Goal: Transaction & Acquisition: Book appointment/travel/reservation

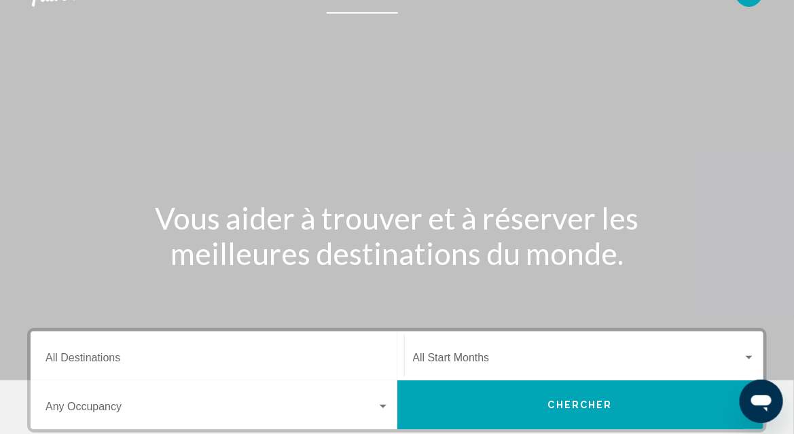
scroll to position [272, 0]
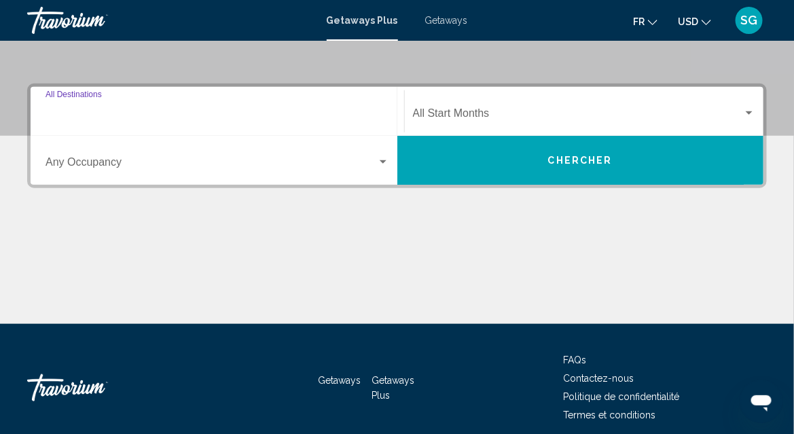
click at [342, 114] on input "Destination All Destinations" at bounding box center [218, 116] width 344 height 12
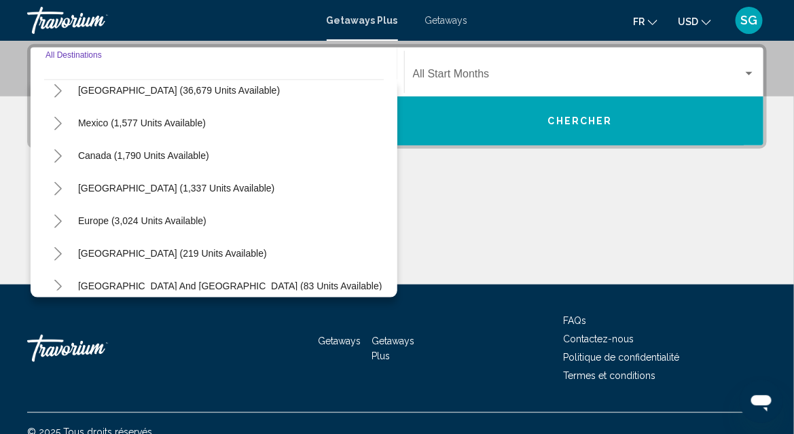
scroll to position [68, 0]
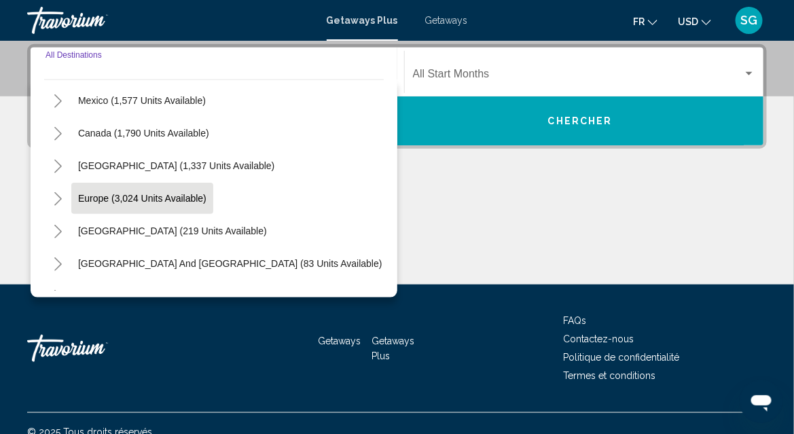
click at [177, 200] on span "Europe (3,024 units available)" at bounding box center [142, 198] width 128 height 11
type input "**********"
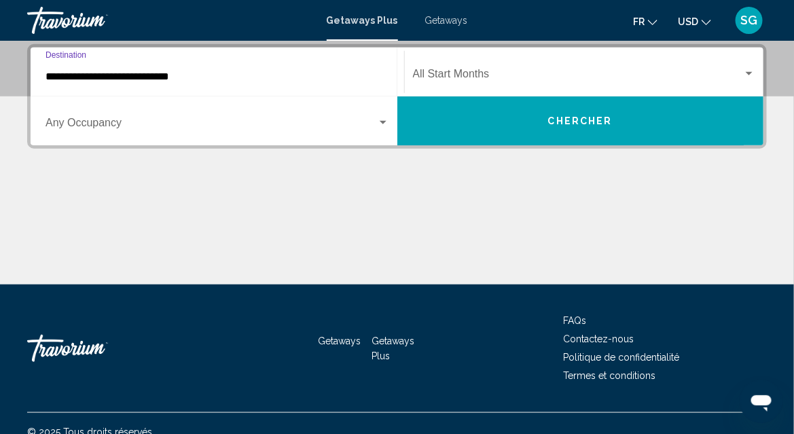
click at [382, 122] on div "Search widget" at bounding box center [383, 122] width 7 height 3
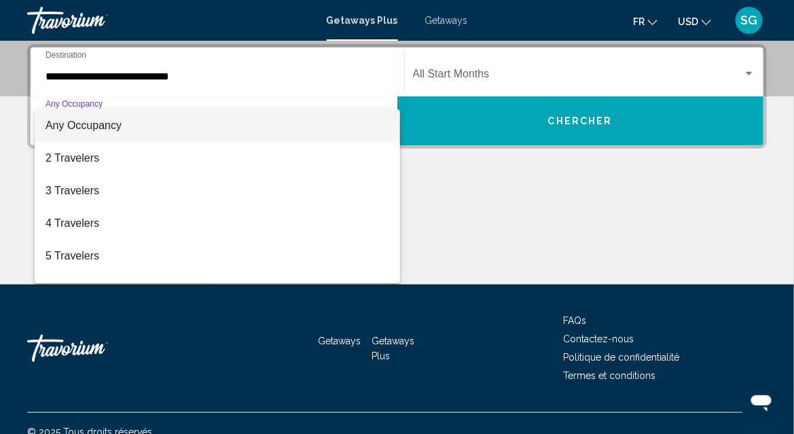
click at [576, 228] on div at bounding box center [397, 217] width 794 height 434
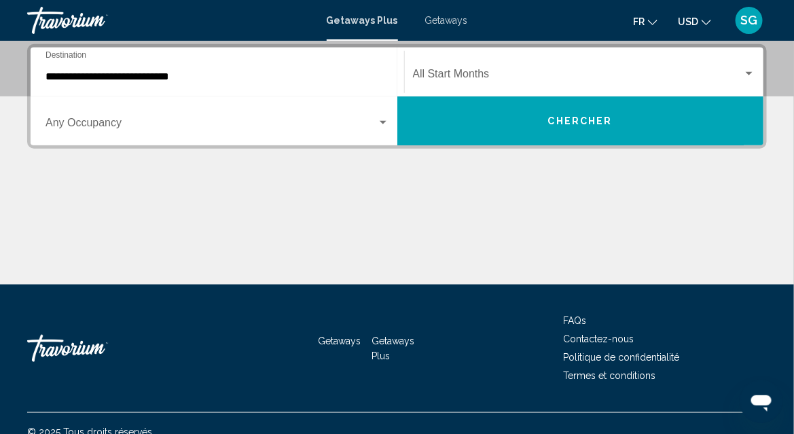
click at [722, 75] on span "Search widget" at bounding box center [578, 77] width 331 height 12
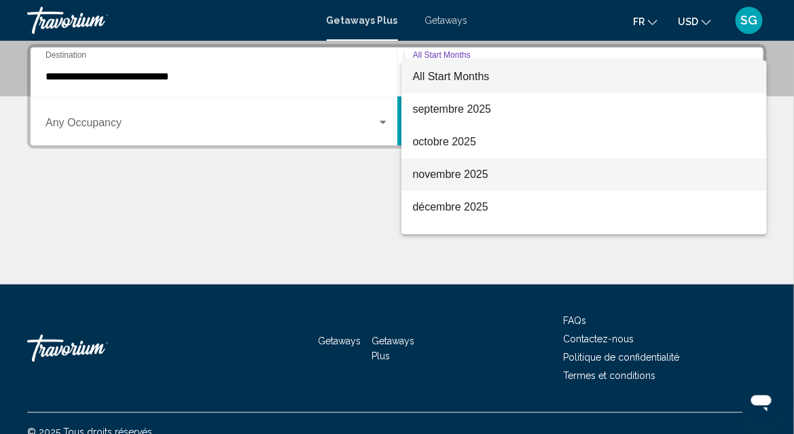
click at [443, 171] on span "novembre 2025" at bounding box center [584, 174] width 343 height 33
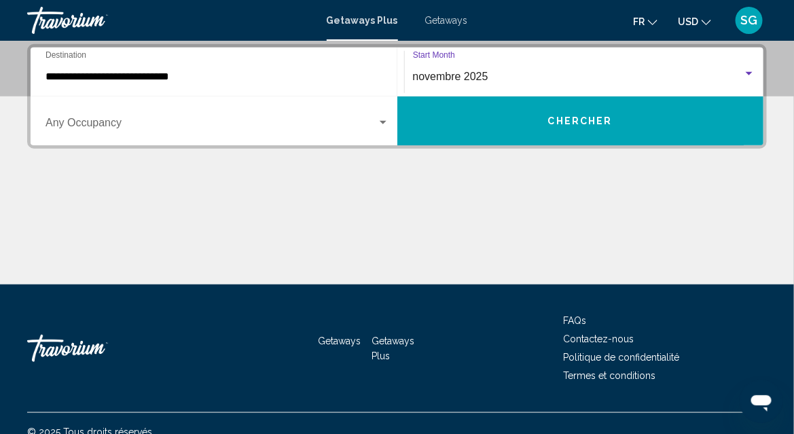
click at [536, 124] on button "Chercher" at bounding box center [581, 121] width 367 height 49
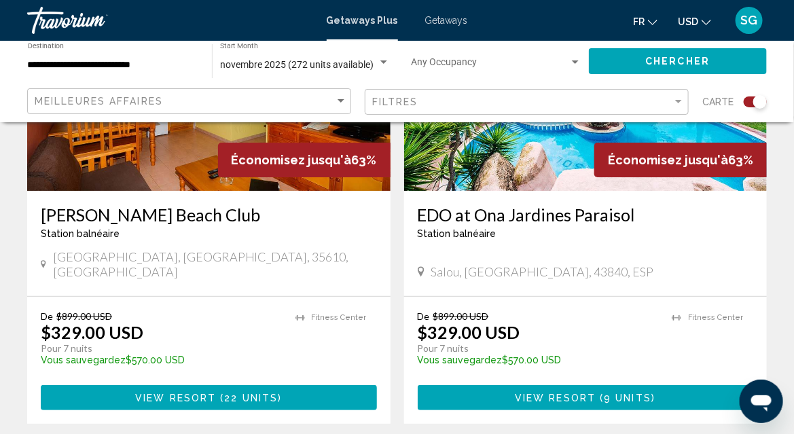
scroll to position [3126, 0]
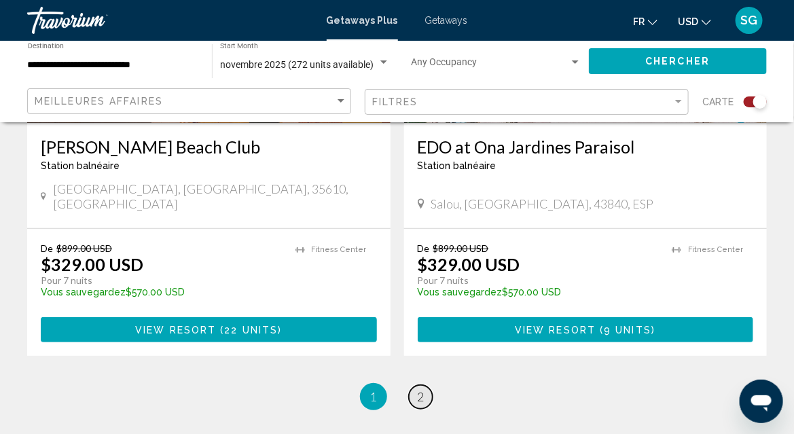
click at [420, 389] on span "2" at bounding box center [421, 396] width 7 height 15
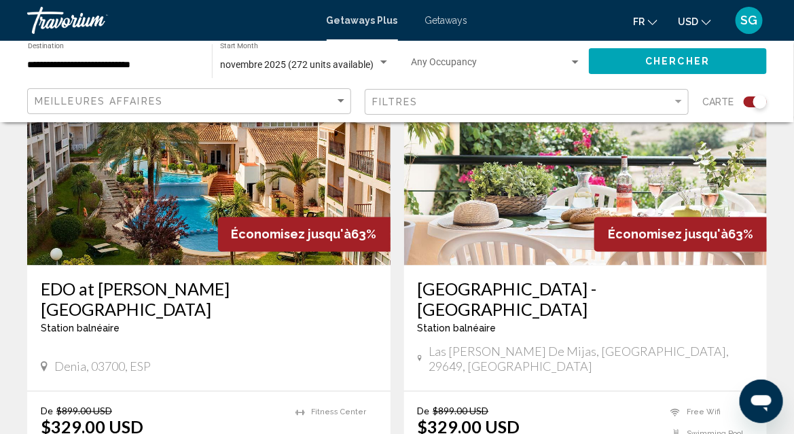
scroll to position [544, 0]
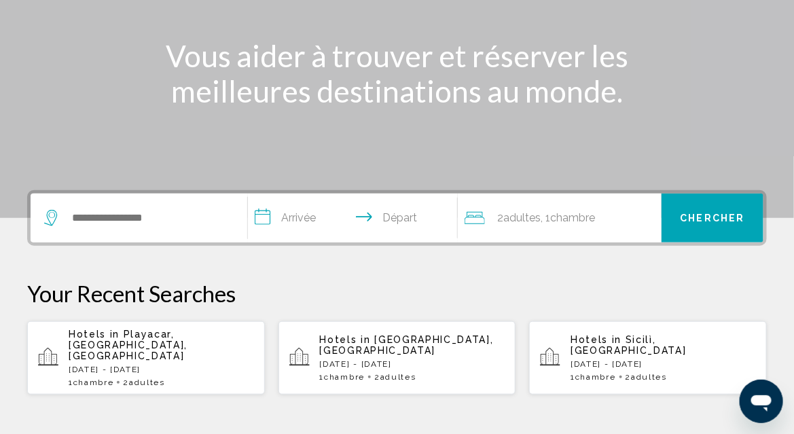
scroll to position [272, 0]
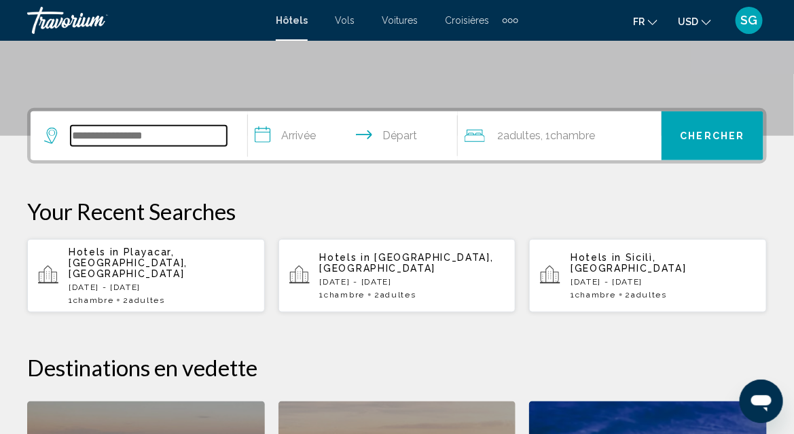
click at [138, 137] on input "Search widget" at bounding box center [149, 136] width 156 height 20
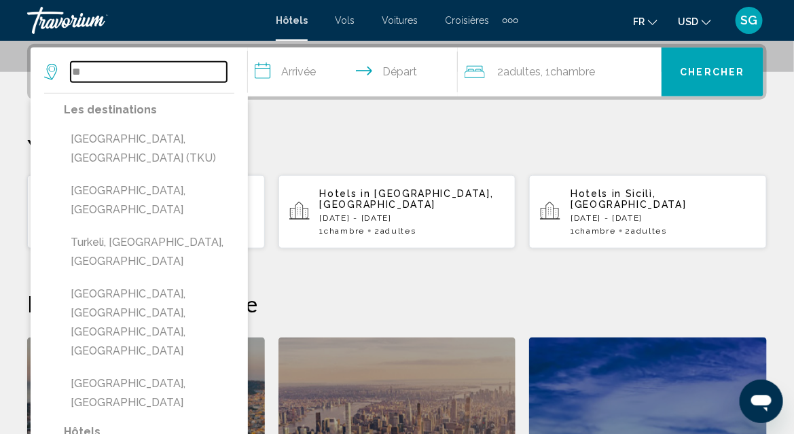
type input "*"
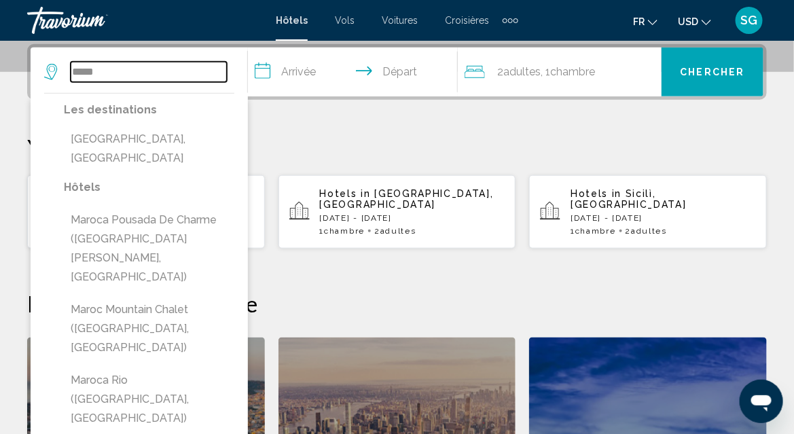
click at [120, 63] on input "*****" at bounding box center [149, 72] width 156 height 20
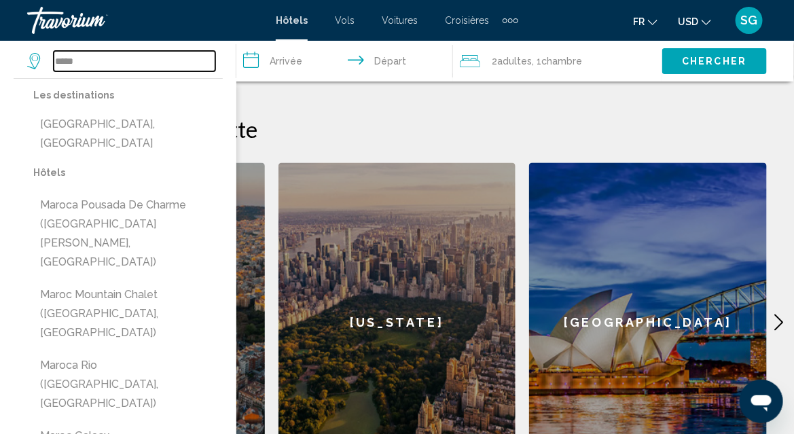
scroll to position [540, 0]
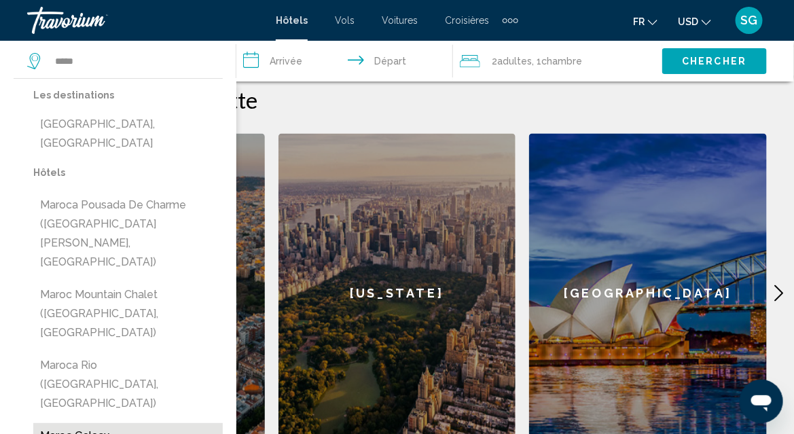
type input "**********"
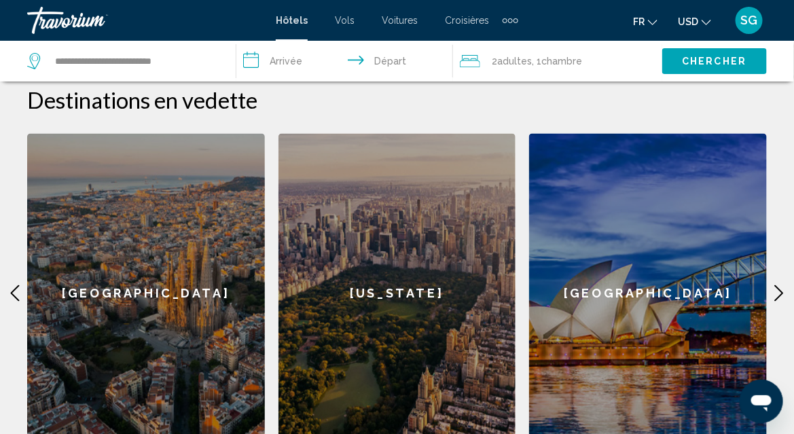
click at [307, 58] on input "**********" at bounding box center [348, 63] width 222 height 45
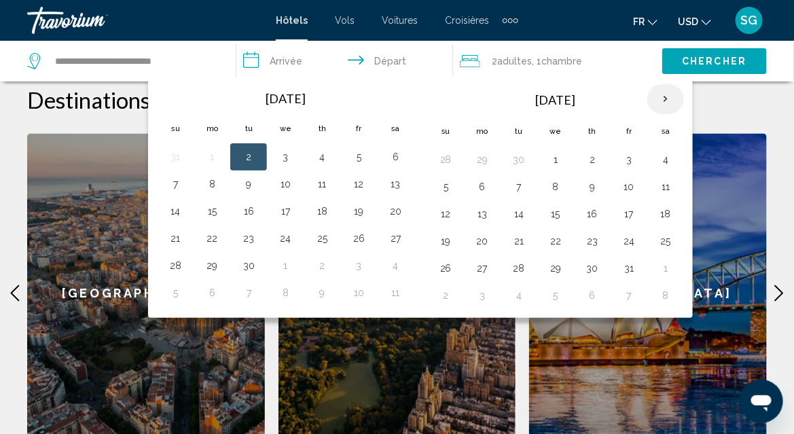
click at [659, 100] on th "Next month" at bounding box center [666, 99] width 37 height 30
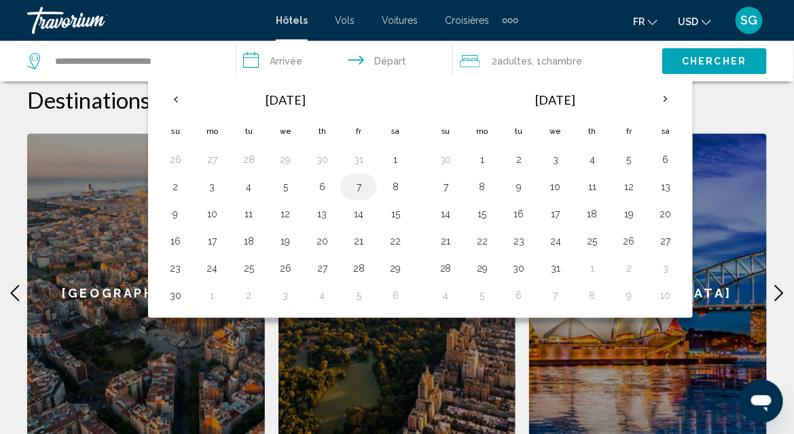
click at [356, 187] on button "7" at bounding box center [359, 186] width 22 height 19
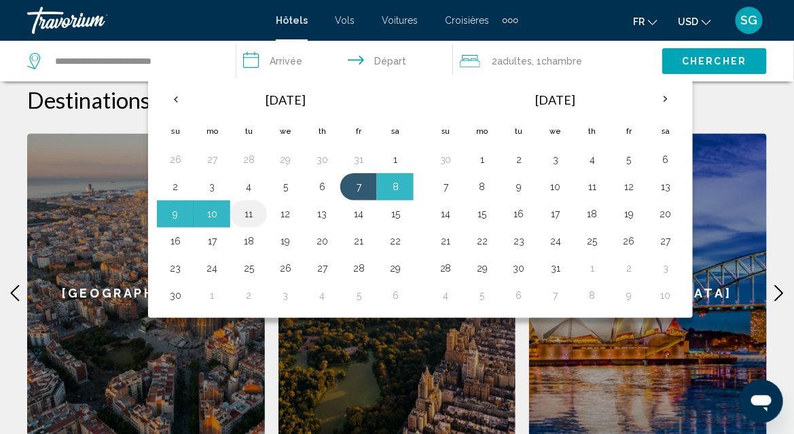
click at [254, 211] on button "11" at bounding box center [249, 214] width 22 height 19
type input "**********"
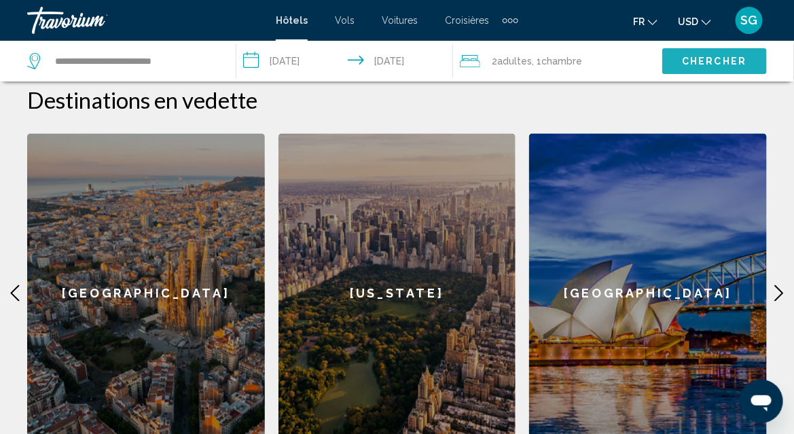
click at [723, 60] on span "Chercher" at bounding box center [715, 61] width 65 height 11
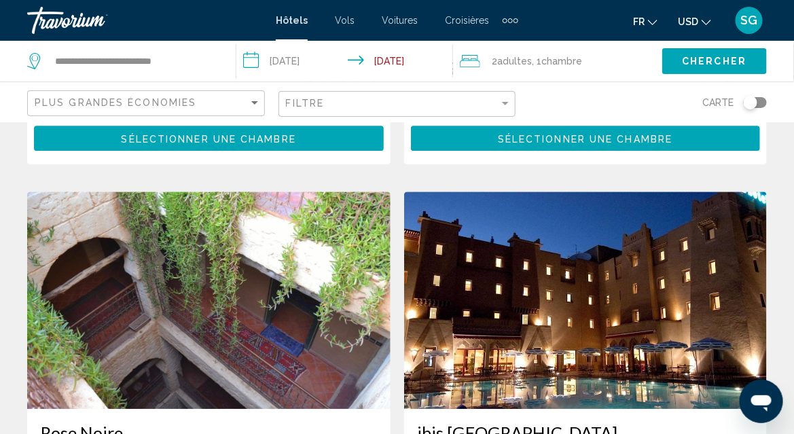
scroll to position [951, 0]
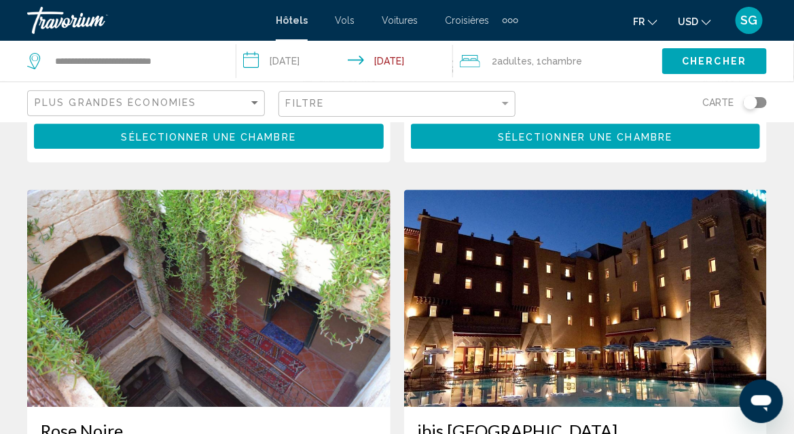
click at [759, 103] on div "Toggle map" at bounding box center [755, 102] width 23 height 11
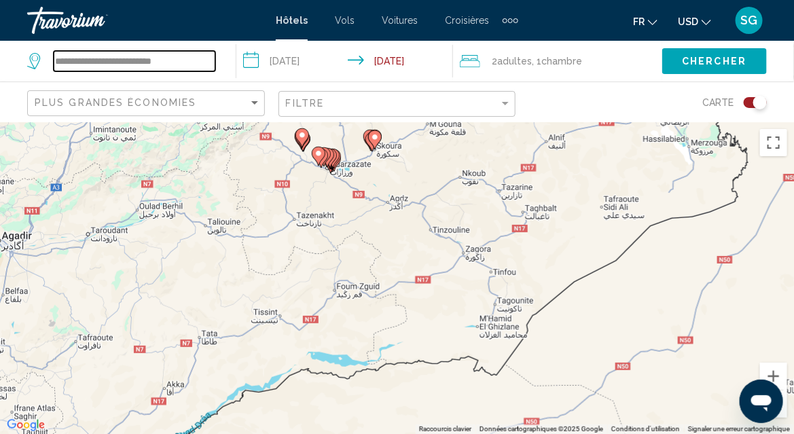
click at [154, 63] on input "**********" at bounding box center [135, 61] width 162 height 20
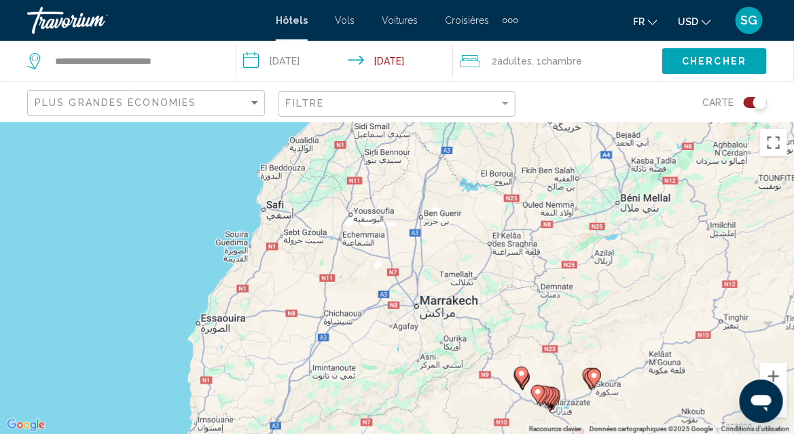
drag, startPoint x: 239, startPoint y: 209, endPoint x: 459, endPoint y: 455, distance: 330.1
click at [459, 434] on html "**********" at bounding box center [397, 217] width 794 height 434
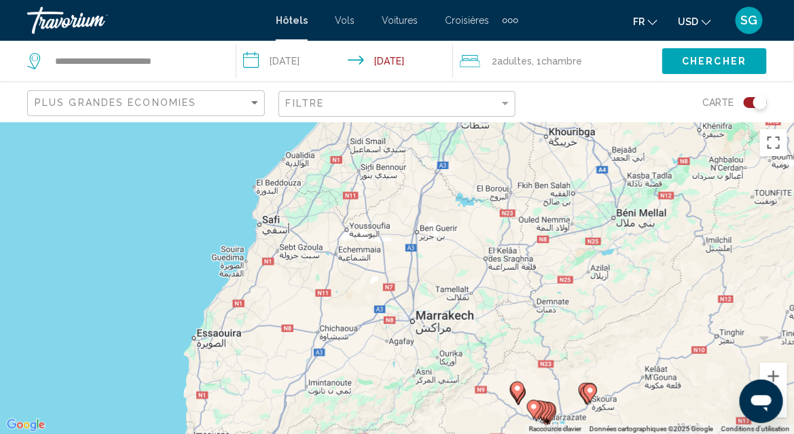
drag, startPoint x: 345, startPoint y: 211, endPoint x: 341, endPoint y: 228, distance: 16.8
click at [341, 228] on div "Pour activer le glissement avec le clavier, appuyez sur Alt+Entrée. Une fois ce…" at bounding box center [397, 278] width 794 height 312
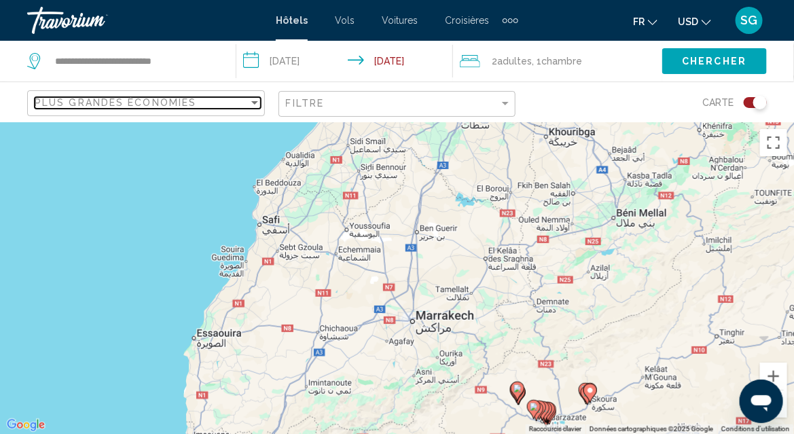
click at [192, 97] on span "Plus grandes économies" at bounding box center [116, 102] width 162 height 11
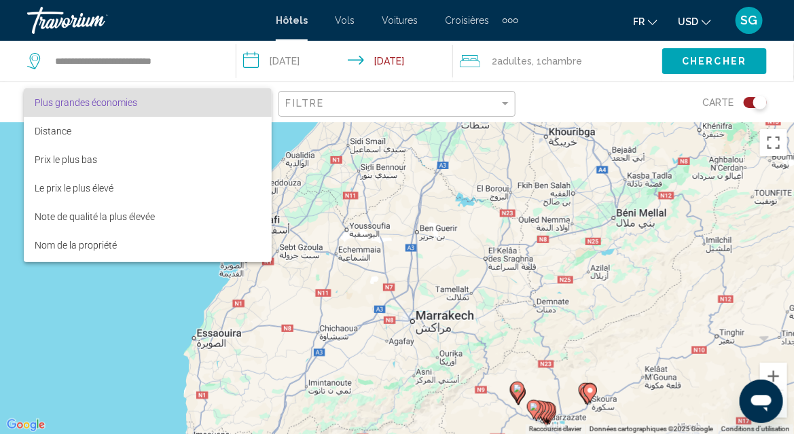
click at [201, 56] on div at bounding box center [397, 217] width 794 height 434
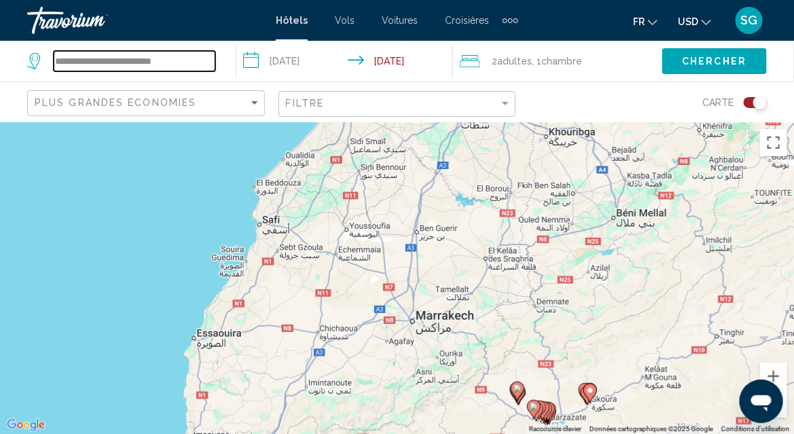
drag, startPoint x: 201, startPoint y: 56, endPoint x: 150, endPoint y: 56, distance: 51.0
click at [150, 56] on input "**********" at bounding box center [135, 61] width 162 height 20
click at [194, 57] on input "**********" at bounding box center [135, 61] width 162 height 20
drag, startPoint x: 194, startPoint y: 58, endPoint x: 7, endPoint y: 60, distance: 187.6
click at [7, 60] on app-destination-search "**********" at bounding box center [118, 61] width 237 height 41
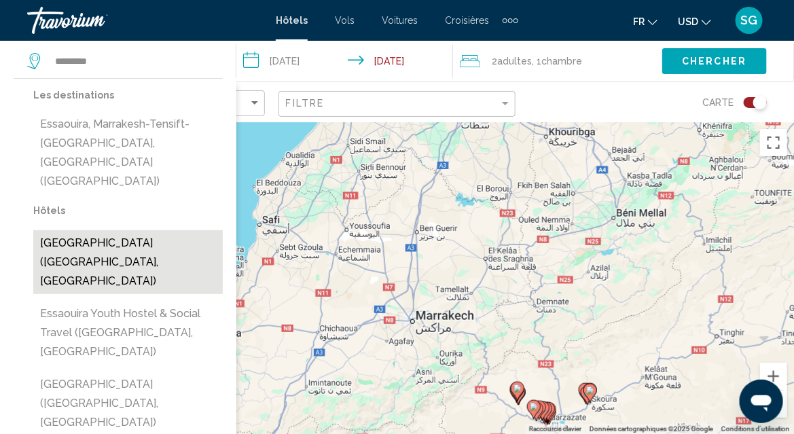
click at [155, 230] on button "[GEOGRAPHIC_DATA] ([GEOGRAPHIC_DATA], [GEOGRAPHIC_DATA])" at bounding box center [128, 262] width 190 height 64
type input "**********"
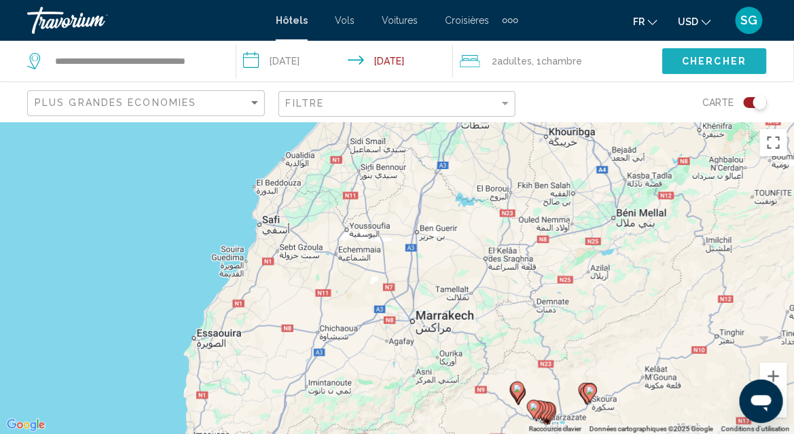
click at [705, 57] on span "Chercher" at bounding box center [715, 61] width 65 height 11
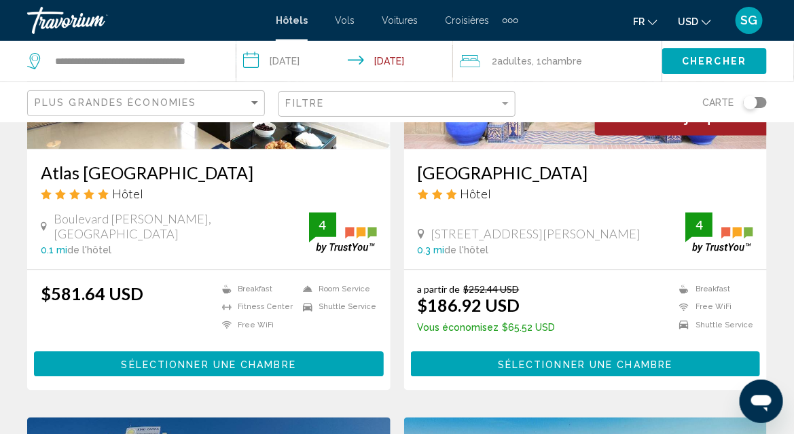
scroll to position [612, 0]
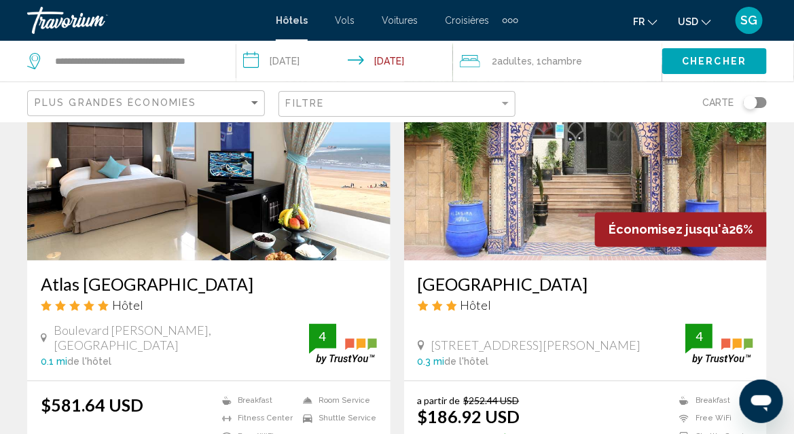
click at [754, 101] on div "Toggle map" at bounding box center [751, 103] width 14 height 14
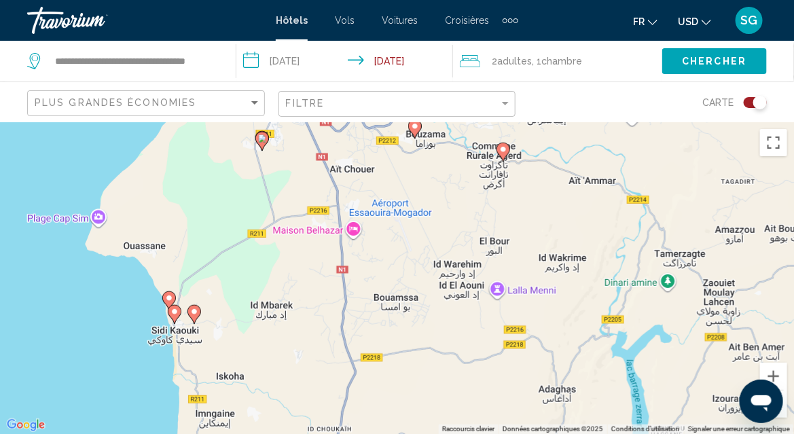
click at [174, 314] on image "Main content" at bounding box center [175, 312] width 8 height 8
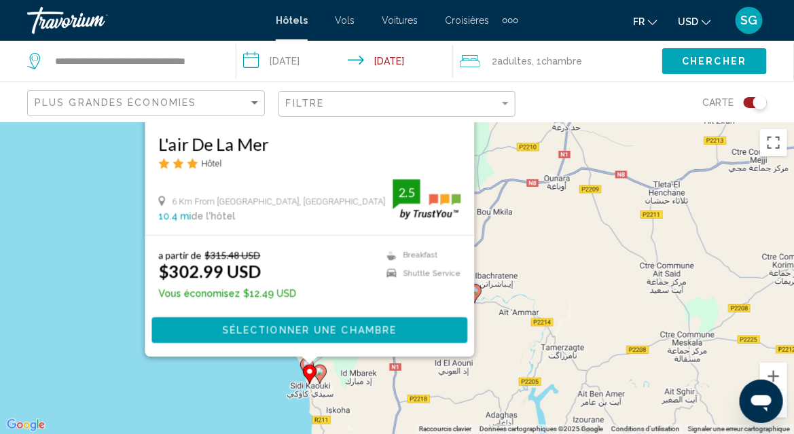
click at [321, 375] on image "Main content" at bounding box center [320, 372] width 8 height 8
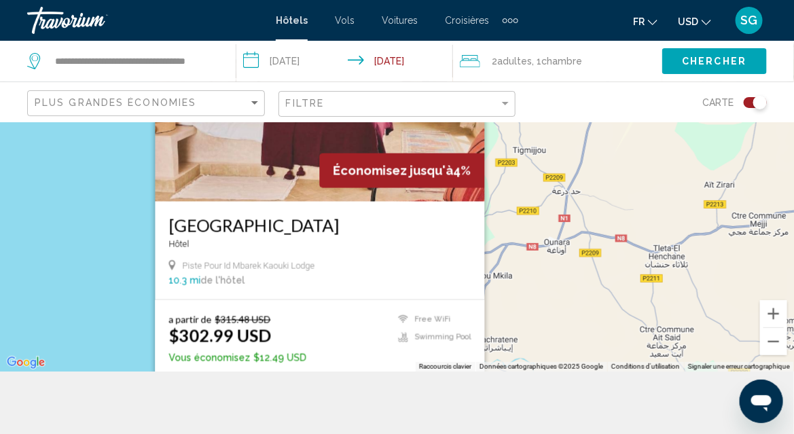
scroll to position [122, 0]
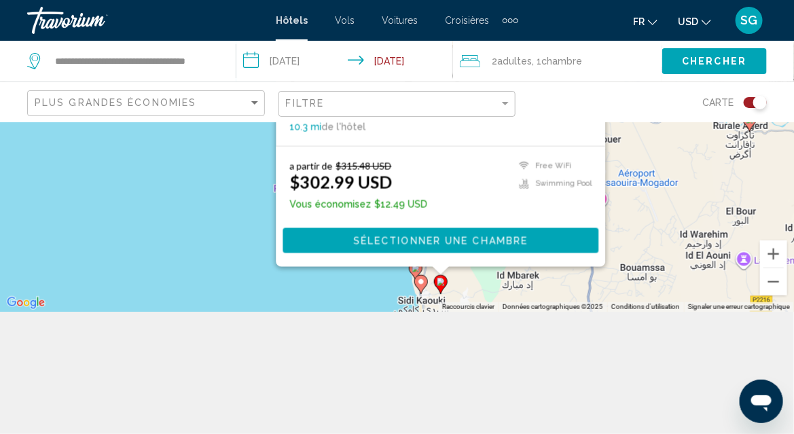
click at [413, 271] on image "Main content" at bounding box center [416, 268] width 8 height 8
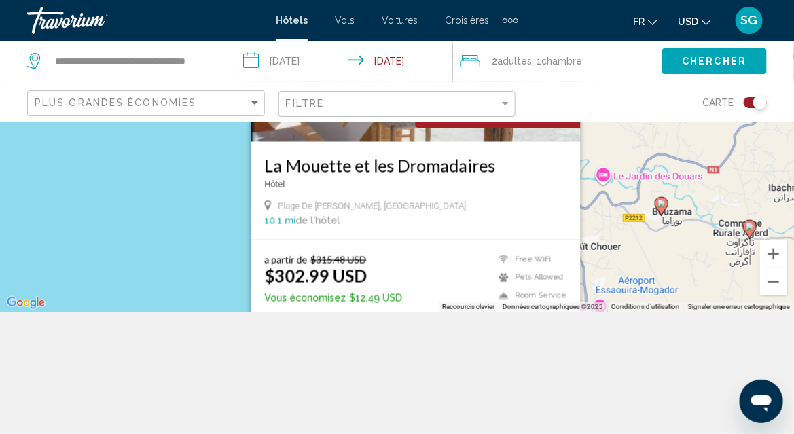
click at [225, 220] on div "Pour activer le glissement avec le clavier, appuyez sur Alt+Entrée. Une fois ce…" at bounding box center [397, 156] width 794 height 312
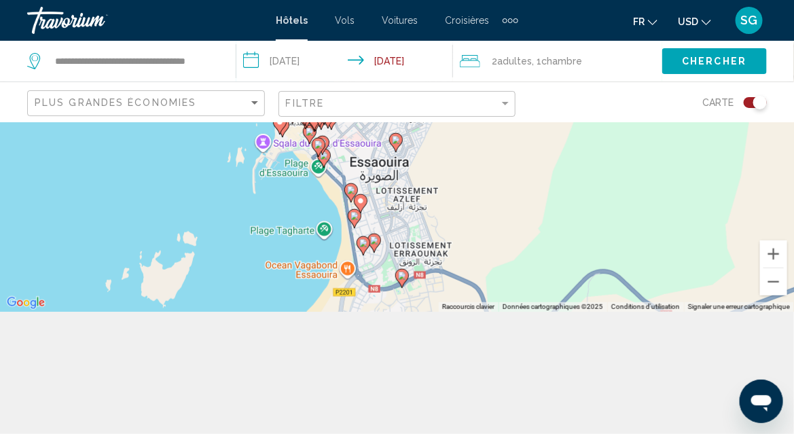
click at [357, 223] on icon "Main content" at bounding box center [354, 218] width 12 height 18
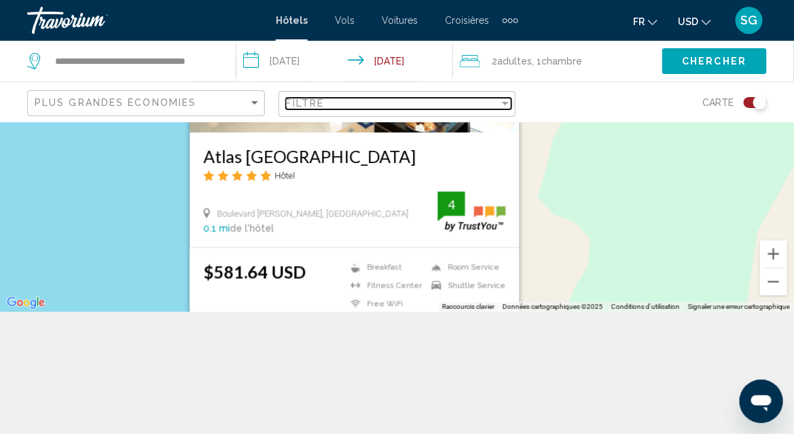
click at [395, 100] on div "Filtre" at bounding box center [393, 103] width 214 height 11
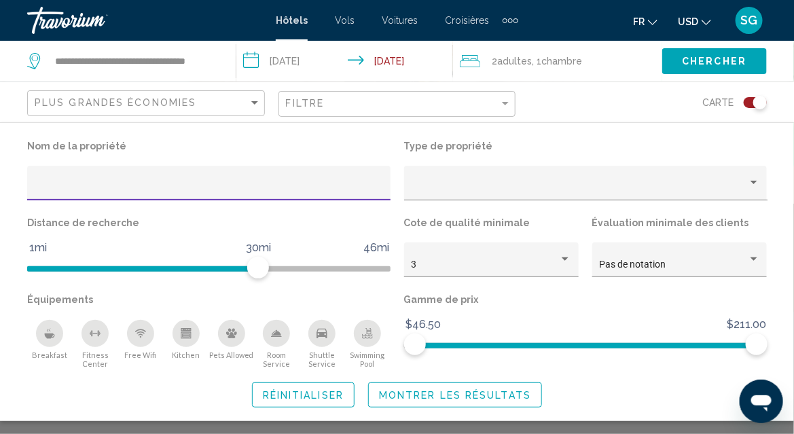
click at [370, 337] on icon "Swimming Pool" at bounding box center [367, 338] width 11 height 3
click at [41, 340] on div "Breakfast" at bounding box center [49, 333] width 27 height 27
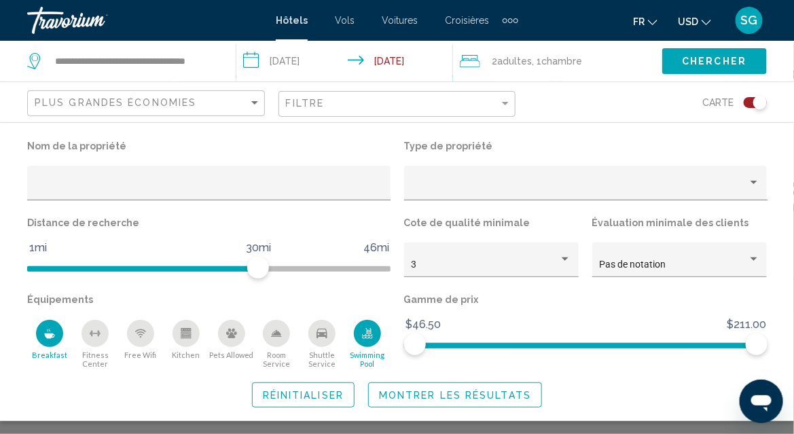
click at [440, 396] on span "Montrer les résultats" at bounding box center [455, 395] width 152 height 11
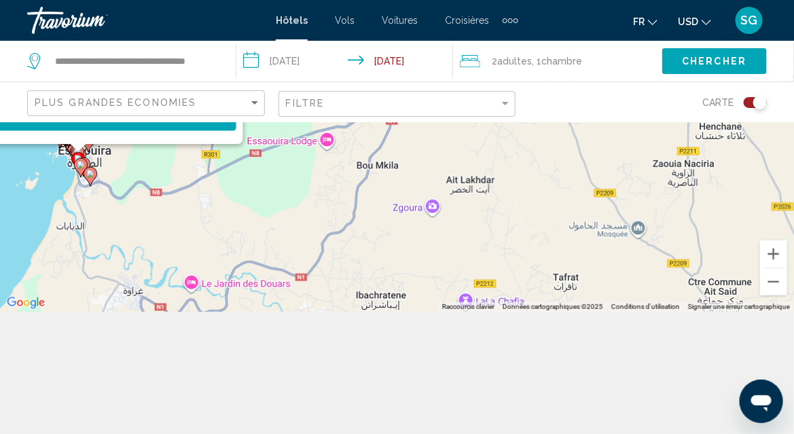
drag, startPoint x: 366, startPoint y: 160, endPoint x: 402, endPoint y: 240, distance: 87.3
click at [383, 241] on div "Pour activer le glissement avec le clavier, appuyez sur Alt+Entrée. Une fois ce…" at bounding box center [397, 156] width 794 height 312
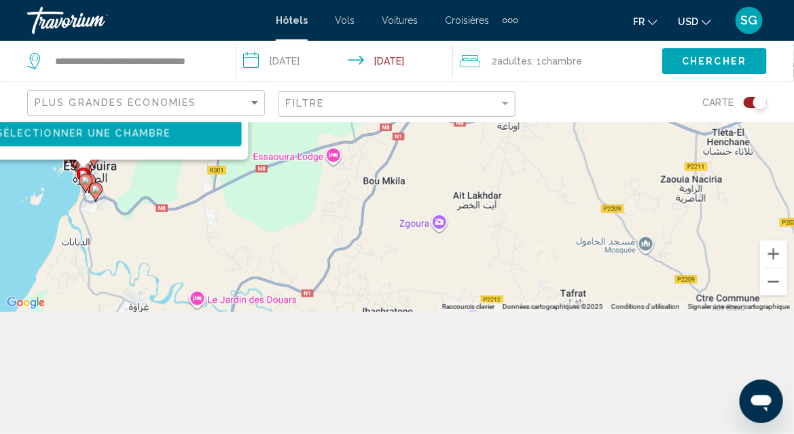
click at [752, 98] on div "Toggle map" at bounding box center [755, 102] width 23 height 11
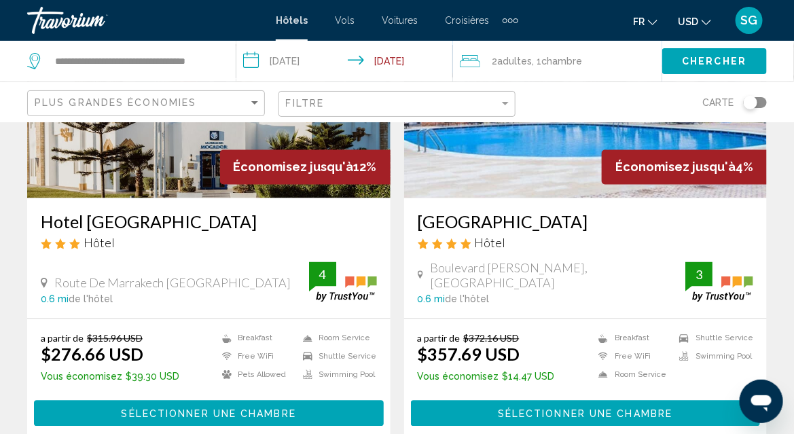
scroll to position [612, 0]
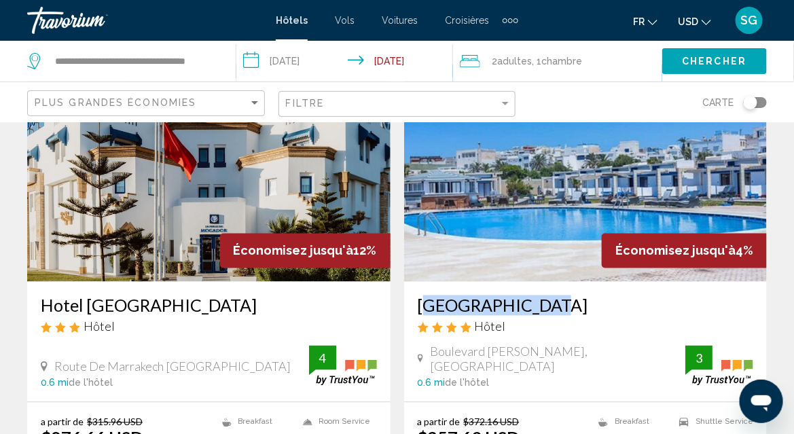
drag, startPoint x: 417, startPoint y: 306, endPoint x: 524, endPoint y: 306, distance: 107.4
click at [524, 306] on div "Hôtel Des Iles Hôtel Boulevard Mohamed V, Essaouira 0.6 mi de l'hôtel 3" at bounding box center [586, 342] width 364 height 120
copy h3 "Hôtel Des Iles"
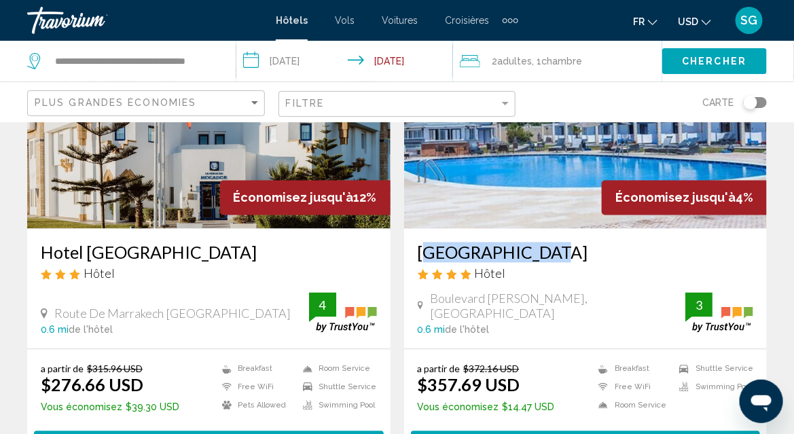
scroll to position [748, 0]
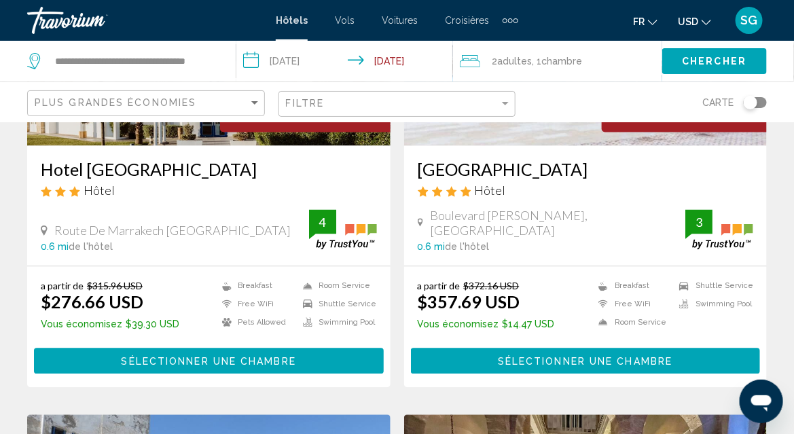
click at [587, 201] on div "Hôtel Des Iles Hôtel" at bounding box center [586, 184] width 336 height 49
click at [486, 168] on h3 "Hôtel Des Iles" at bounding box center [586, 170] width 336 height 20
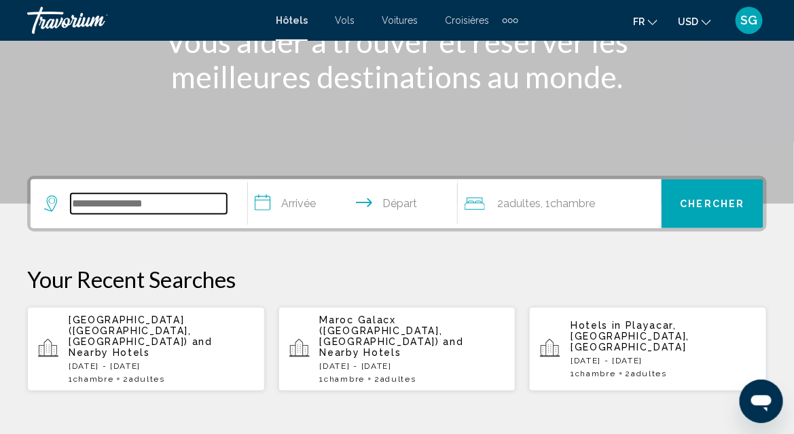
click at [141, 198] on input "Search widget" at bounding box center [149, 204] width 156 height 20
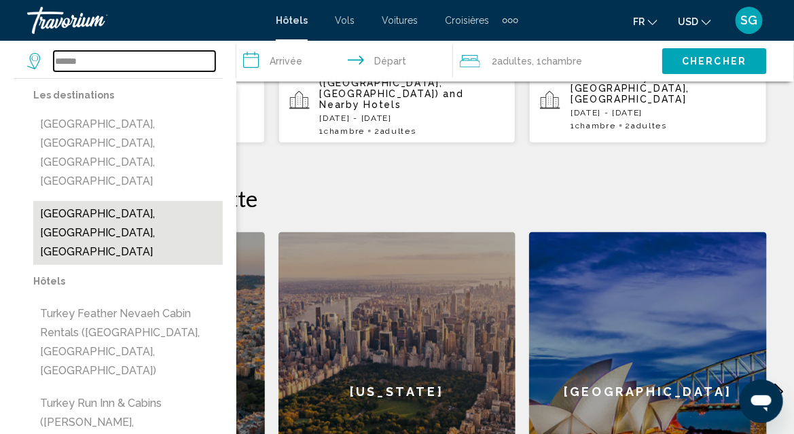
scroll to position [472, 0]
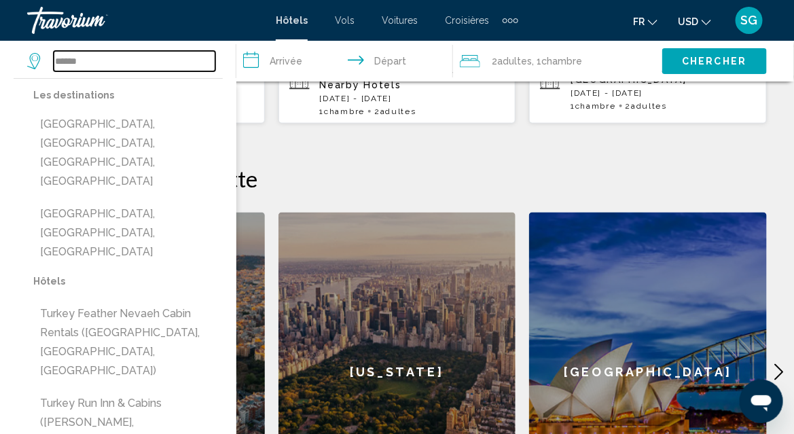
click at [139, 62] on input "******" at bounding box center [135, 61] width 162 height 20
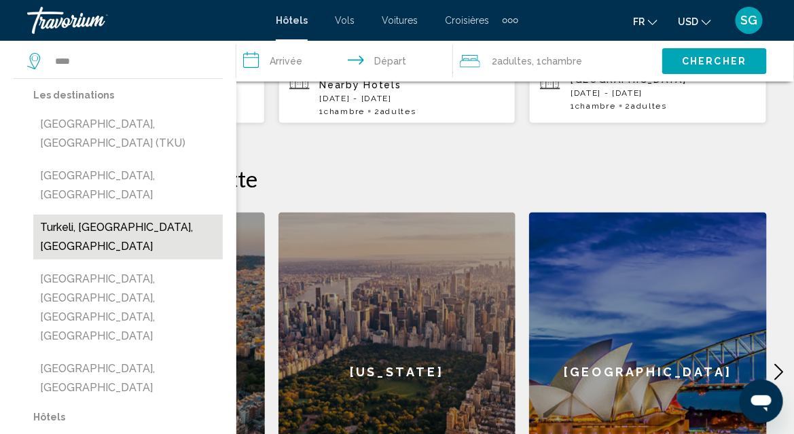
click at [146, 215] on button "Turkeli, [GEOGRAPHIC_DATA], [GEOGRAPHIC_DATA]" at bounding box center [128, 237] width 190 height 45
type input "**********"
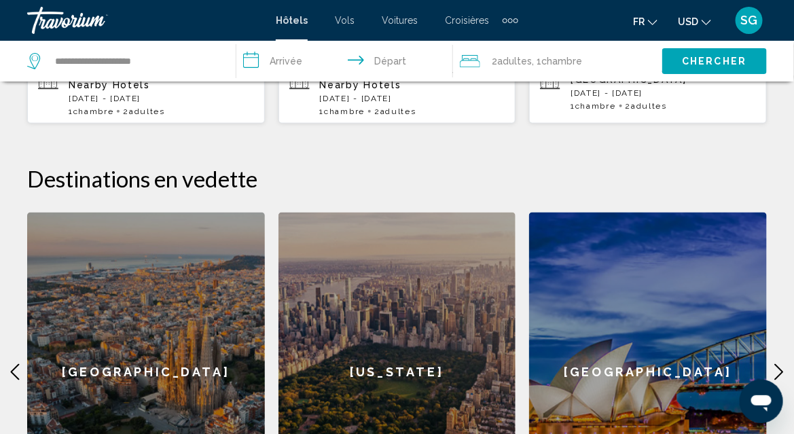
click at [300, 58] on input "**********" at bounding box center [348, 63] width 222 height 45
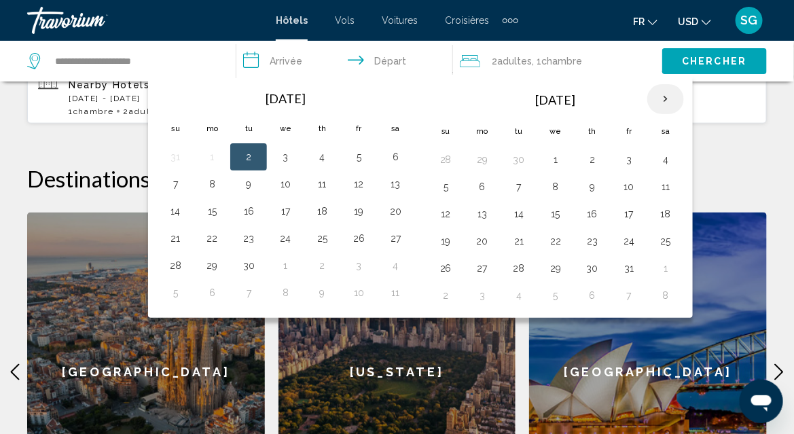
click at [654, 99] on th "Next month" at bounding box center [666, 99] width 37 height 30
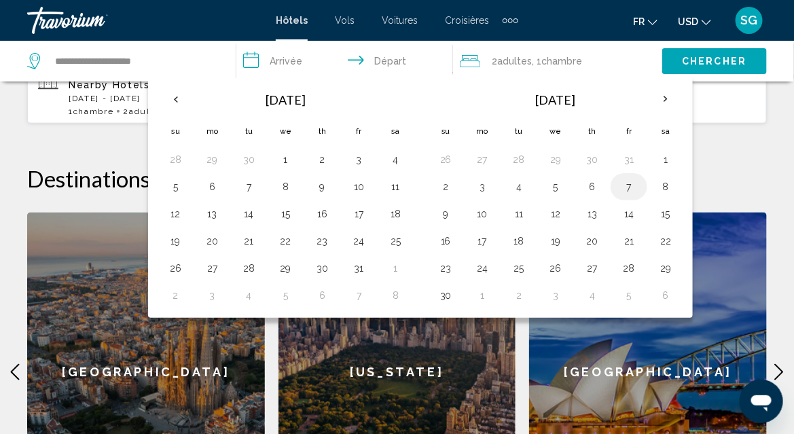
click at [622, 188] on button "7" at bounding box center [629, 186] width 22 height 19
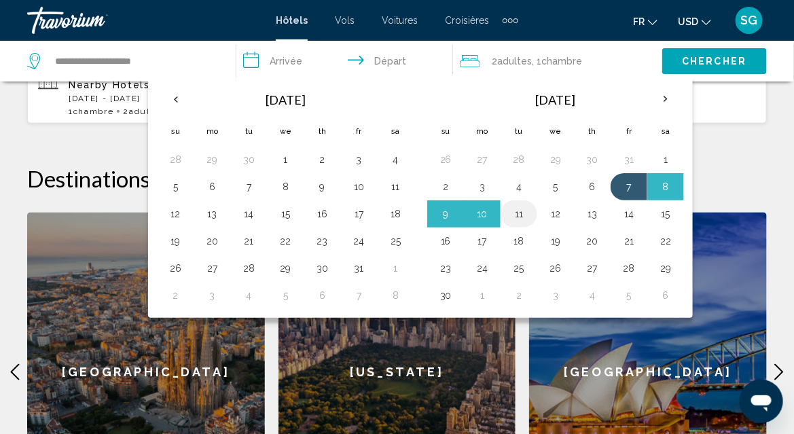
click at [519, 210] on button "11" at bounding box center [519, 214] width 22 height 19
type input "**********"
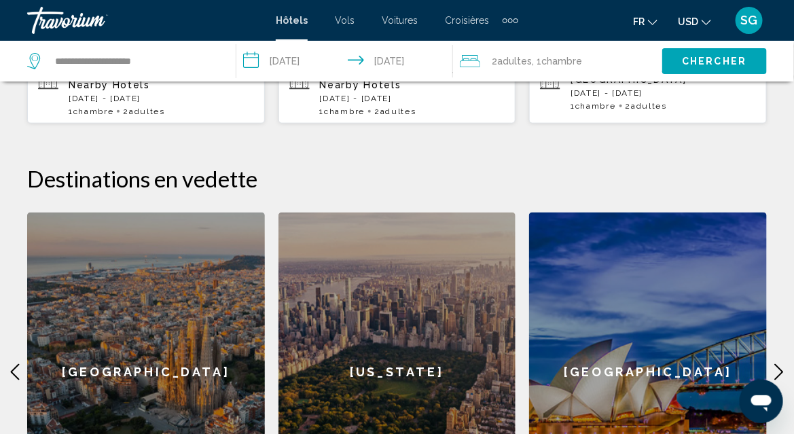
click at [687, 58] on span "Chercher" at bounding box center [715, 61] width 65 height 11
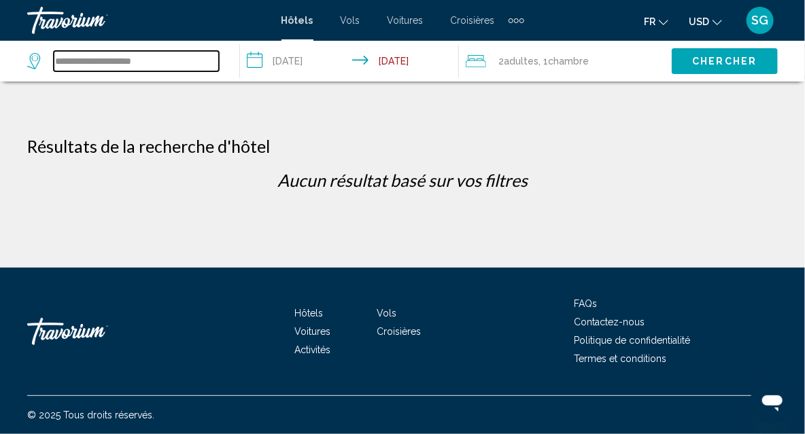
click at [169, 57] on input "**********" at bounding box center [136, 61] width 165 height 20
drag, startPoint x: 118, startPoint y: 61, endPoint x: -3, endPoint y: 62, distance: 120.3
click at [0, 62] on html "**********" at bounding box center [402, 217] width 805 height 434
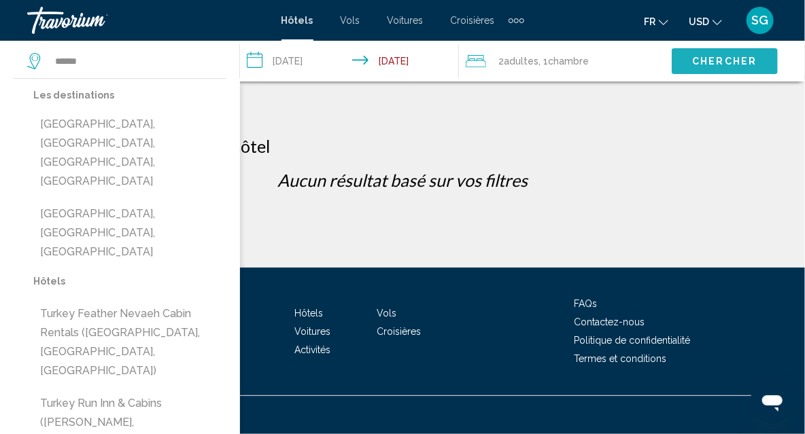
click at [718, 60] on span "Chercher" at bounding box center [724, 61] width 65 height 11
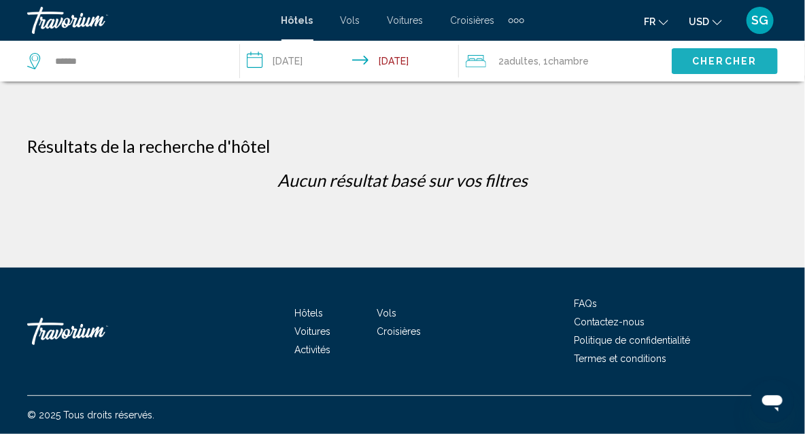
click at [718, 60] on span "Chercher" at bounding box center [724, 61] width 65 height 11
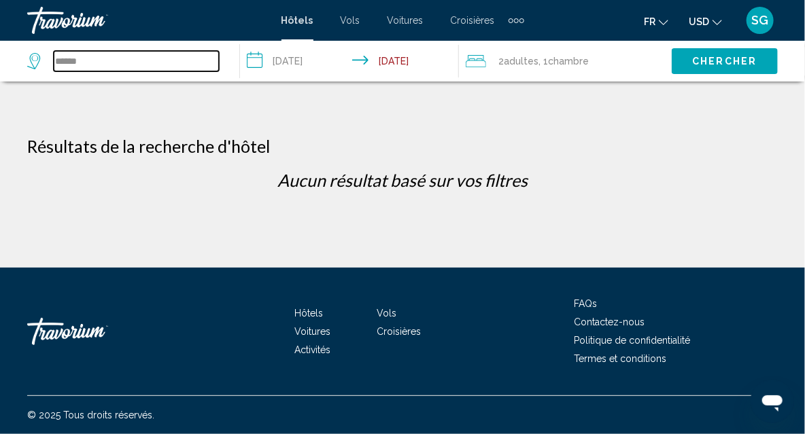
click at [169, 59] on input "******" at bounding box center [136, 61] width 165 height 20
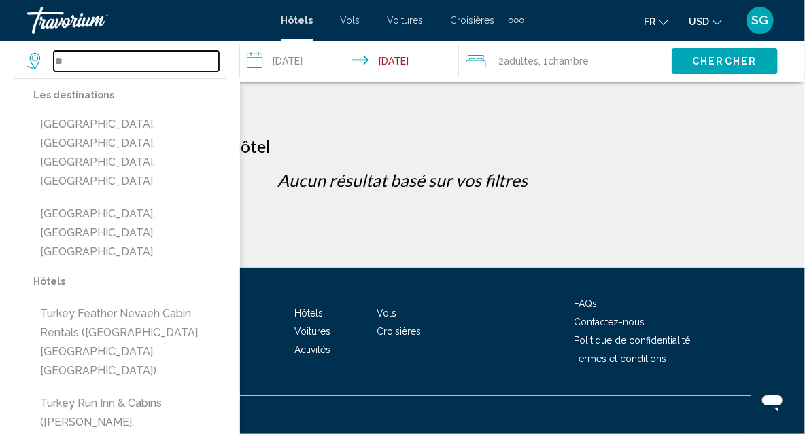
type input "*"
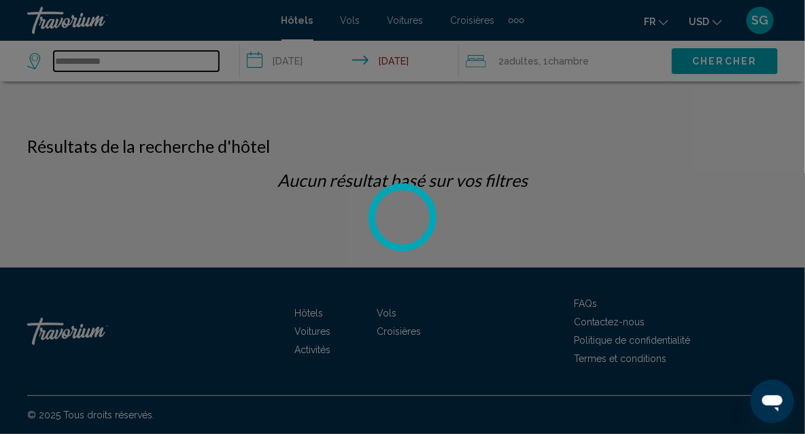
type input "**********"
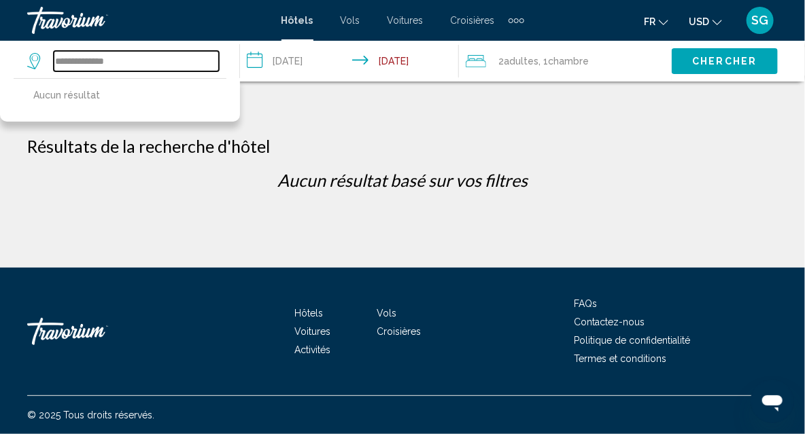
drag, startPoint x: 147, startPoint y: 60, endPoint x: 41, endPoint y: 59, distance: 106.0
click at [41, 59] on div "**********" at bounding box center [123, 61] width 192 height 20
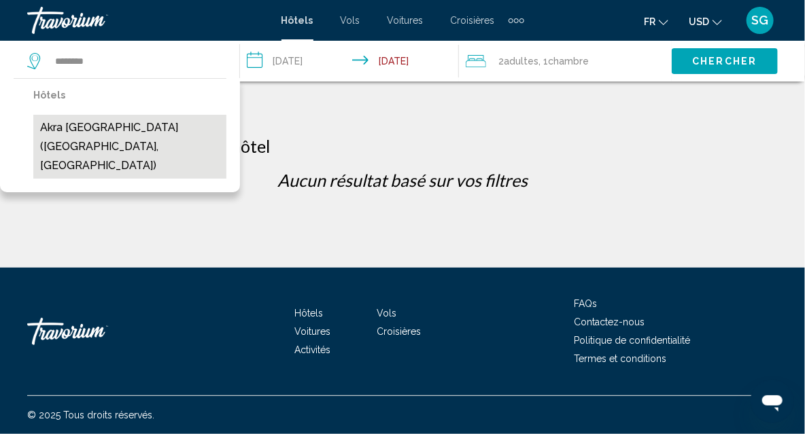
click at [153, 130] on button "Akra [GEOGRAPHIC_DATA] ([GEOGRAPHIC_DATA], [GEOGRAPHIC_DATA])" at bounding box center [129, 147] width 193 height 64
type input "**********"
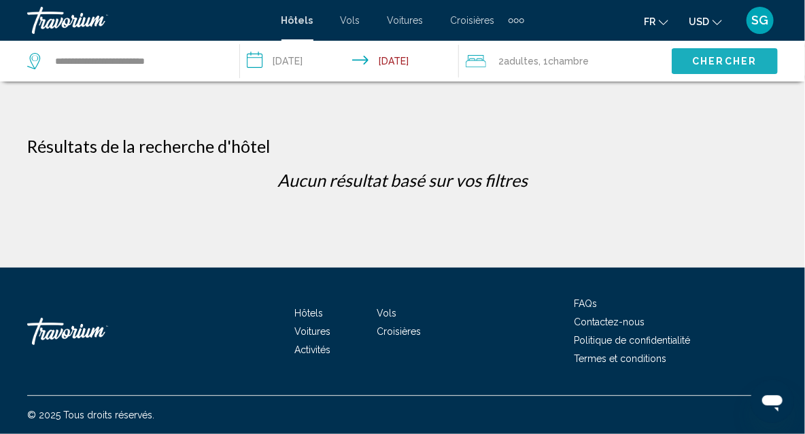
click at [745, 58] on span "Chercher" at bounding box center [724, 61] width 65 height 11
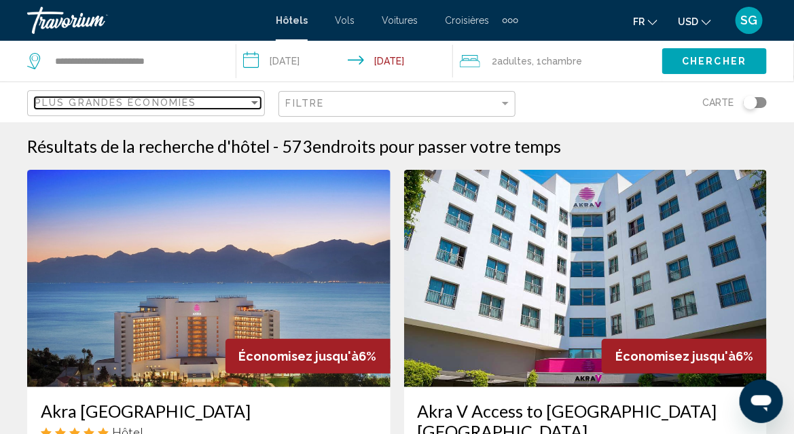
click at [251, 101] on div "Sort by" at bounding box center [254, 102] width 7 height 3
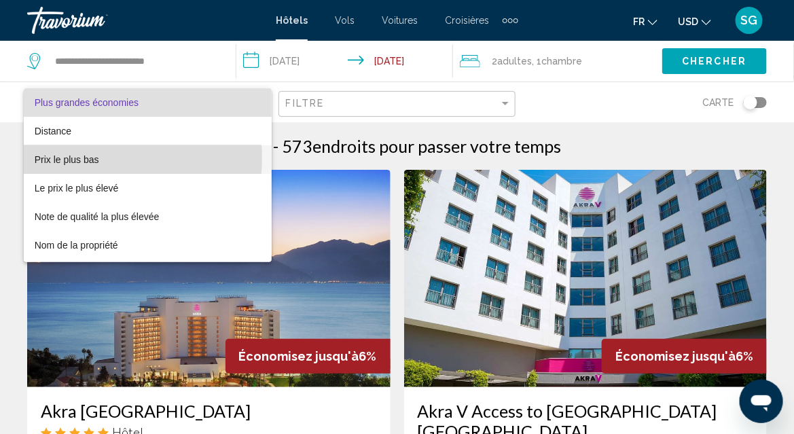
click at [93, 158] on span "Prix le plus bas" at bounding box center [67, 159] width 65 height 11
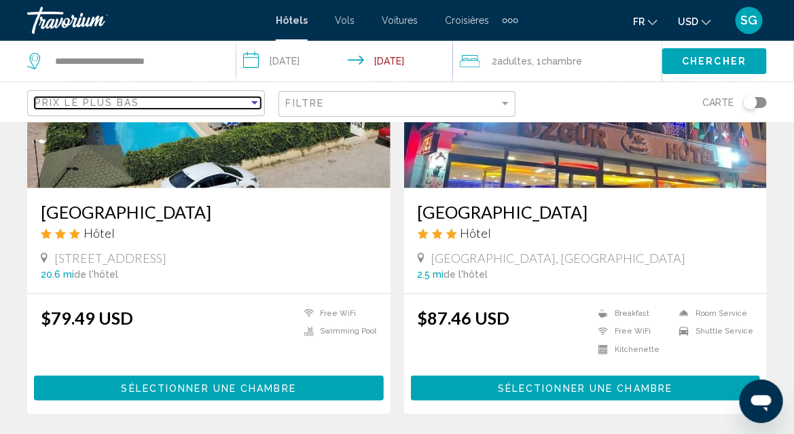
scroll to position [204, 0]
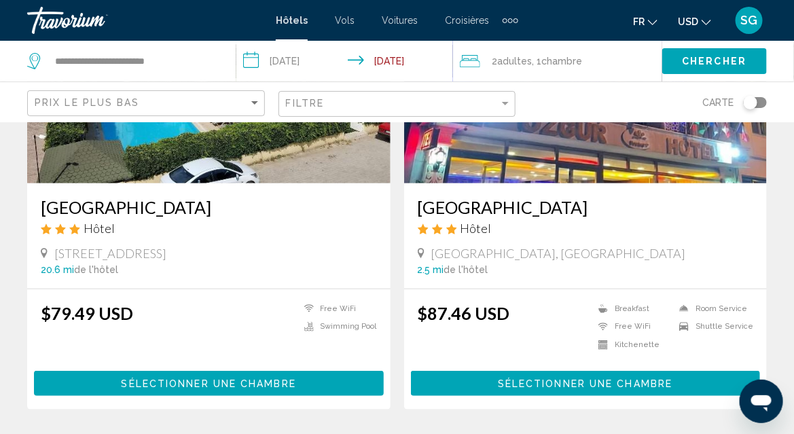
click at [80, 208] on h3 "Caner Hotel" at bounding box center [209, 207] width 336 height 20
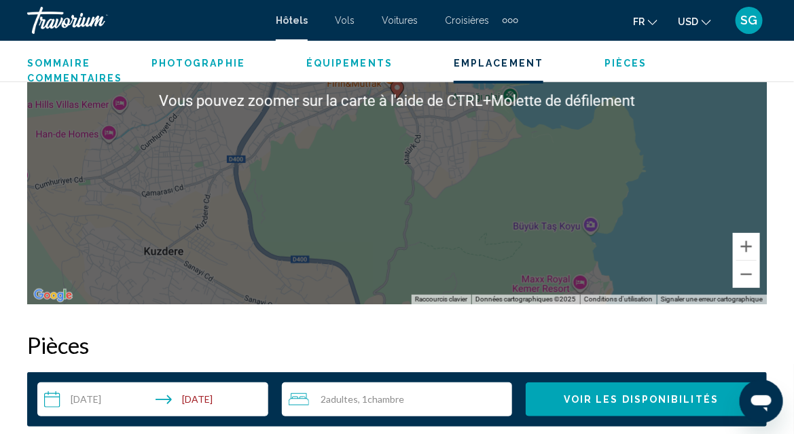
scroll to position [1710, 0]
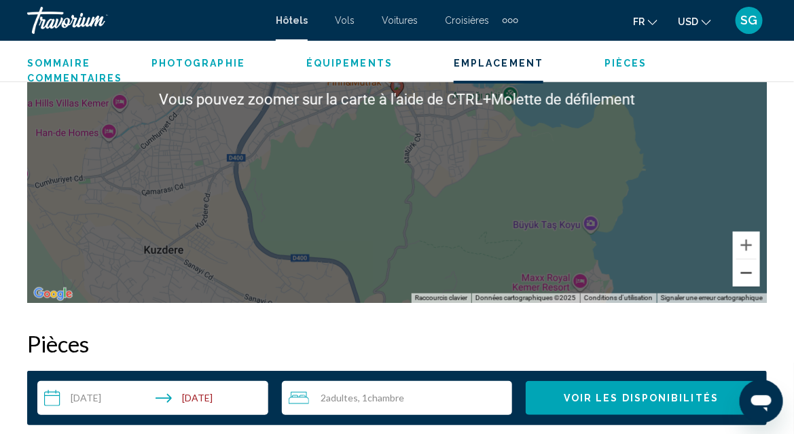
click at [754, 274] on button "Zoom arrière" at bounding box center [746, 273] width 27 height 27
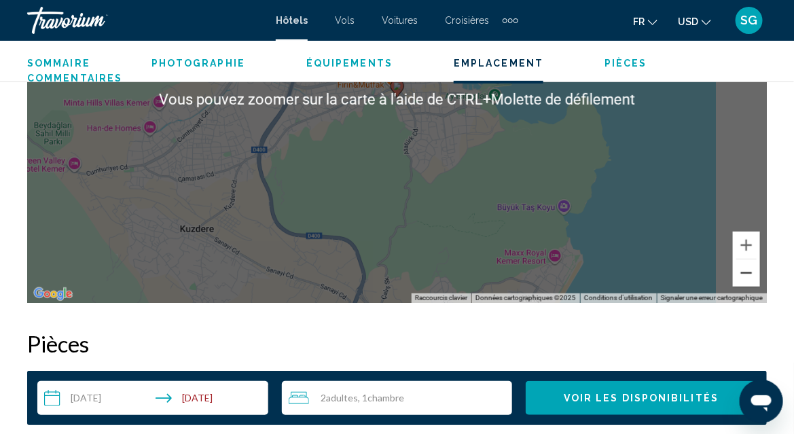
click at [754, 274] on button "Zoom arrière" at bounding box center [746, 273] width 27 height 27
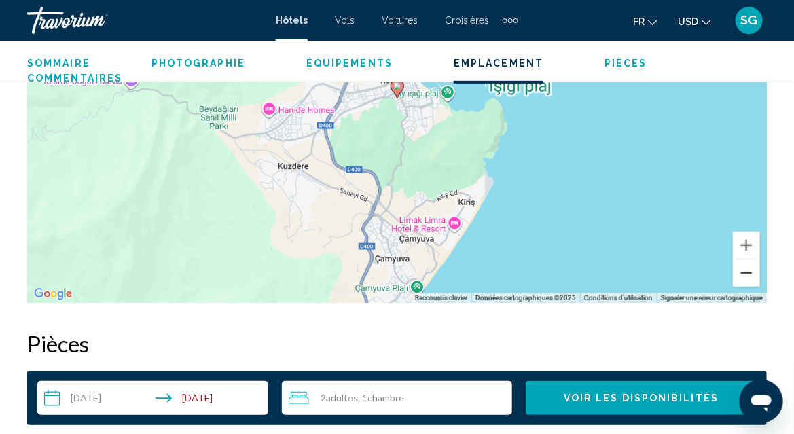
click at [754, 274] on button "Zoom arrière" at bounding box center [746, 273] width 27 height 27
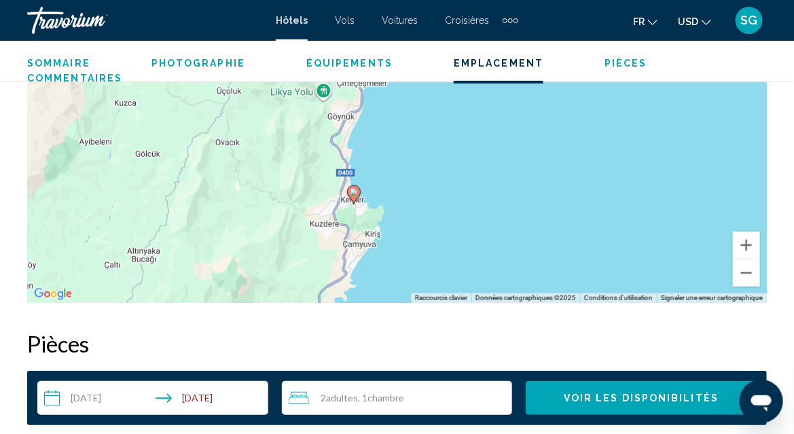
drag, startPoint x: 547, startPoint y: 160, endPoint x: 500, endPoint y: 262, distance: 113.1
click at [501, 268] on div "Pour activer le glissement avec le clavier, appuyez sur Alt+Entrée. Une fois ce…" at bounding box center [397, 99] width 740 height 408
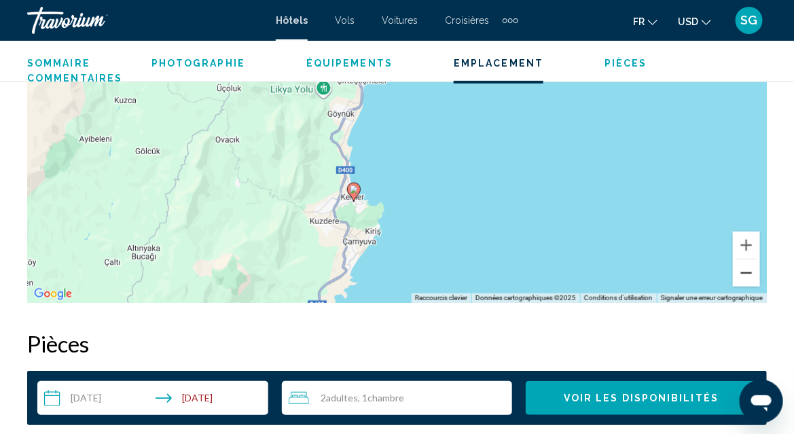
click at [753, 275] on button "Zoom arrière" at bounding box center [746, 273] width 27 height 27
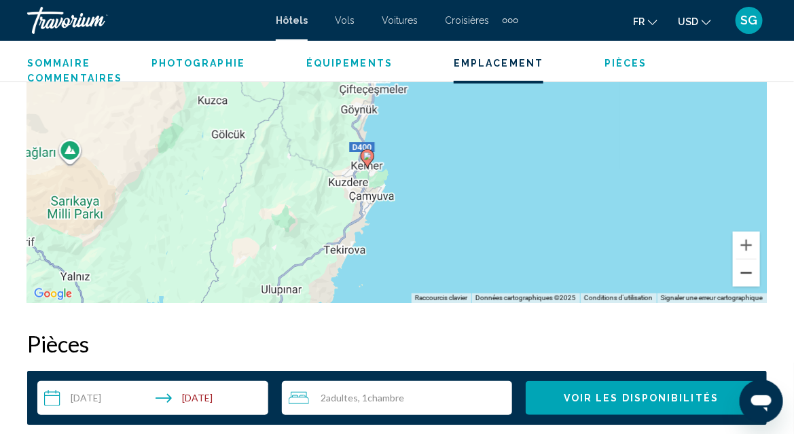
click at [753, 275] on button "Zoom arrière" at bounding box center [746, 273] width 27 height 27
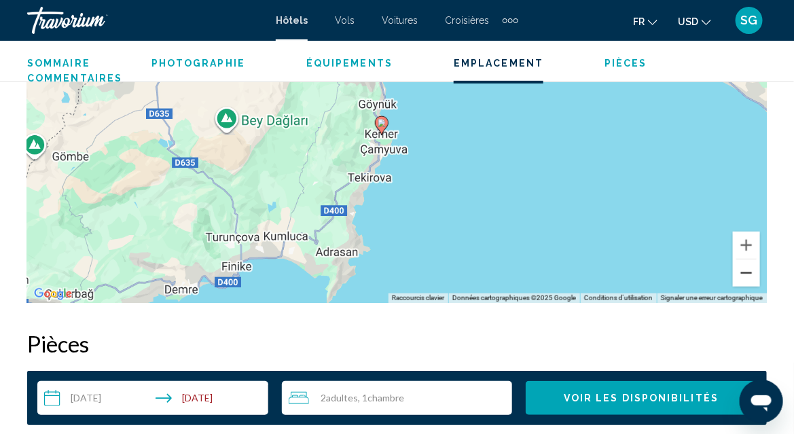
click at [753, 275] on button "Zoom arrière" at bounding box center [746, 273] width 27 height 27
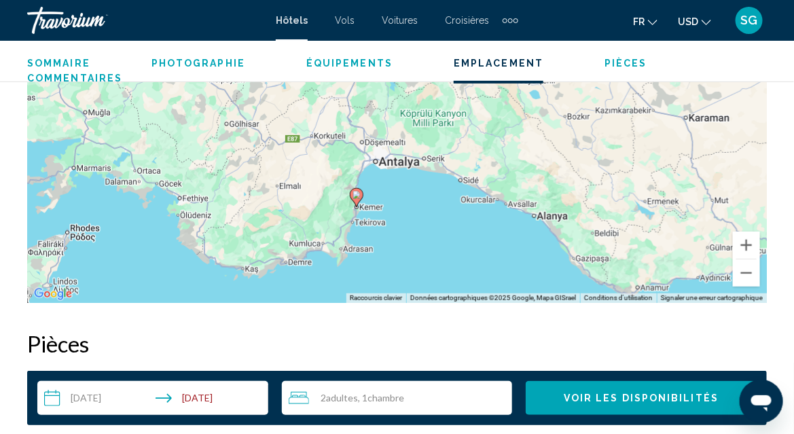
drag, startPoint x: 534, startPoint y: 126, endPoint x: 501, endPoint y: 213, distance: 92.5
click at [501, 213] on div "Pour activer le glissement avec le clavier, appuyez sur Alt+Entrée. Une fois ce…" at bounding box center [397, 99] width 740 height 408
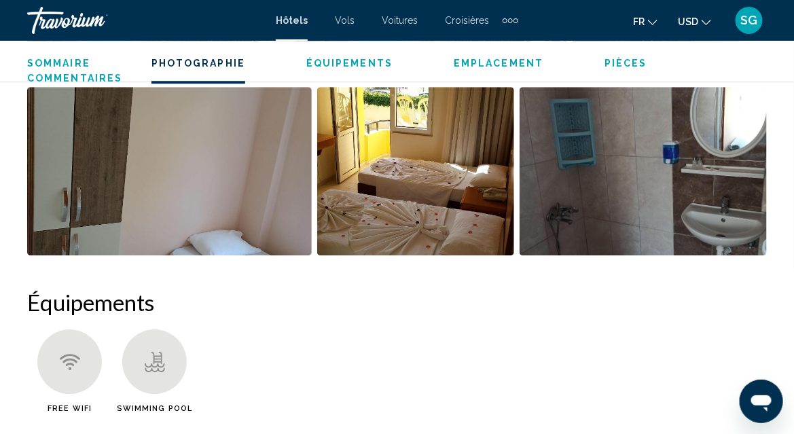
scroll to position [962, 0]
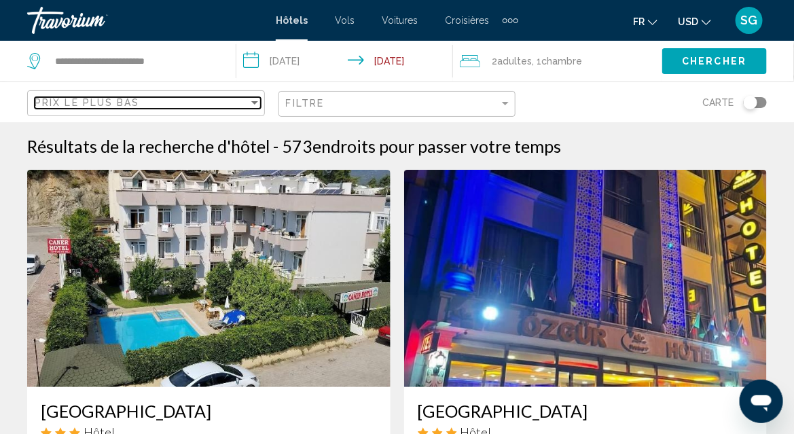
click at [251, 103] on div "Sort by" at bounding box center [254, 102] width 7 height 3
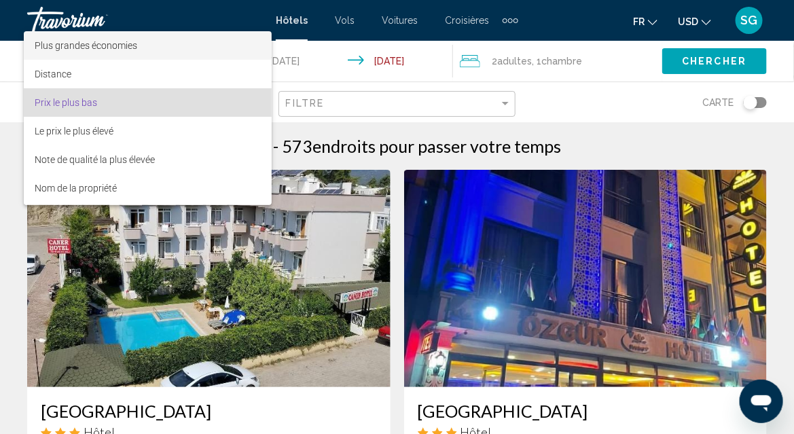
click at [166, 49] on span "Plus grandes économies" at bounding box center [148, 45] width 226 height 29
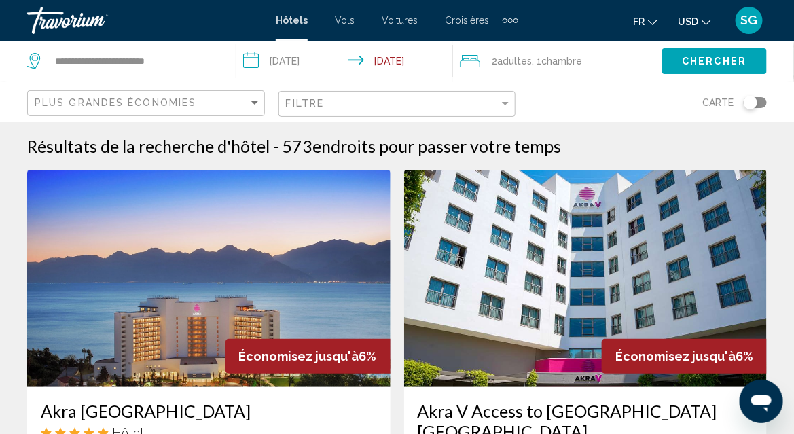
click at [512, 104] on mat-form-field "Filtre" at bounding box center [398, 104] width 238 height 27
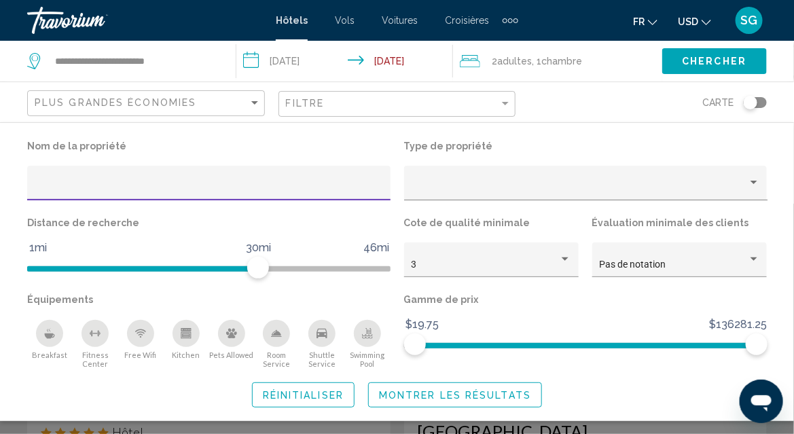
click at [373, 338] on div "Swimming Pool" at bounding box center [367, 333] width 27 height 27
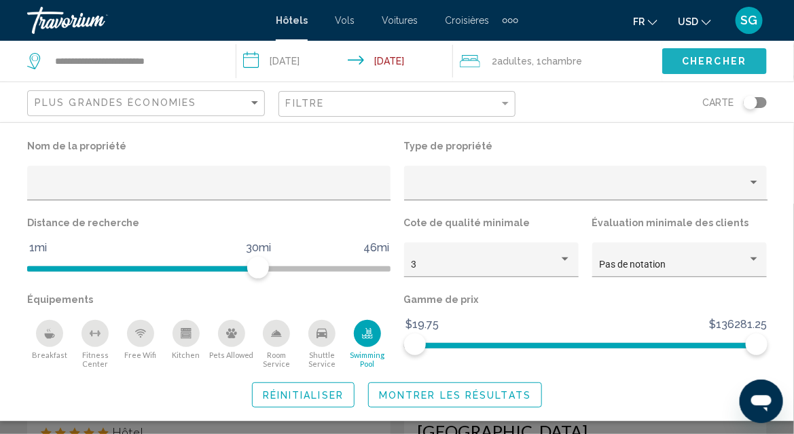
click at [708, 67] on button "Chercher" at bounding box center [715, 60] width 105 height 25
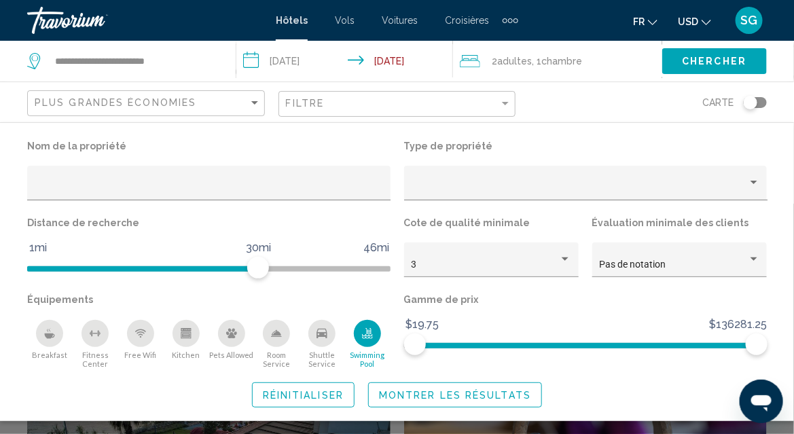
scroll to position [408, 0]
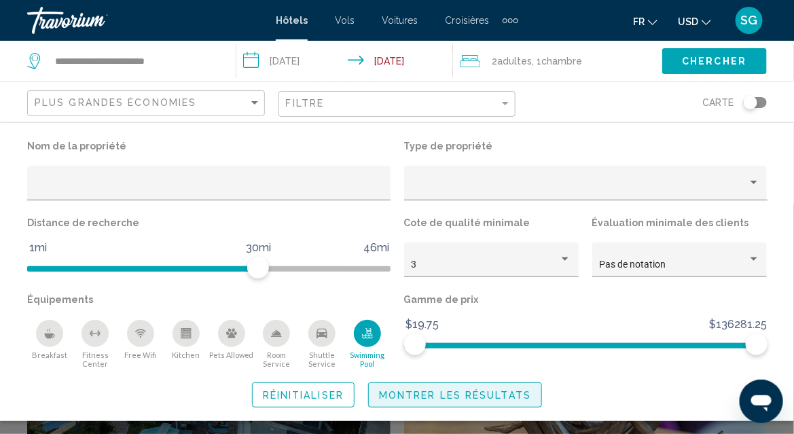
click at [457, 400] on span "Montrer les résultats" at bounding box center [455, 395] width 152 height 11
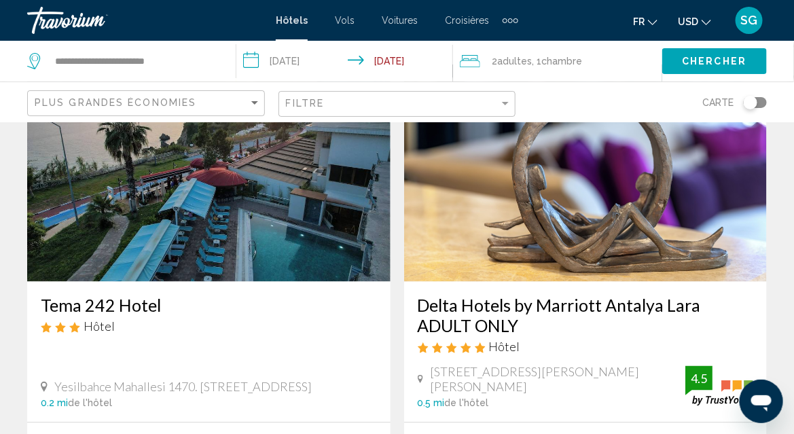
scroll to position [680, 0]
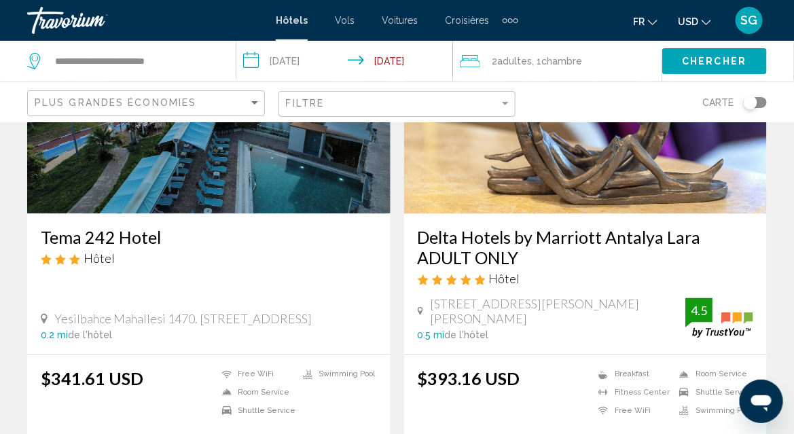
click at [478, 228] on h3 "Delta Hotels by Marriott Antalya Lara ADULT ONLY" at bounding box center [586, 248] width 336 height 41
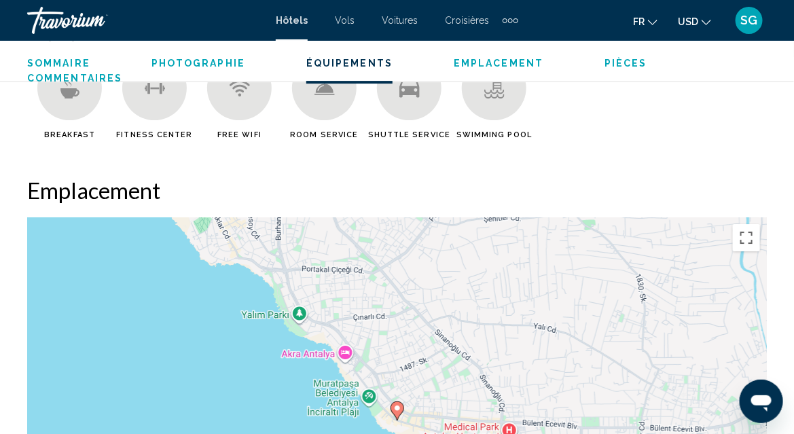
scroll to position [1166, 0]
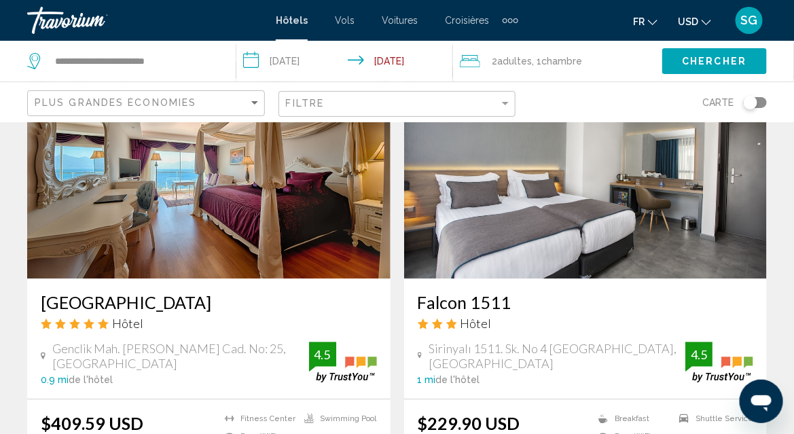
scroll to position [2447, 0]
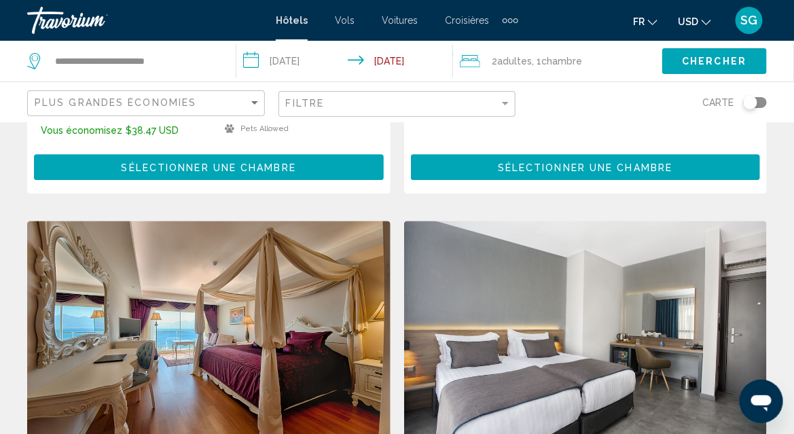
click at [192, 260] on img "Main content" at bounding box center [209, 329] width 364 height 217
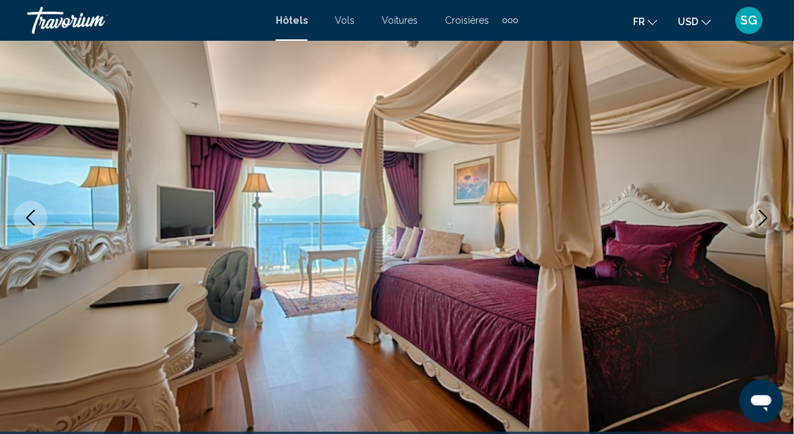
scroll to position [78, 0]
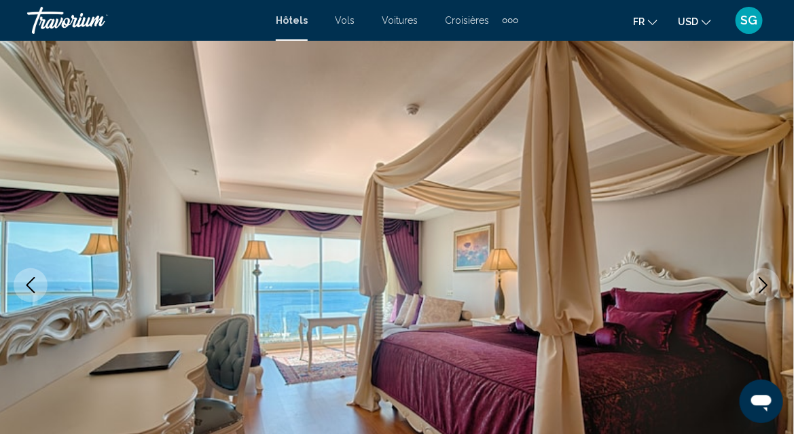
click at [762, 283] on icon "Next image" at bounding box center [764, 285] width 16 height 16
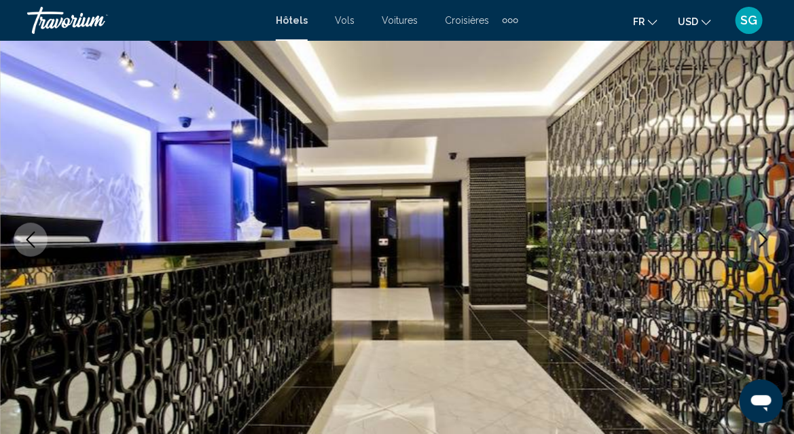
scroll to position [146, 0]
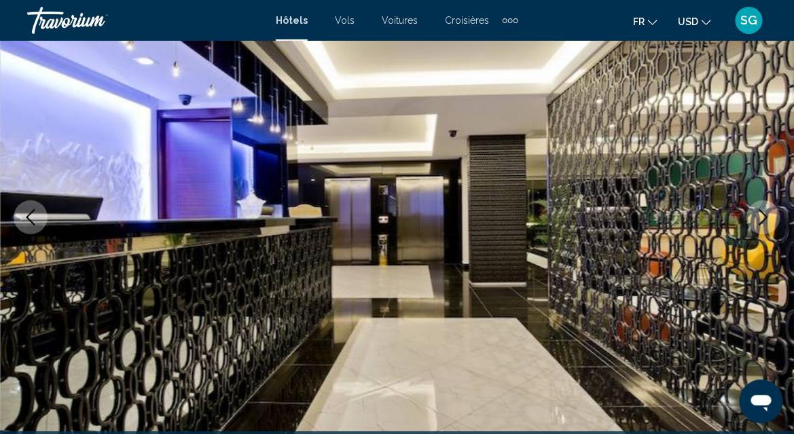
click at [766, 219] on icon "Next image" at bounding box center [764, 217] width 9 height 16
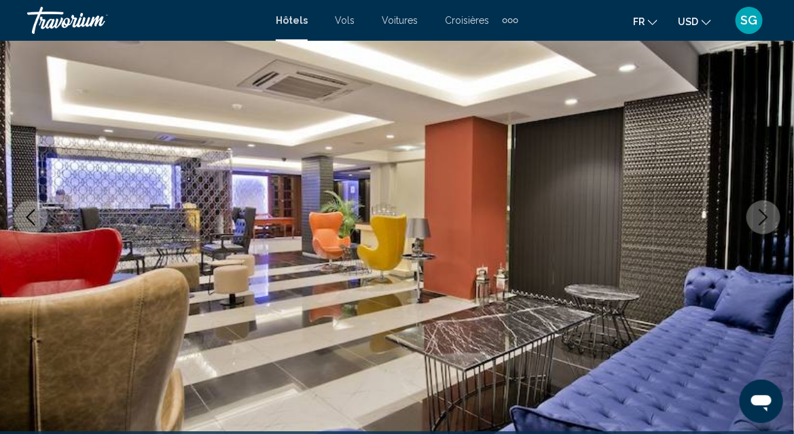
click at [766, 219] on icon "Next image" at bounding box center [764, 217] width 9 height 16
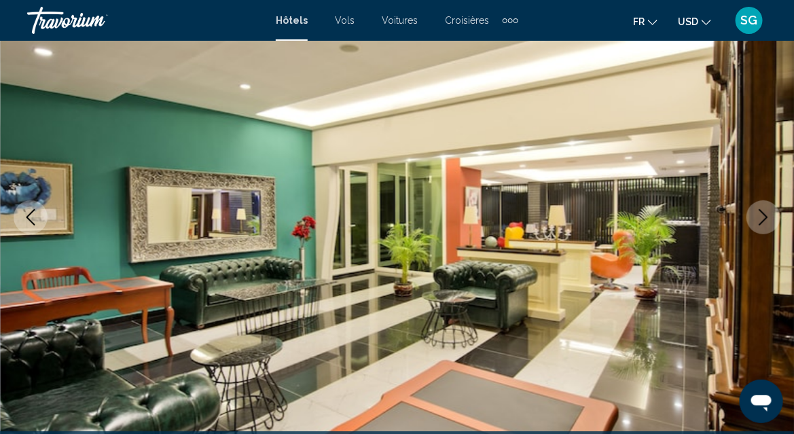
click at [766, 219] on icon "Next image" at bounding box center [764, 217] width 9 height 16
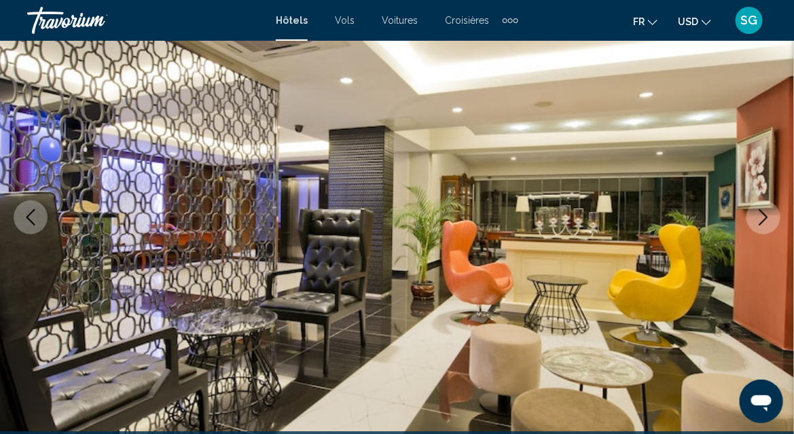
click at [766, 219] on icon "Next image" at bounding box center [764, 217] width 9 height 16
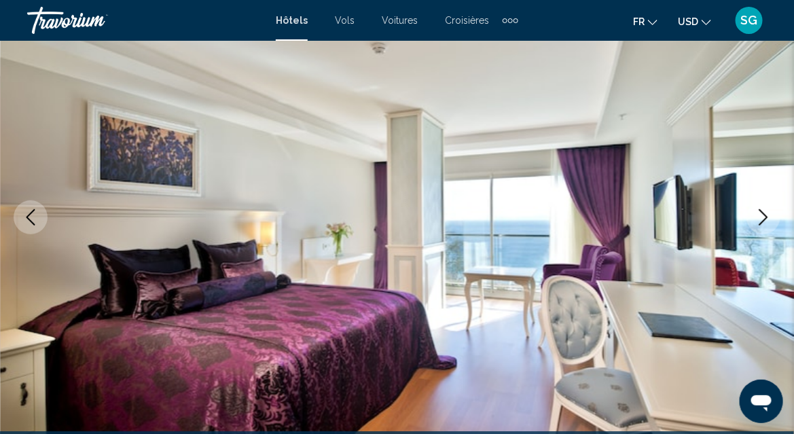
click at [766, 219] on icon "Next image" at bounding box center [764, 217] width 9 height 16
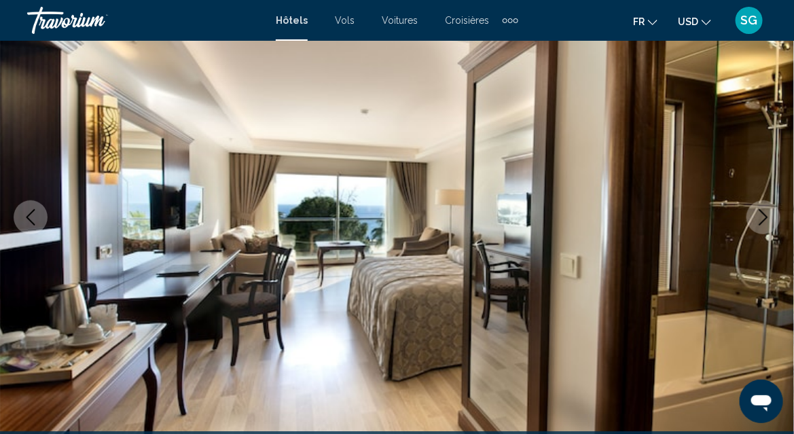
click at [766, 219] on icon "Next image" at bounding box center [764, 217] width 9 height 16
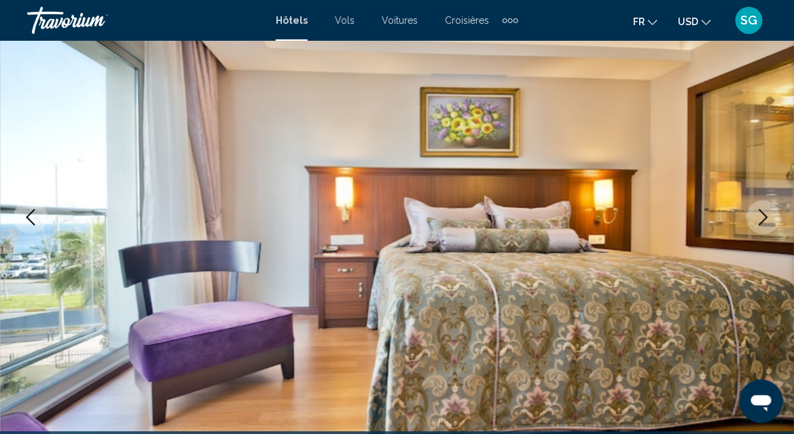
click at [766, 219] on icon "Next image" at bounding box center [764, 217] width 9 height 16
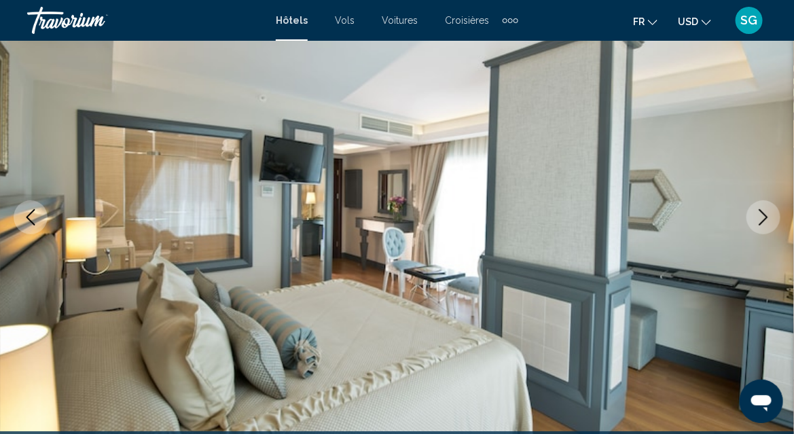
click at [766, 219] on icon "Next image" at bounding box center [764, 217] width 9 height 16
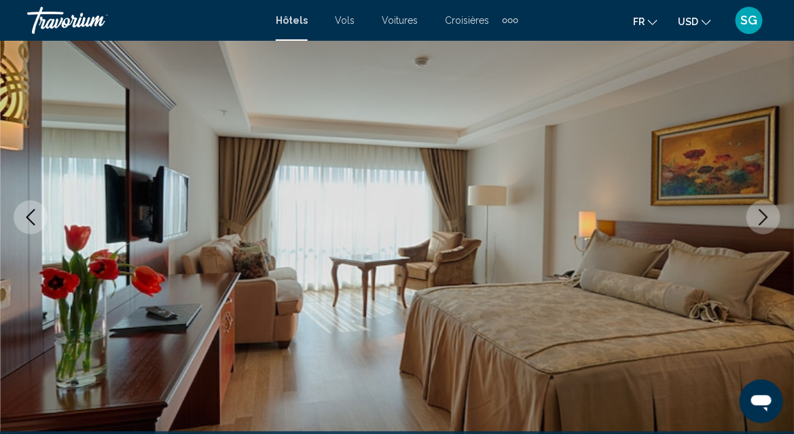
click at [35, 220] on icon "Previous image" at bounding box center [30, 217] width 16 height 16
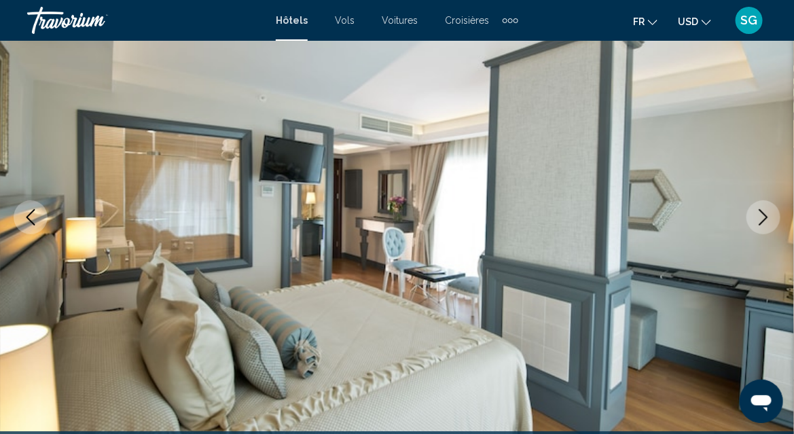
click at [35, 220] on icon "Previous image" at bounding box center [30, 217] width 16 height 16
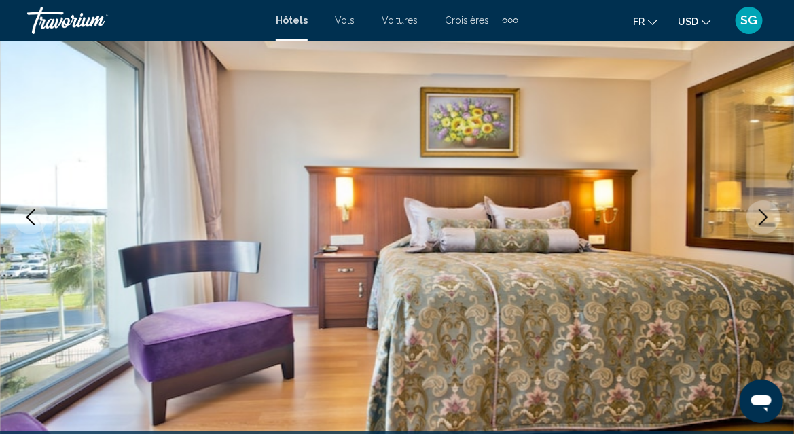
click at [35, 220] on icon "Previous image" at bounding box center [30, 217] width 16 height 16
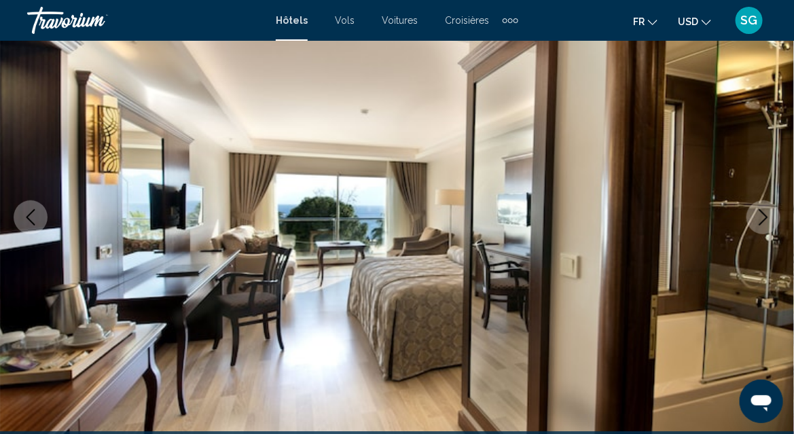
click at [35, 220] on icon "Previous image" at bounding box center [30, 217] width 16 height 16
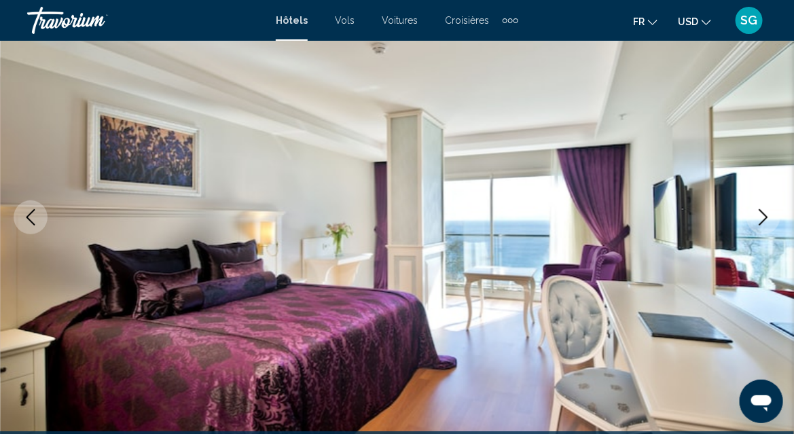
click at [35, 220] on icon "Previous image" at bounding box center [30, 217] width 16 height 16
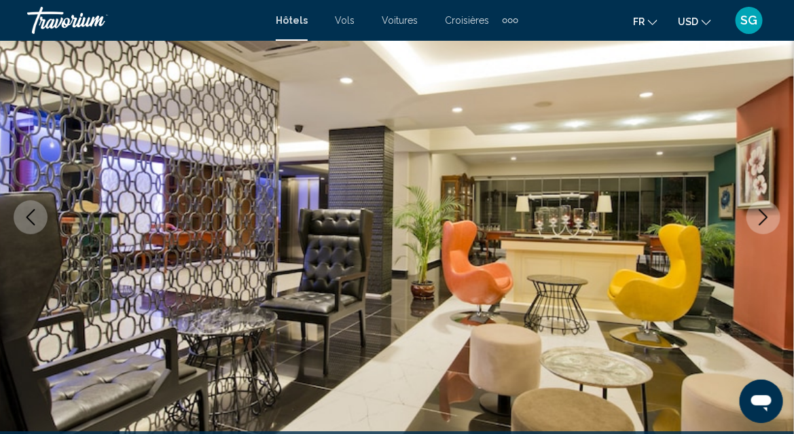
click at [35, 220] on icon "Previous image" at bounding box center [30, 217] width 16 height 16
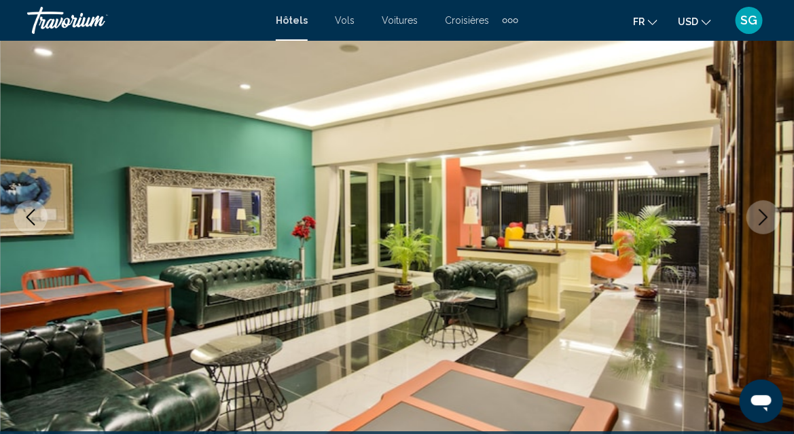
click at [35, 220] on icon "Previous image" at bounding box center [30, 217] width 16 height 16
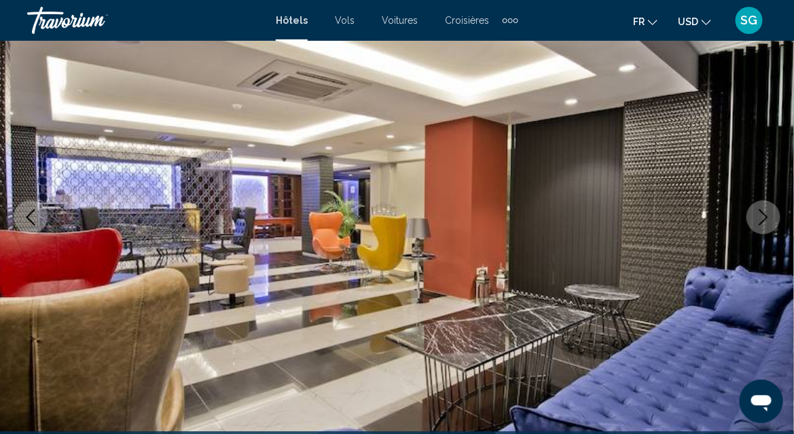
click at [35, 220] on icon "Previous image" at bounding box center [30, 217] width 16 height 16
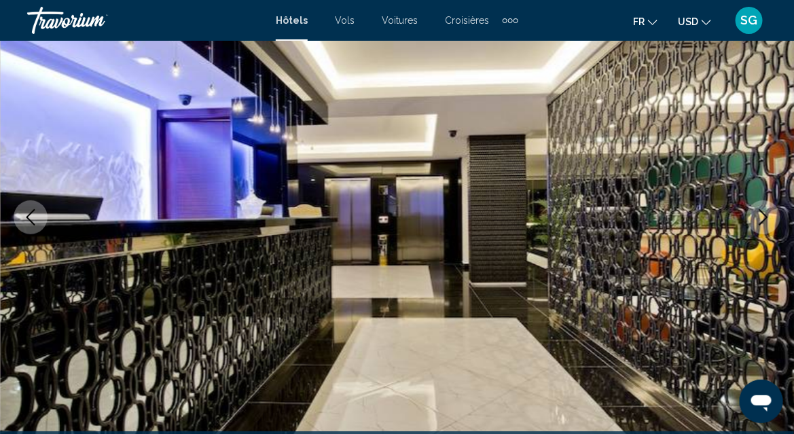
click at [35, 220] on icon "Previous image" at bounding box center [30, 217] width 16 height 16
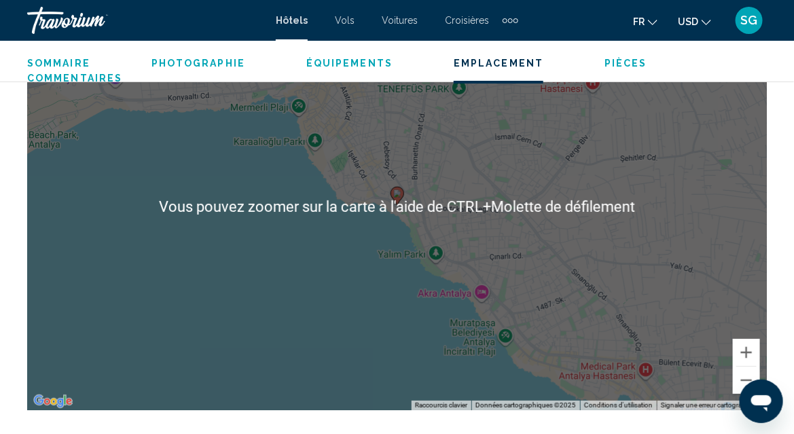
scroll to position [1641, 0]
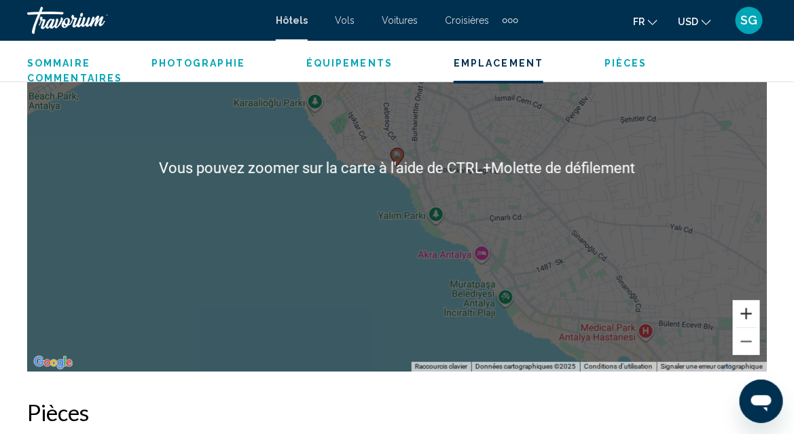
click at [752, 311] on button "Zoom avant" at bounding box center [746, 313] width 27 height 27
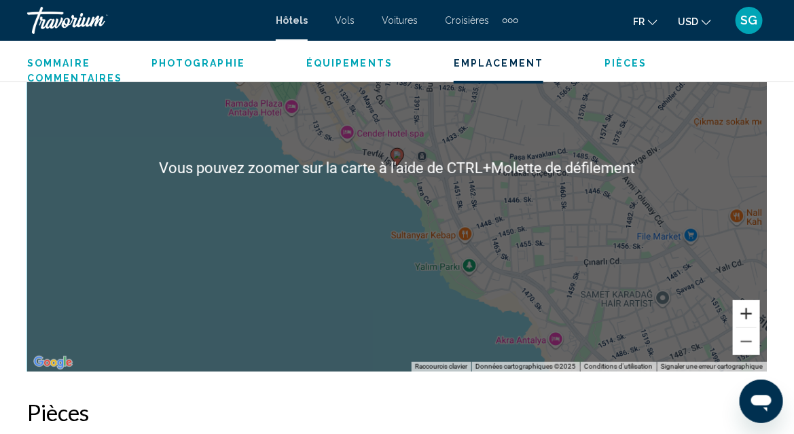
click at [752, 311] on button "Zoom avant" at bounding box center [746, 313] width 27 height 27
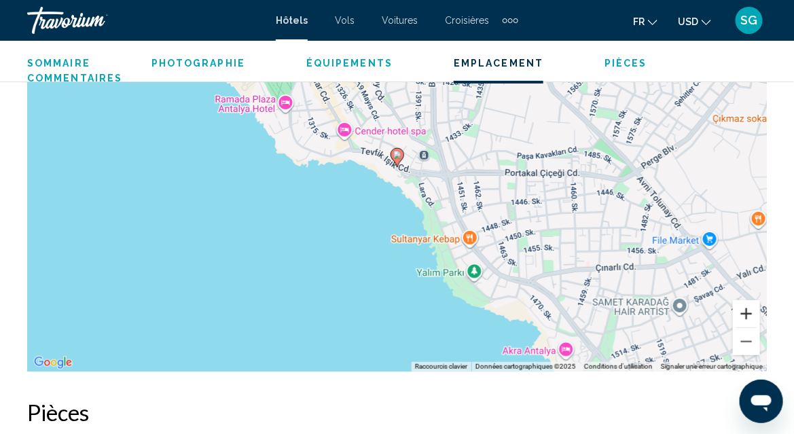
click at [752, 311] on button "Zoom avant" at bounding box center [746, 313] width 27 height 27
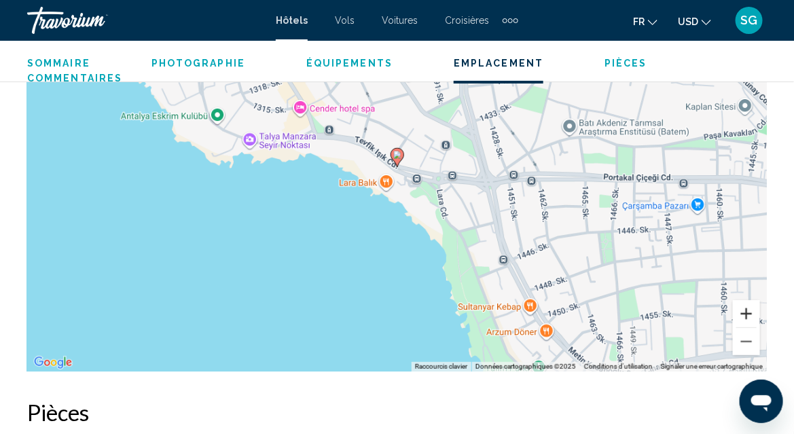
click at [752, 311] on button "Zoom avant" at bounding box center [746, 313] width 27 height 27
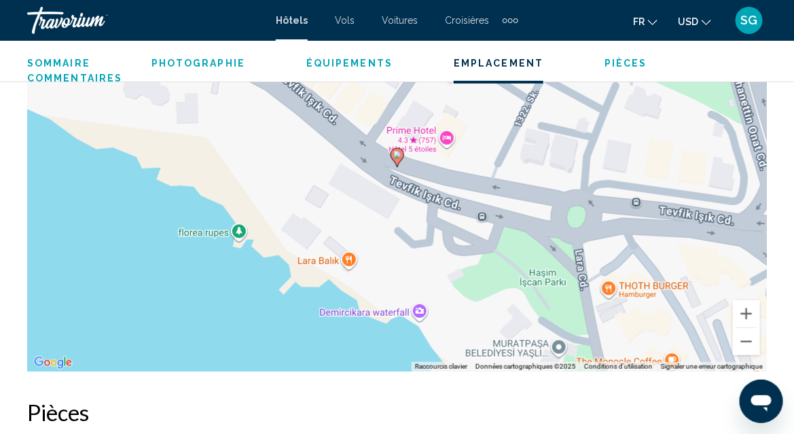
click at [237, 231] on div "Pour activer le glissement avec le clavier, appuyez sur Alt+Entrée. Une fois ce…" at bounding box center [397, 168] width 740 height 408
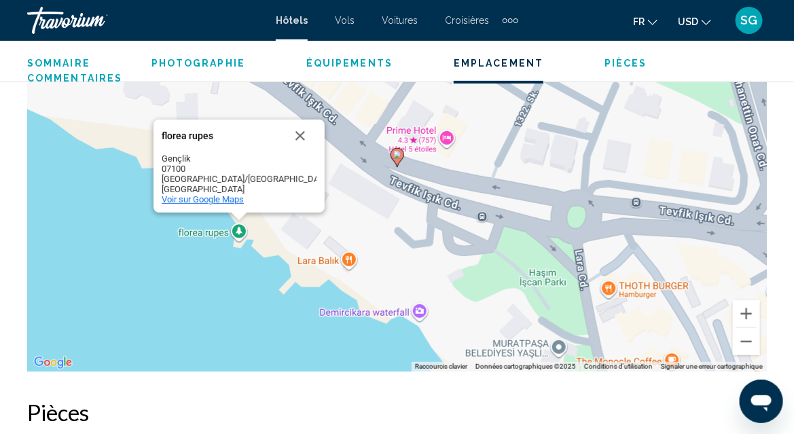
click at [219, 199] on span "Voir sur Google Maps" at bounding box center [203, 199] width 82 height 10
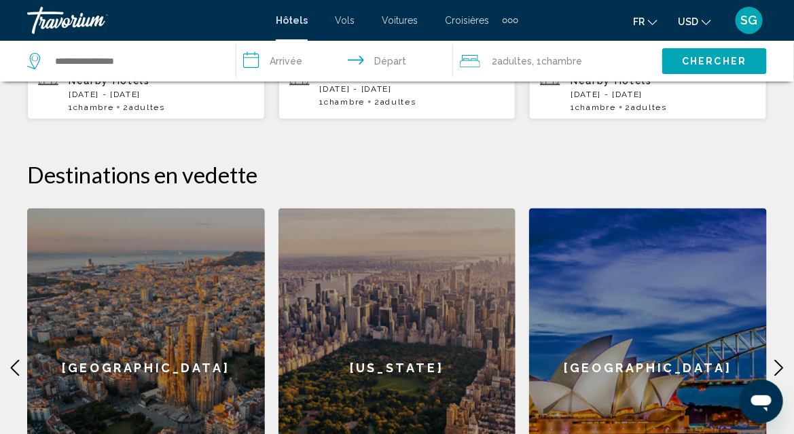
scroll to position [272, 0]
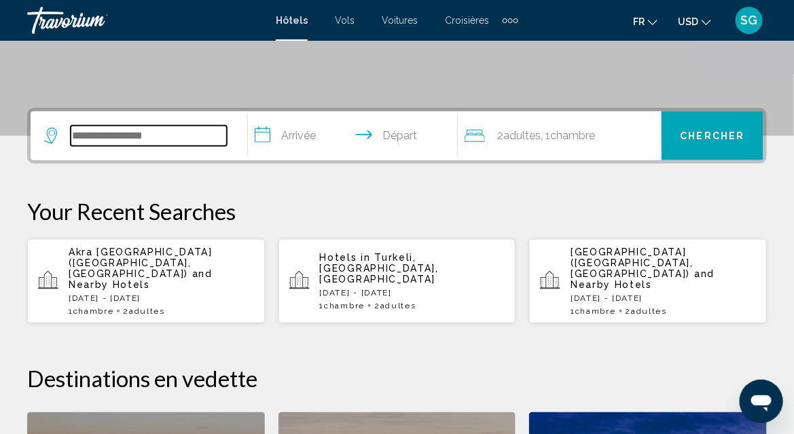
click at [160, 132] on input "Search widget" at bounding box center [149, 136] width 156 height 20
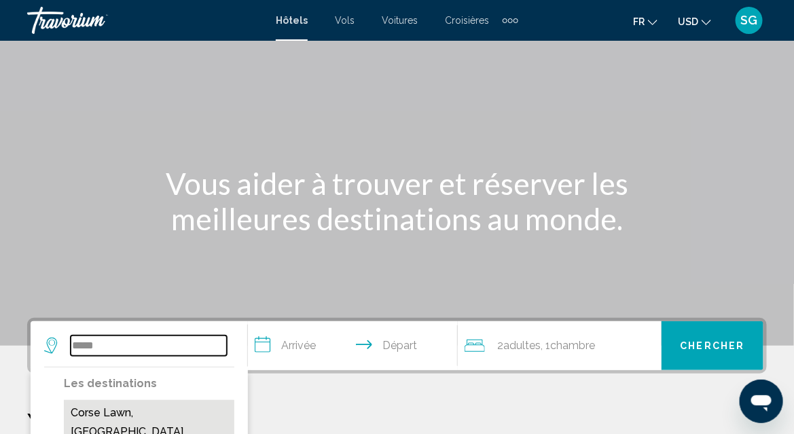
scroll to position [136, 0]
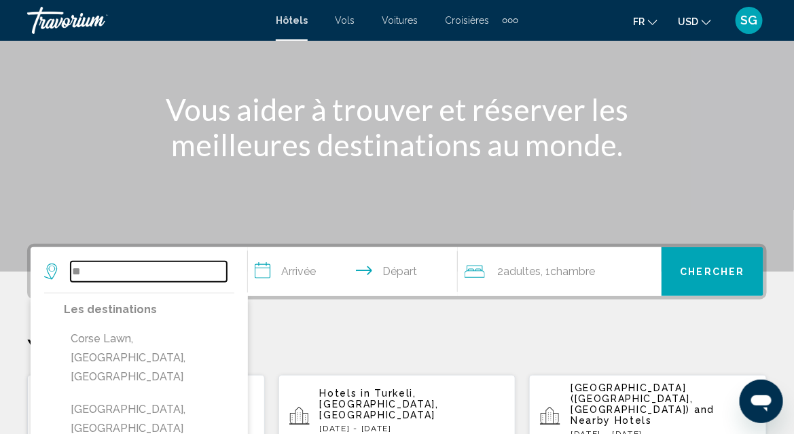
type input "*"
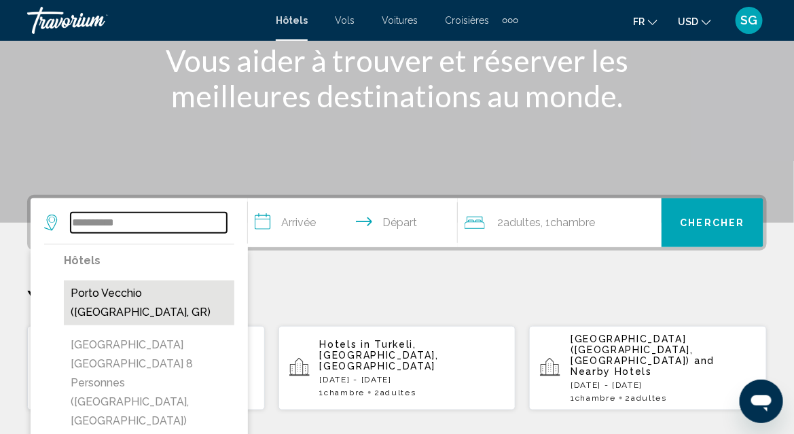
scroll to position [204, 0]
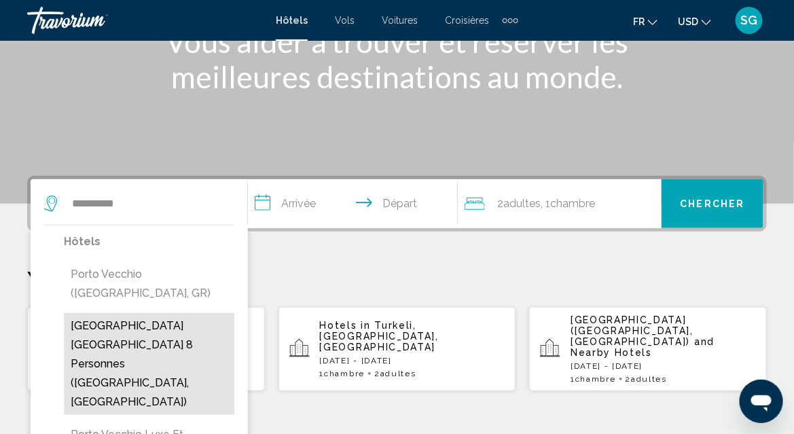
click at [203, 323] on button "[GEOGRAPHIC_DATA] [GEOGRAPHIC_DATA] 8 Personnes ([GEOGRAPHIC_DATA], [GEOGRAPHIC…" at bounding box center [149, 364] width 171 height 102
type input "**********"
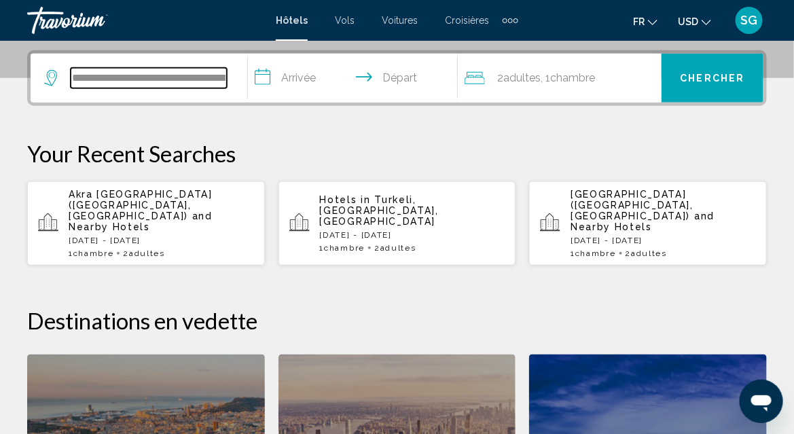
scroll to position [336, 0]
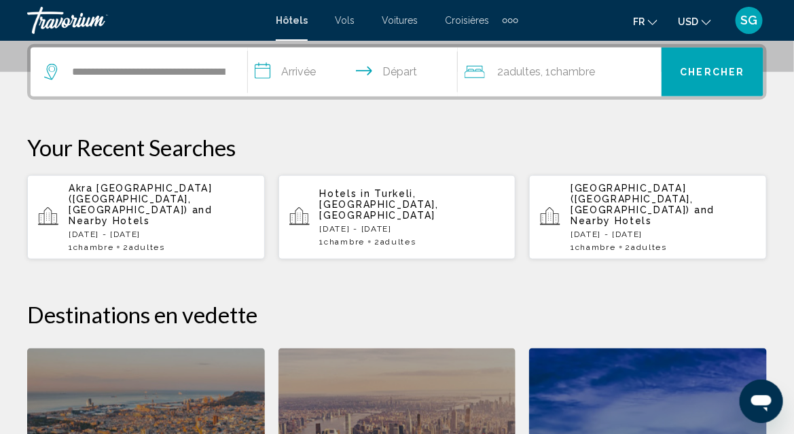
click at [290, 72] on input "**********" at bounding box center [356, 74] width 216 height 53
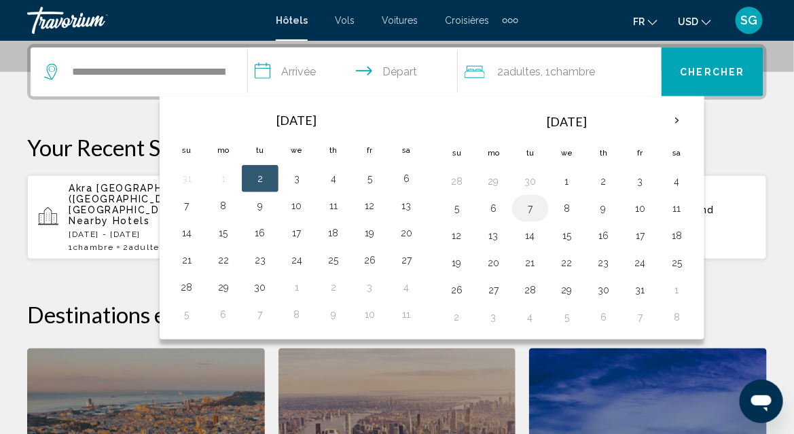
click at [529, 209] on button "7" at bounding box center [531, 208] width 22 height 19
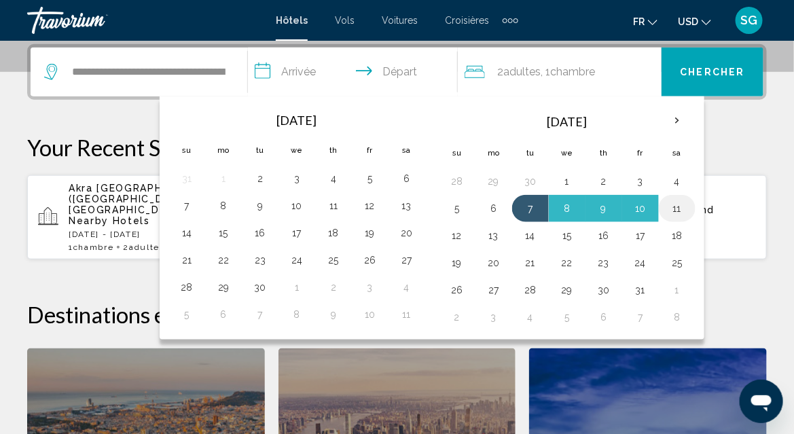
click at [670, 207] on button "11" at bounding box center [678, 208] width 22 height 19
type input "**********"
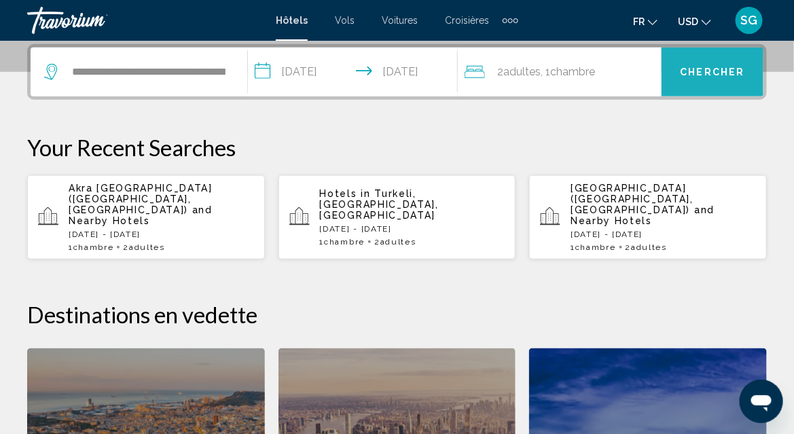
click at [704, 78] on button "Chercher" at bounding box center [713, 72] width 102 height 49
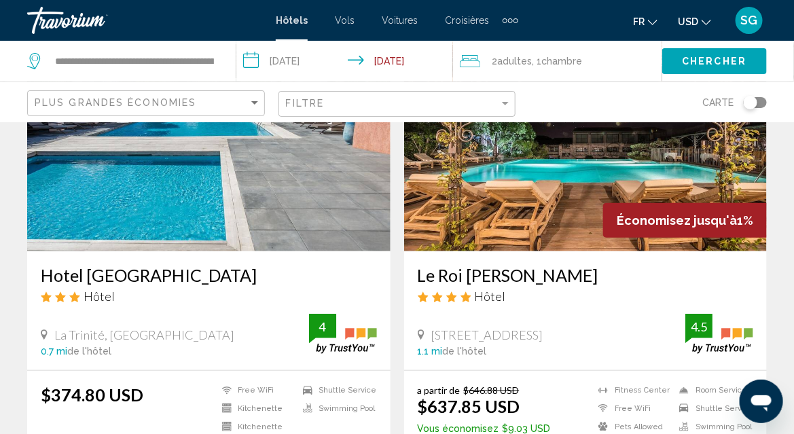
scroll to position [68, 0]
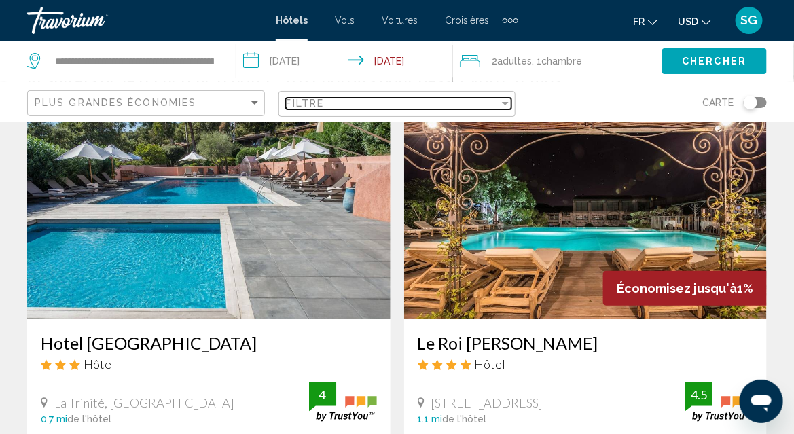
click at [511, 103] on div "Filter" at bounding box center [506, 103] width 12 height 11
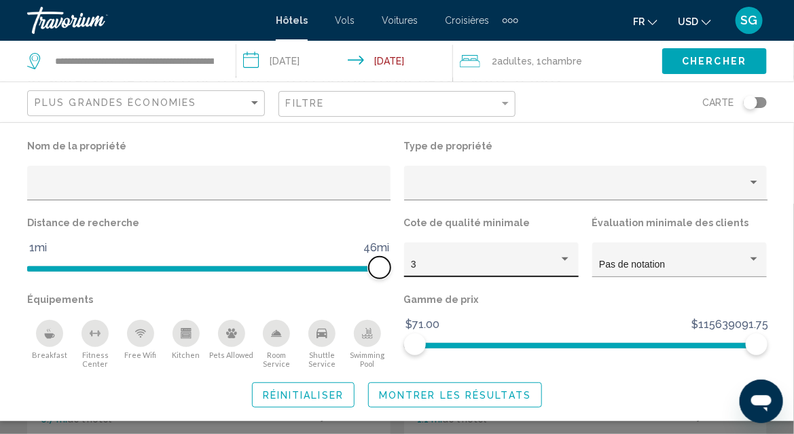
drag, startPoint x: 260, startPoint y: 268, endPoint x: 423, endPoint y: 269, distance: 162.4
click at [423, 269] on div "Nom de la propriété Type de propriété Distance de recherche 1mi 46mi 46mi Cote …" at bounding box center [397, 253] width 754 height 232
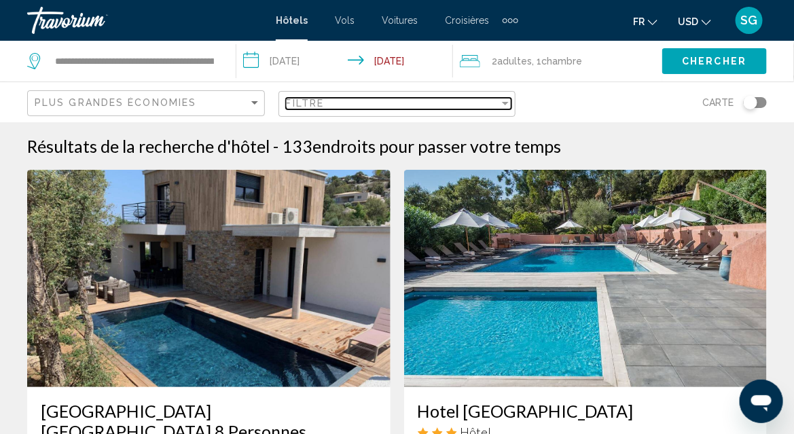
click at [502, 102] on div "Filter" at bounding box center [505, 103] width 7 height 3
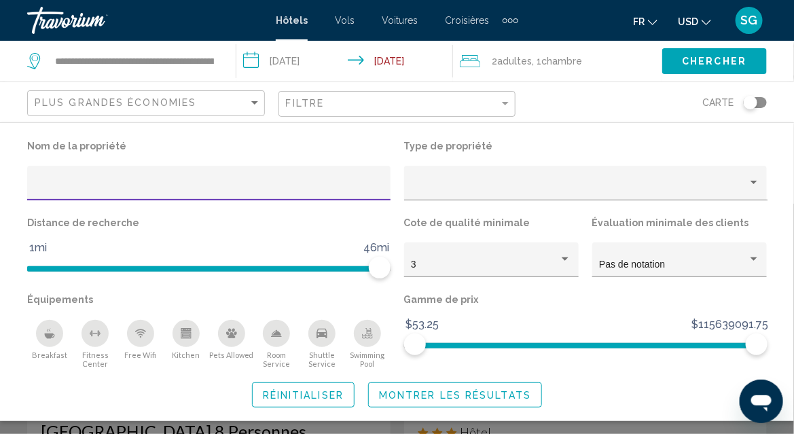
click at [365, 339] on div "Swimming Pool" at bounding box center [367, 333] width 27 height 27
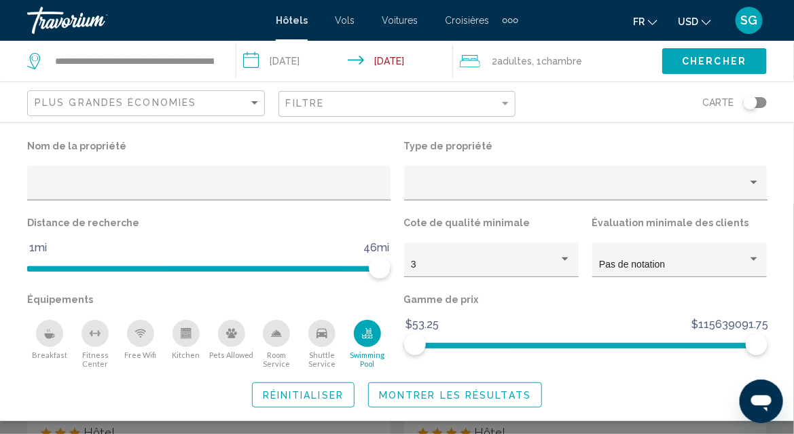
click at [432, 392] on span "Montrer les résultats" at bounding box center [455, 395] width 152 height 11
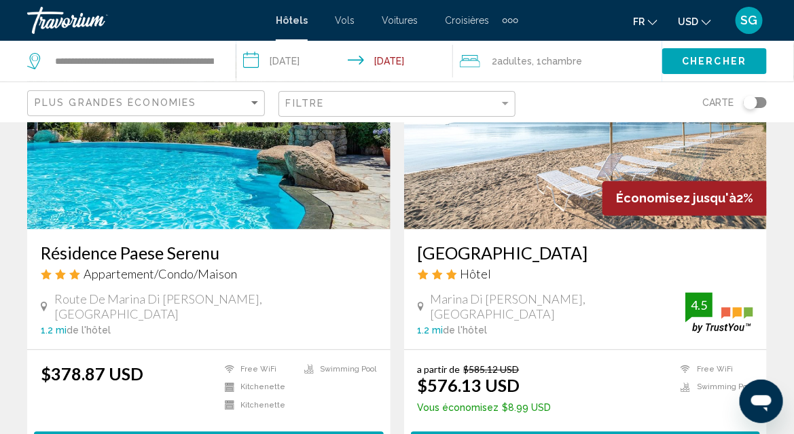
scroll to position [680, 0]
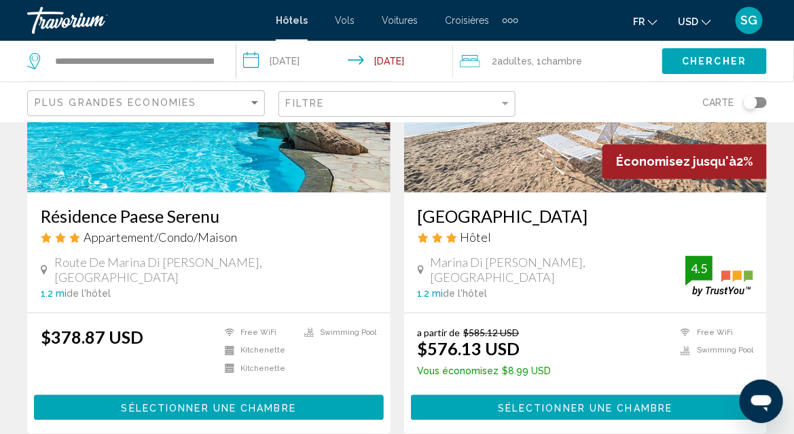
click at [489, 213] on h3 "[GEOGRAPHIC_DATA]" at bounding box center [586, 217] width 336 height 20
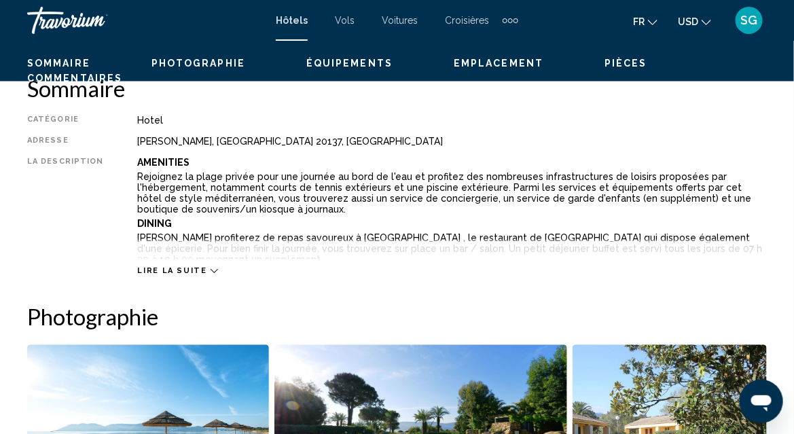
scroll to position [146, 0]
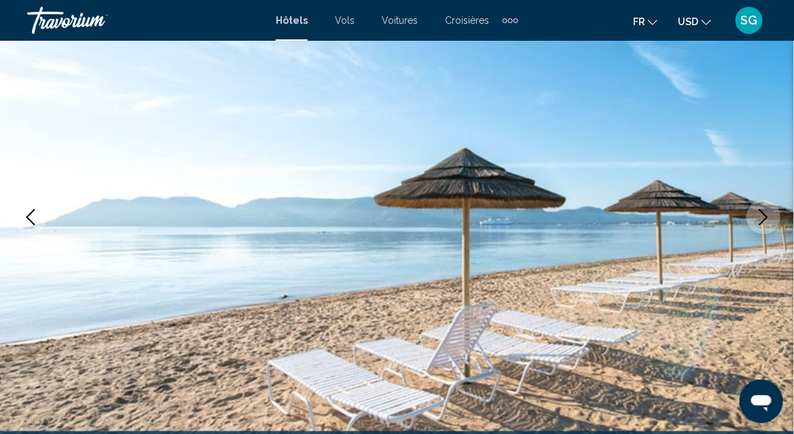
click at [761, 218] on icon "Next image" at bounding box center [764, 217] width 16 height 16
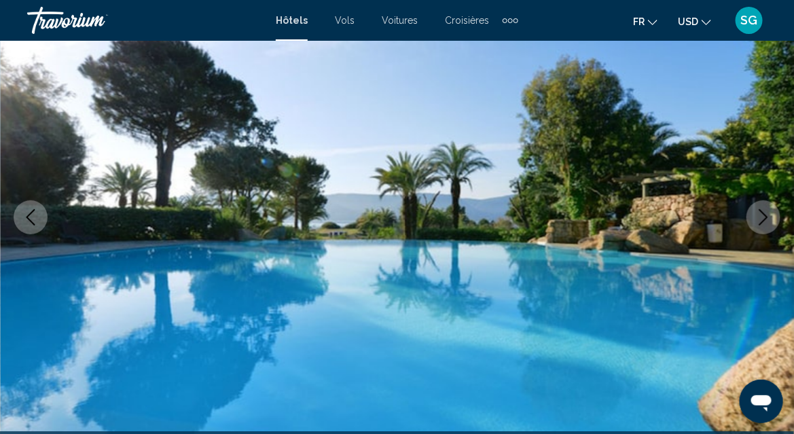
click at [761, 218] on icon "Next image" at bounding box center [764, 217] width 16 height 16
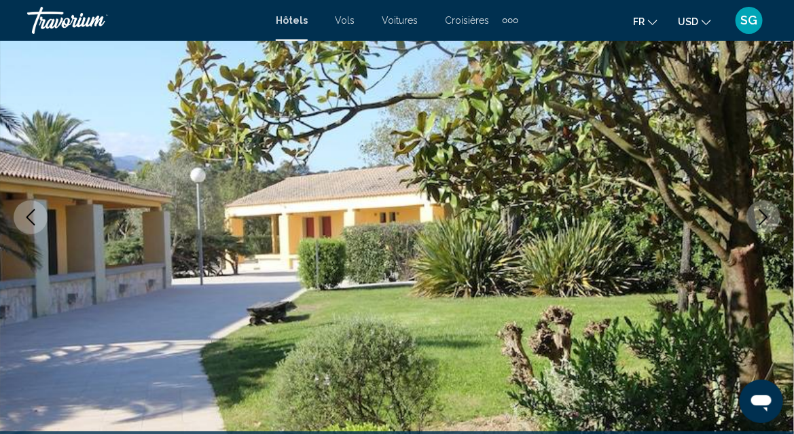
click at [761, 218] on icon "Next image" at bounding box center [764, 217] width 16 height 16
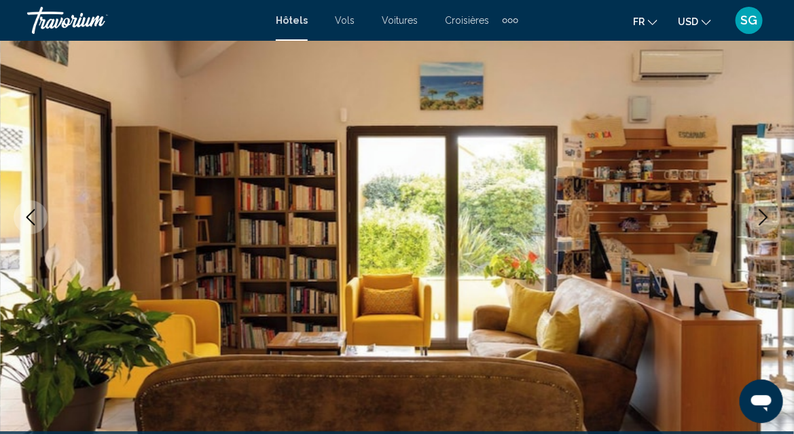
click at [761, 218] on icon "Next image" at bounding box center [764, 217] width 16 height 16
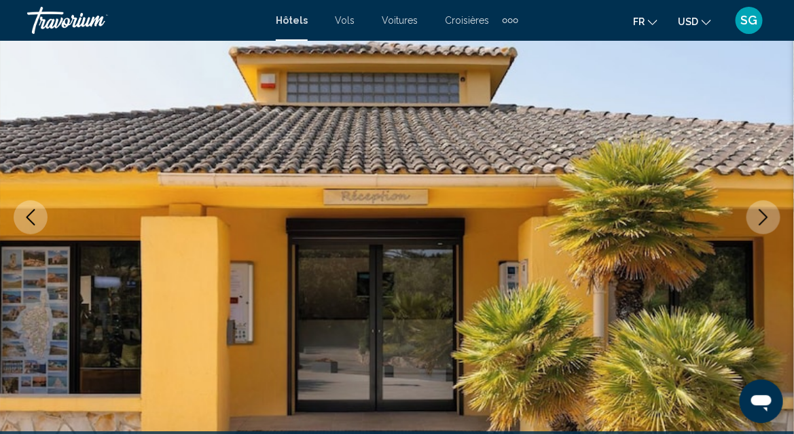
click at [761, 218] on icon "Next image" at bounding box center [764, 217] width 16 height 16
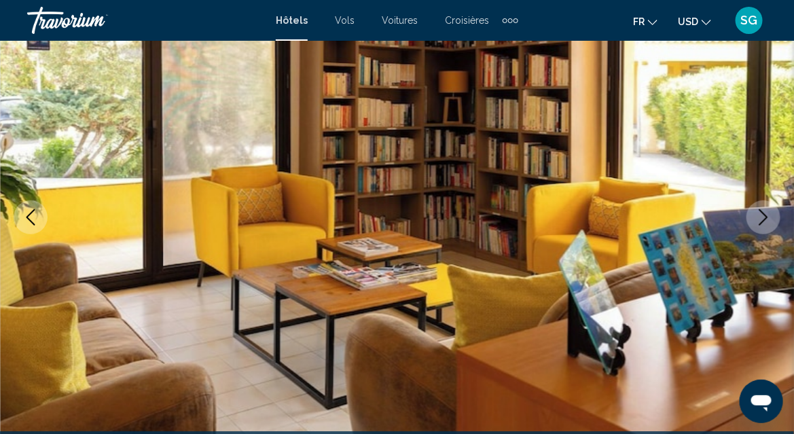
click at [761, 218] on icon "Next image" at bounding box center [764, 217] width 16 height 16
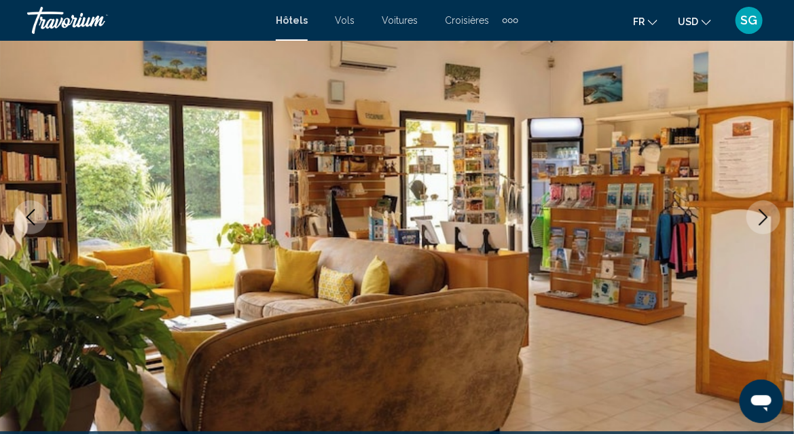
click at [761, 218] on icon "Next image" at bounding box center [764, 217] width 16 height 16
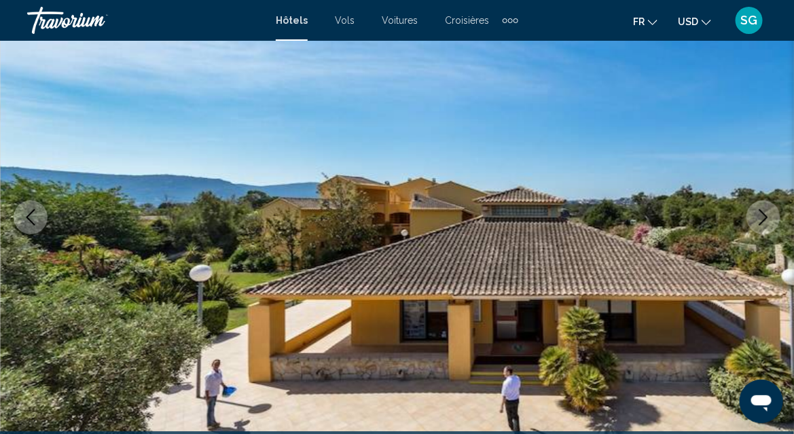
click at [761, 218] on icon "Next image" at bounding box center [764, 217] width 16 height 16
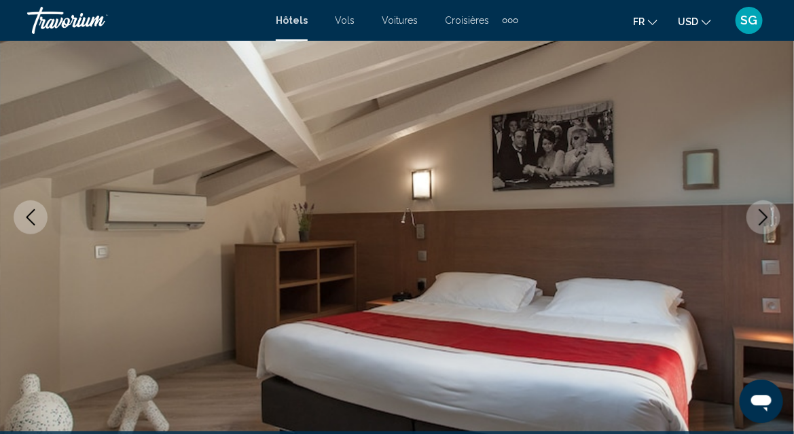
click at [761, 218] on icon "Next image" at bounding box center [764, 217] width 16 height 16
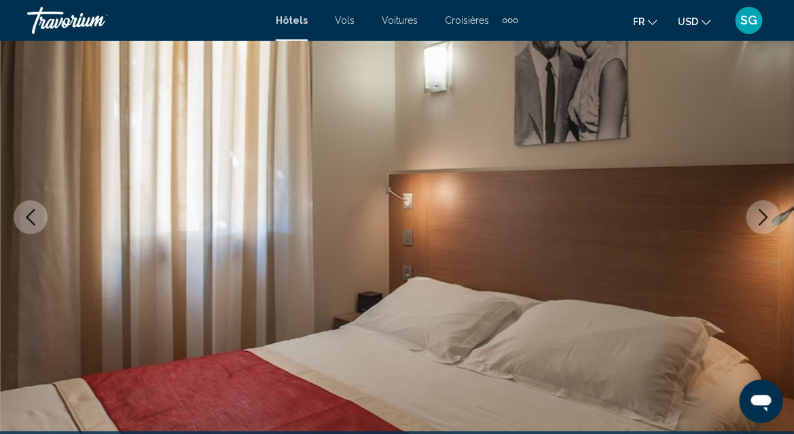
click at [761, 218] on icon "Next image" at bounding box center [764, 217] width 16 height 16
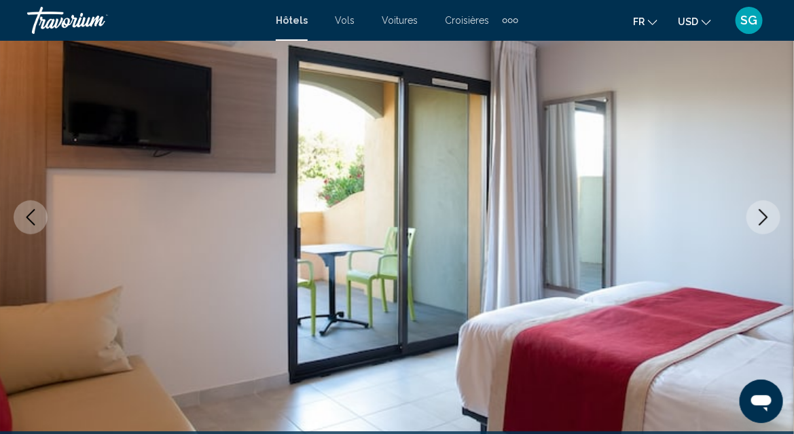
click at [761, 218] on icon "Next image" at bounding box center [764, 217] width 16 height 16
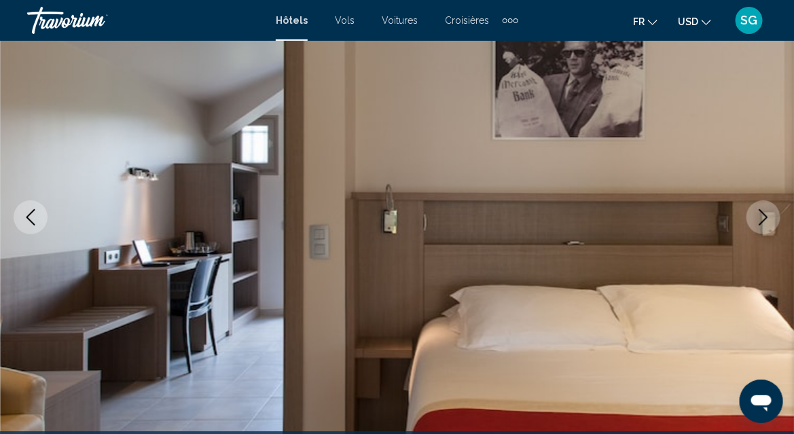
click at [761, 218] on icon "Next image" at bounding box center [764, 217] width 16 height 16
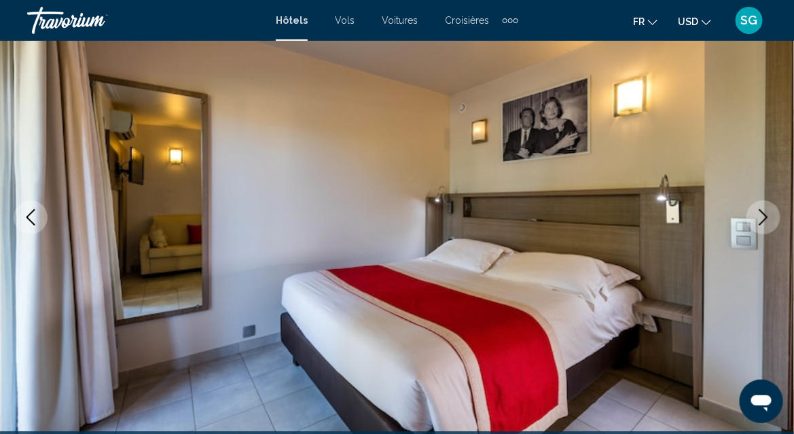
click at [761, 218] on icon "Next image" at bounding box center [764, 217] width 16 height 16
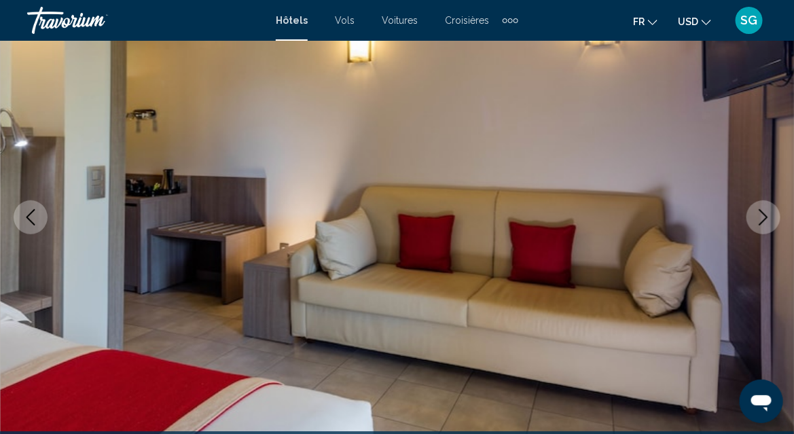
click at [761, 218] on icon "Next image" at bounding box center [764, 217] width 16 height 16
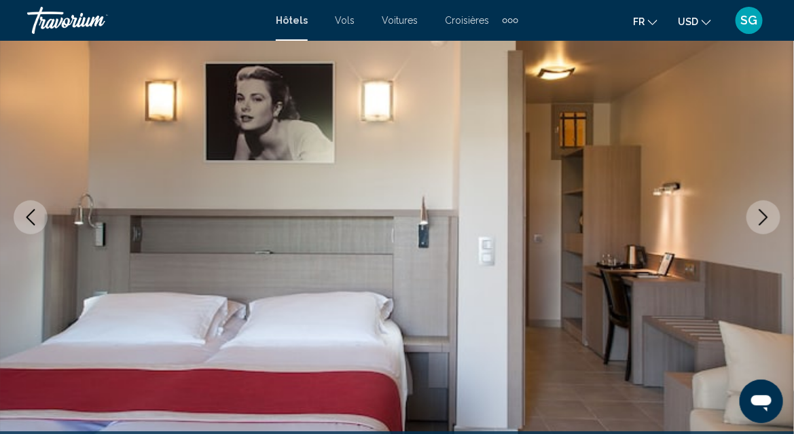
click at [761, 218] on icon "Next image" at bounding box center [764, 217] width 16 height 16
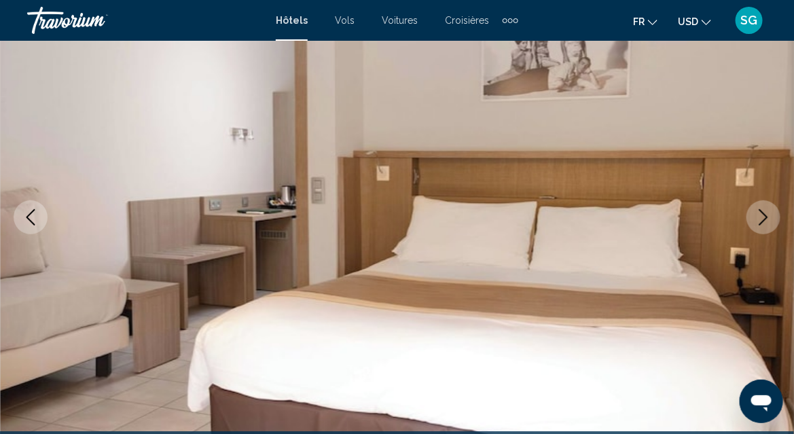
click at [761, 218] on icon "Next image" at bounding box center [764, 217] width 16 height 16
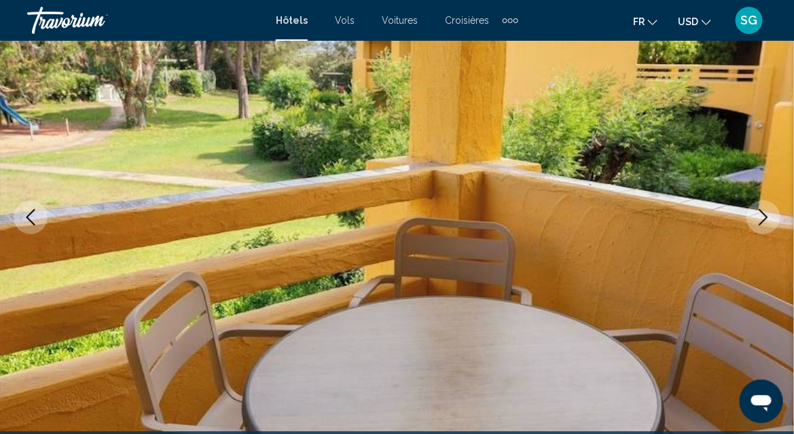
click at [761, 218] on icon "Next image" at bounding box center [764, 217] width 16 height 16
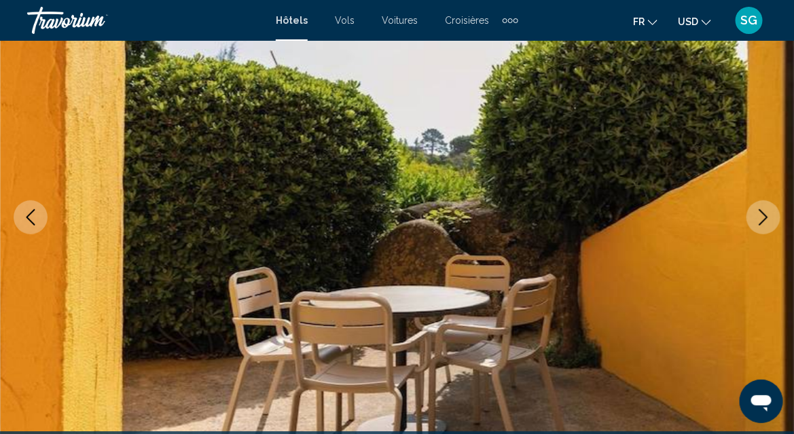
click at [761, 218] on icon "Next image" at bounding box center [764, 217] width 16 height 16
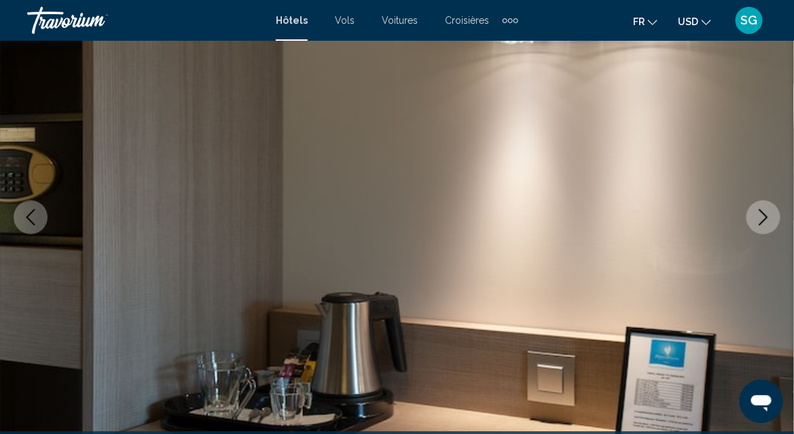
click at [761, 218] on icon "Next image" at bounding box center [764, 217] width 16 height 16
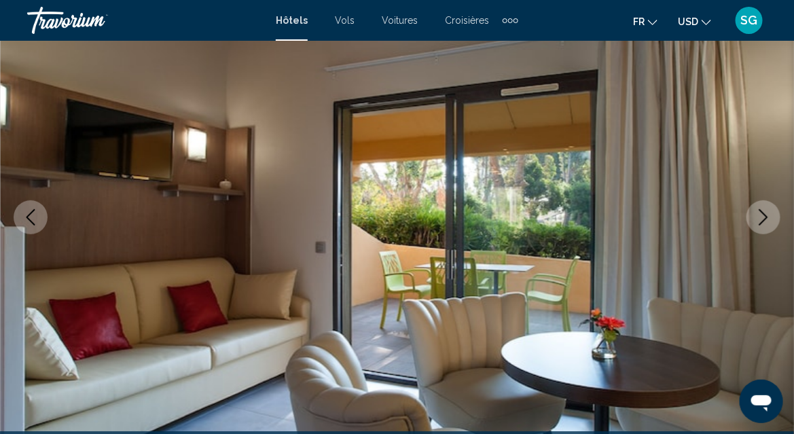
click at [761, 218] on icon "Next image" at bounding box center [764, 217] width 16 height 16
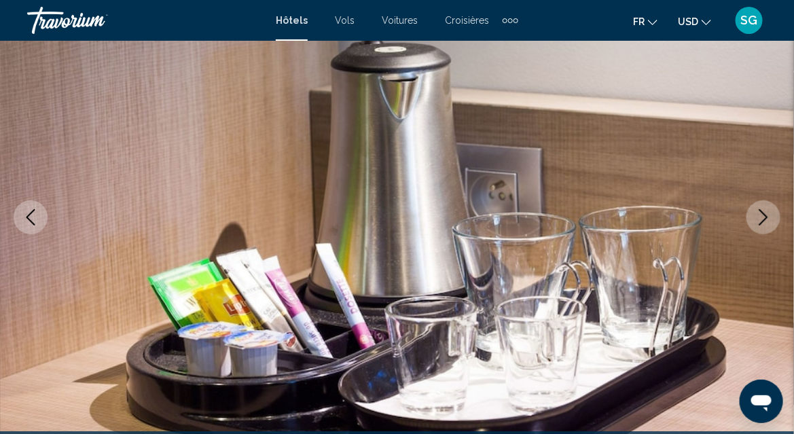
click at [761, 218] on icon "Next image" at bounding box center [764, 217] width 16 height 16
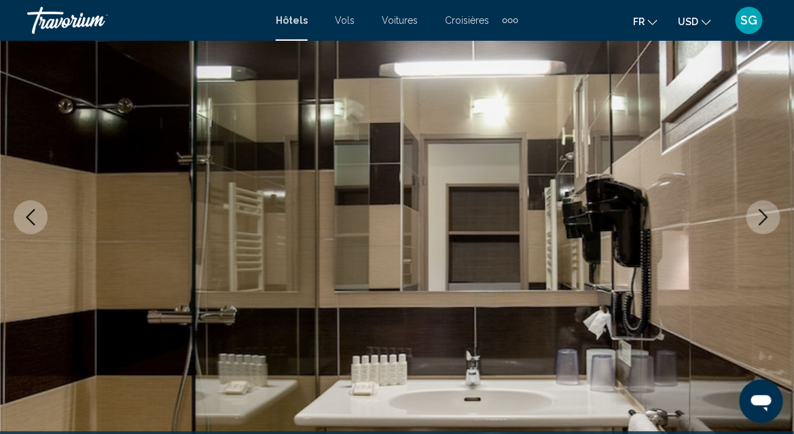
click at [761, 218] on icon "Next image" at bounding box center [764, 217] width 16 height 16
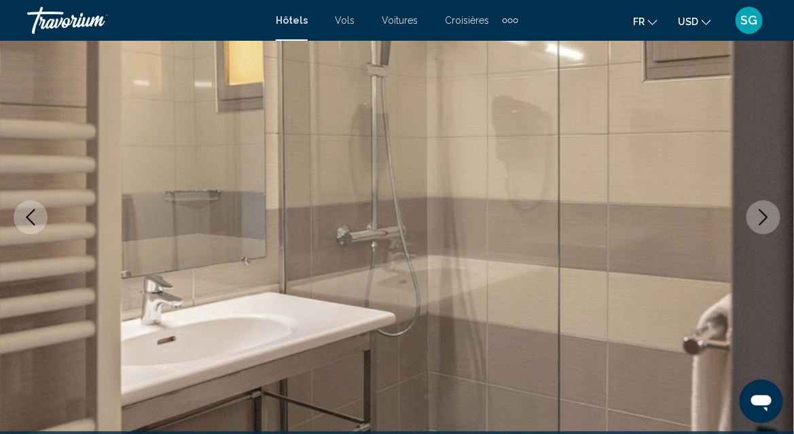
click at [761, 218] on icon "Next image" at bounding box center [764, 217] width 16 height 16
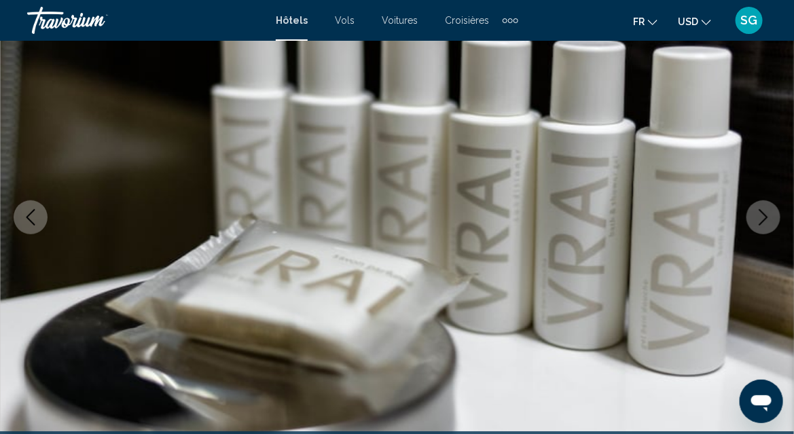
click at [761, 218] on icon "Next image" at bounding box center [764, 217] width 16 height 16
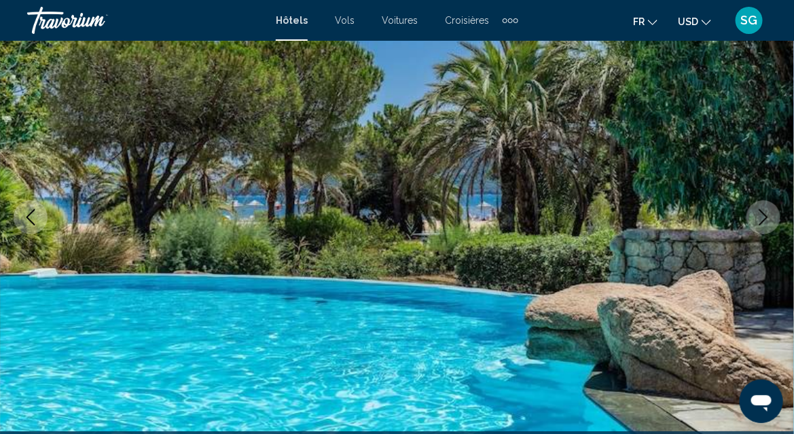
click at [761, 218] on icon "Next image" at bounding box center [764, 217] width 16 height 16
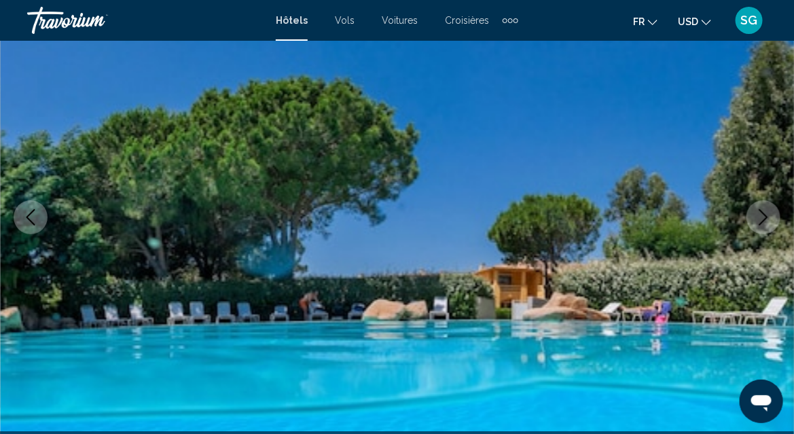
click at [761, 218] on icon "Next image" at bounding box center [764, 217] width 16 height 16
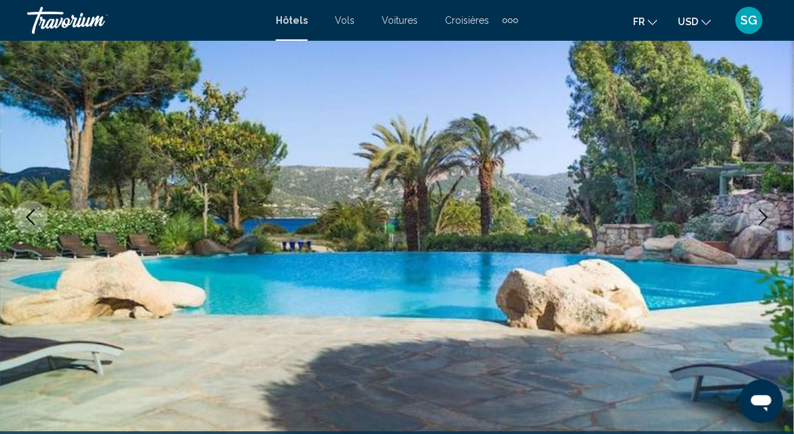
click at [761, 218] on icon "Next image" at bounding box center [764, 217] width 16 height 16
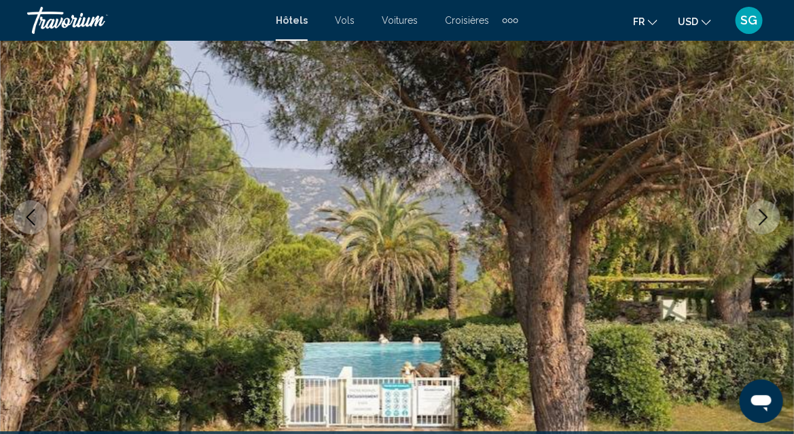
click at [761, 218] on icon "Next image" at bounding box center [764, 217] width 16 height 16
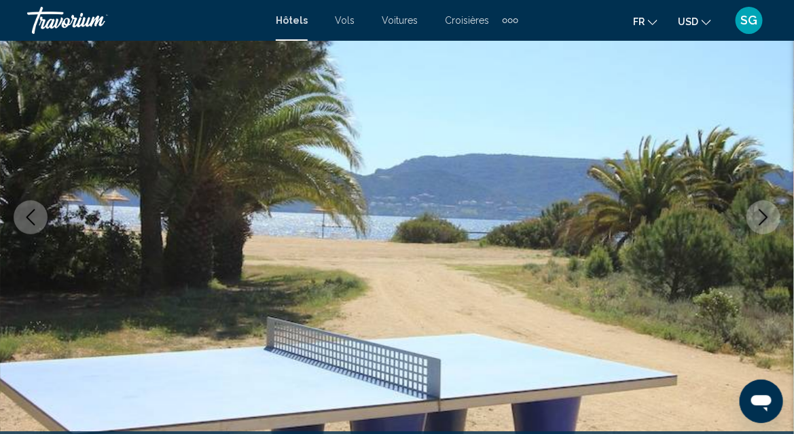
click at [761, 218] on icon "Next image" at bounding box center [764, 217] width 16 height 16
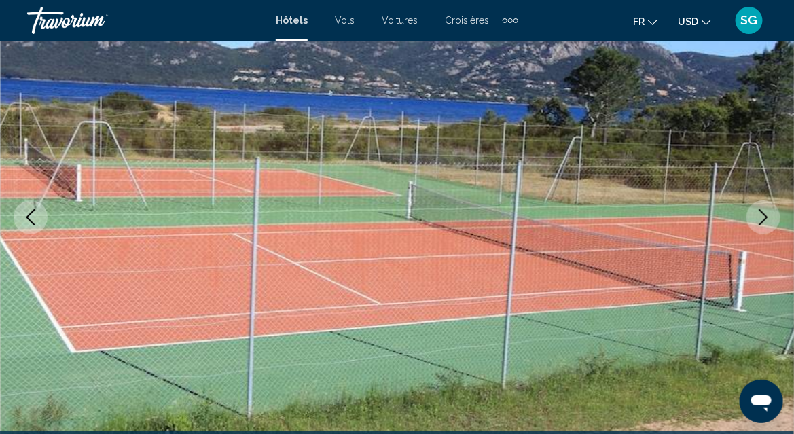
drag, startPoint x: 761, startPoint y: 218, endPoint x: 143, endPoint y: 218, distance: 618.5
click at [202, 218] on div "[GEOGRAPHIC_DATA], , [GEOGRAPHIC_DATA] [GEOGRAPHIC_DATA] 4.5 Adresse [GEOGRAPHI…" at bounding box center [397, 218] width 794 height 646
click at [39, 209] on button "Previous image" at bounding box center [31, 217] width 34 height 34
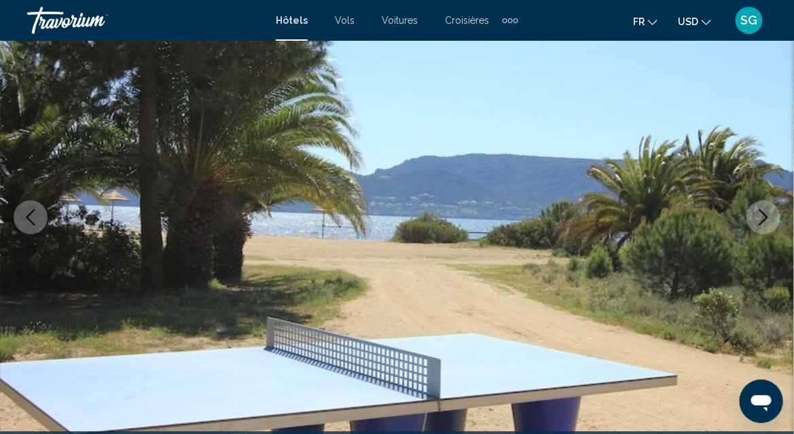
click at [758, 222] on icon "Next image" at bounding box center [764, 217] width 16 height 16
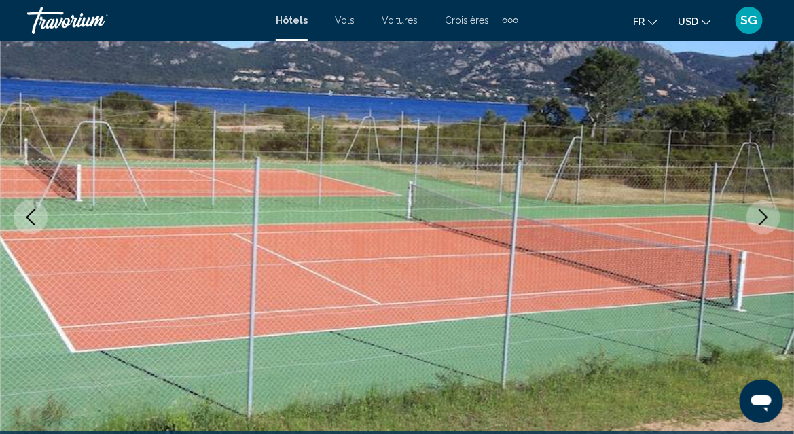
click at [758, 222] on icon "Next image" at bounding box center [764, 217] width 16 height 16
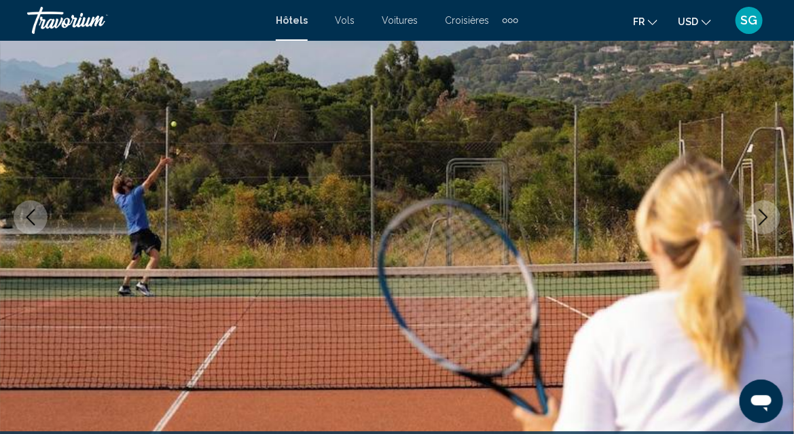
click at [758, 222] on icon "Next image" at bounding box center [764, 217] width 16 height 16
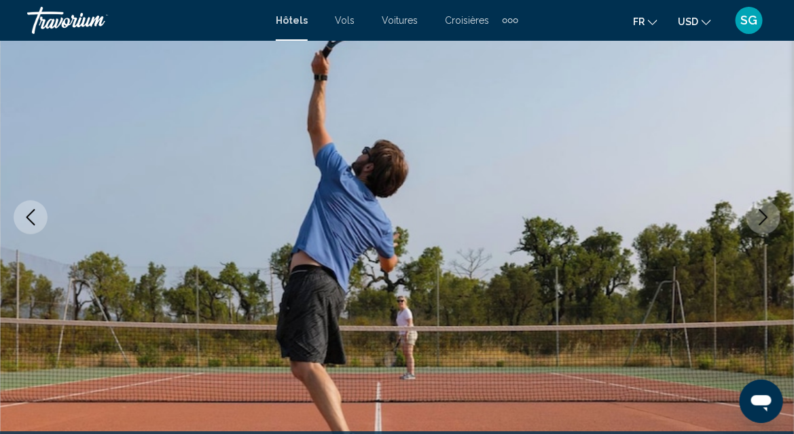
click at [758, 222] on icon "Next image" at bounding box center [764, 217] width 16 height 16
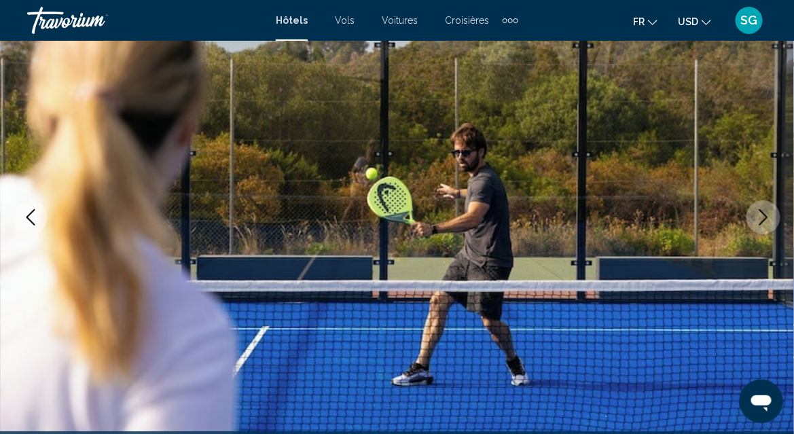
click at [758, 222] on icon "Next image" at bounding box center [764, 217] width 16 height 16
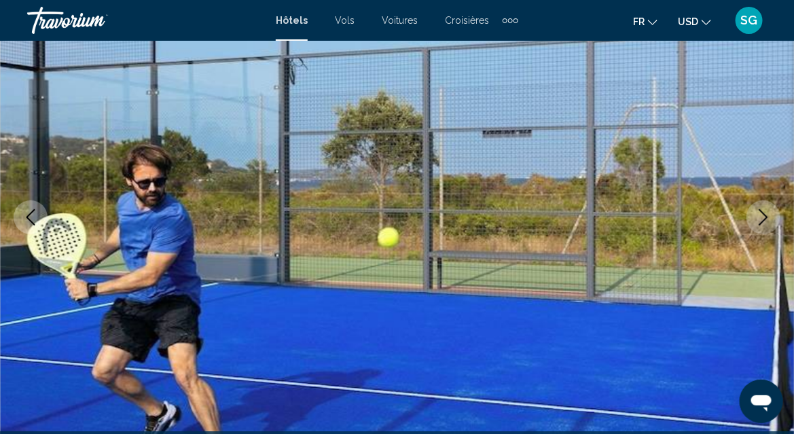
click at [758, 222] on icon "Next image" at bounding box center [764, 217] width 16 height 16
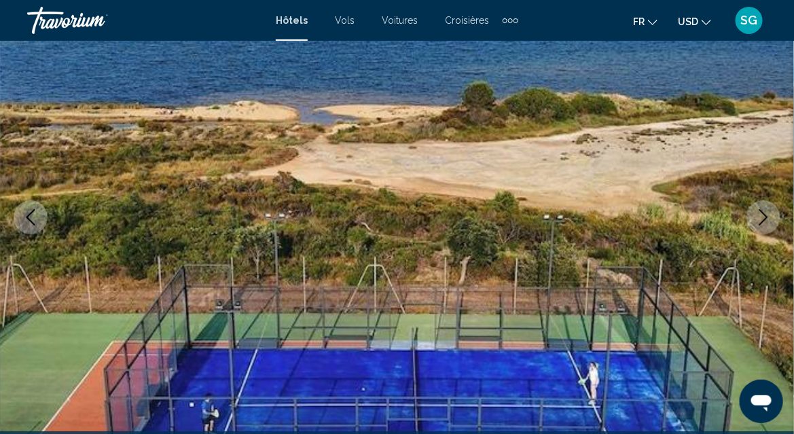
click at [758, 222] on icon "Next image" at bounding box center [764, 217] width 16 height 16
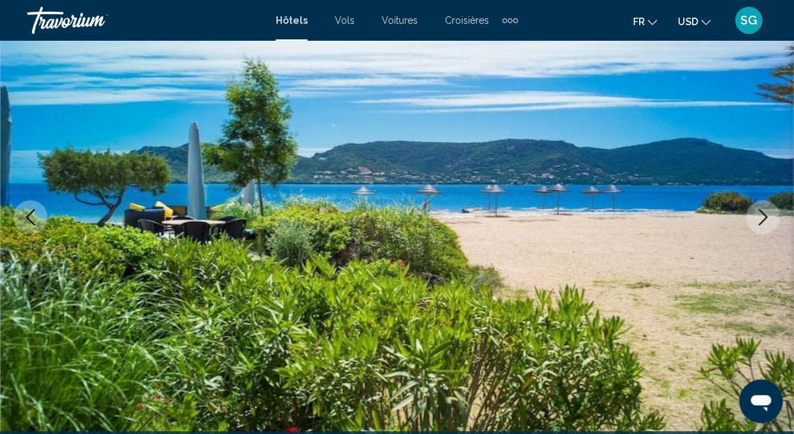
click at [758, 222] on icon "Next image" at bounding box center [764, 217] width 16 height 16
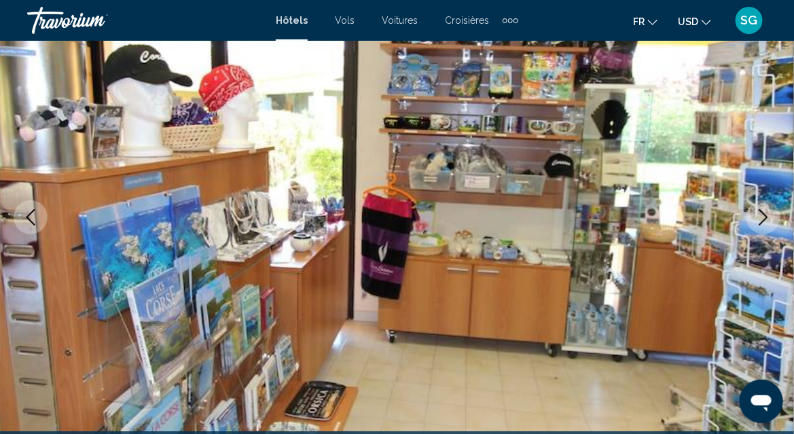
click at [758, 222] on icon "Next image" at bounding box center [764, 217] width 16 height 16
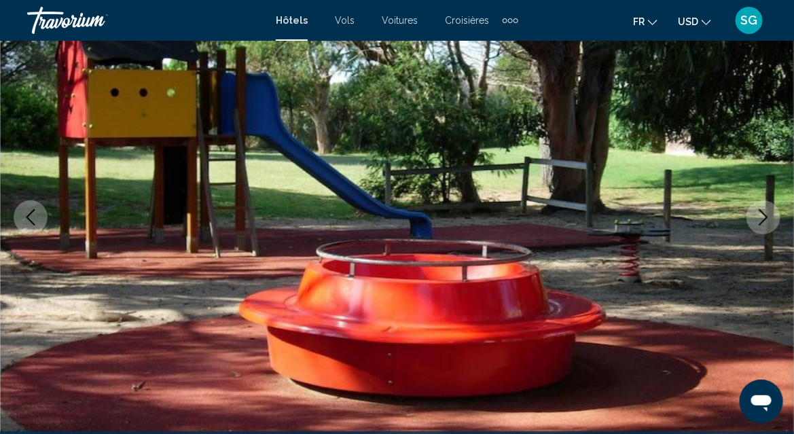
click at [758, 222] on icon "Next image" at bounding box center [764, 217] width 16 height 16
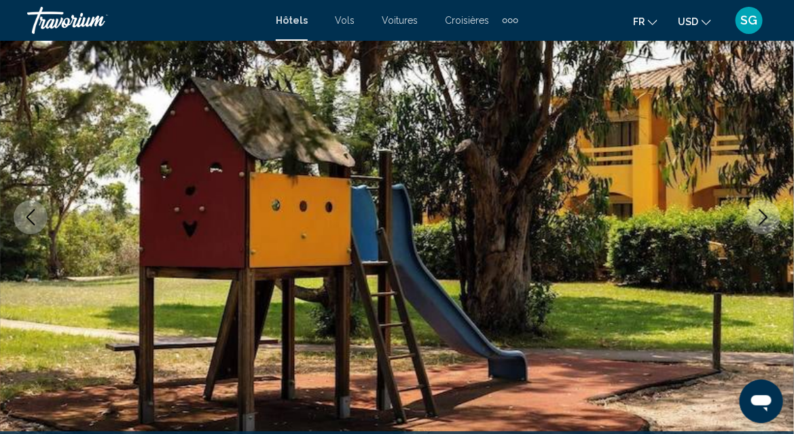
click at [758, 222] on icon "Next image" at bounding box center [764, 217] width 16 height 16
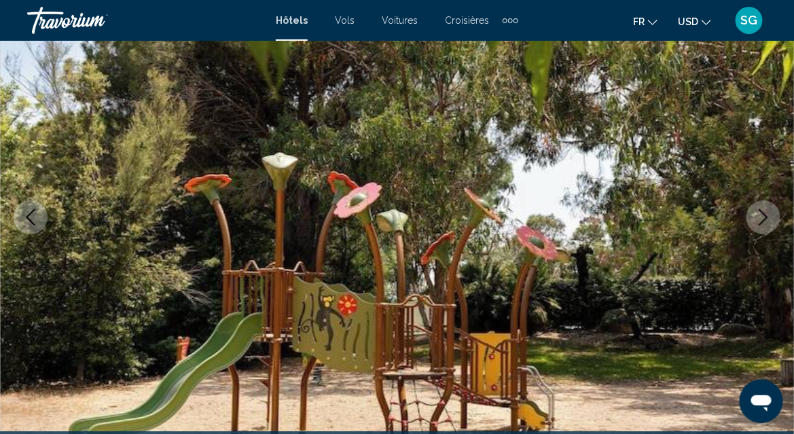
click at [758, 222] on icon "Next image" at bounding box center [764, 217] width 16 height 16
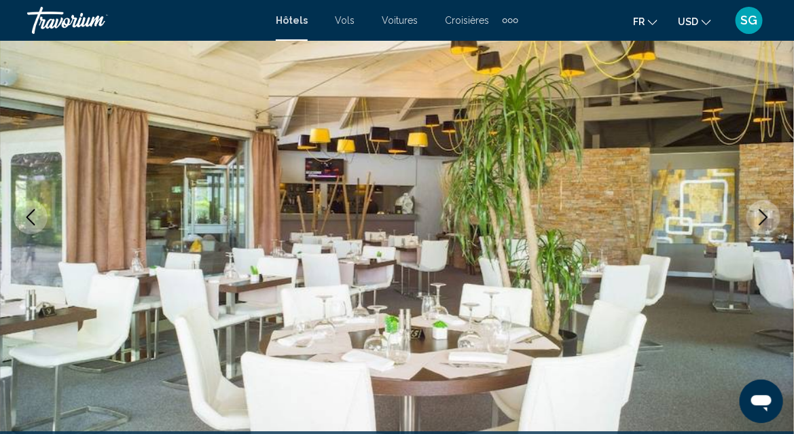
click at [758, 222] on icon "Next image" at bounding box center [764, 217] width 16 height 16
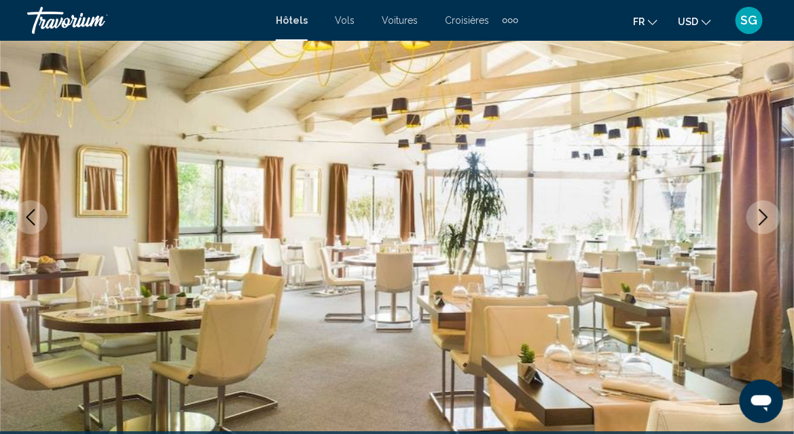
click at [758, 222] on icon "Next image" at bounding box center [764, 217] width 16 height 16
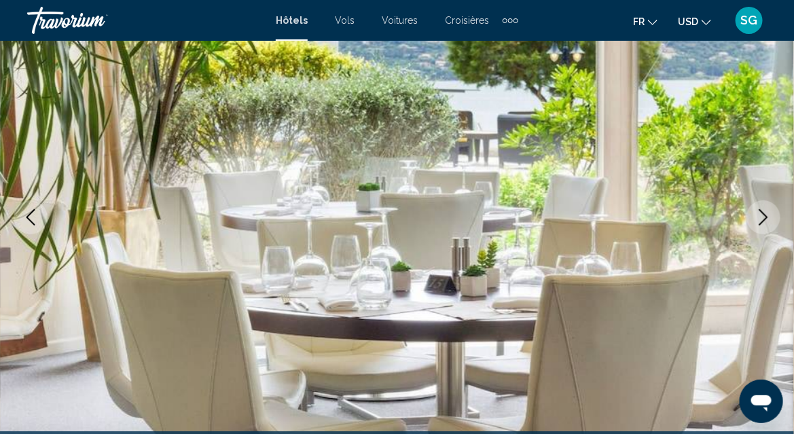
click at [758, 222] on icon "Next image" at bounding box center [764, 217] width 16 height 16
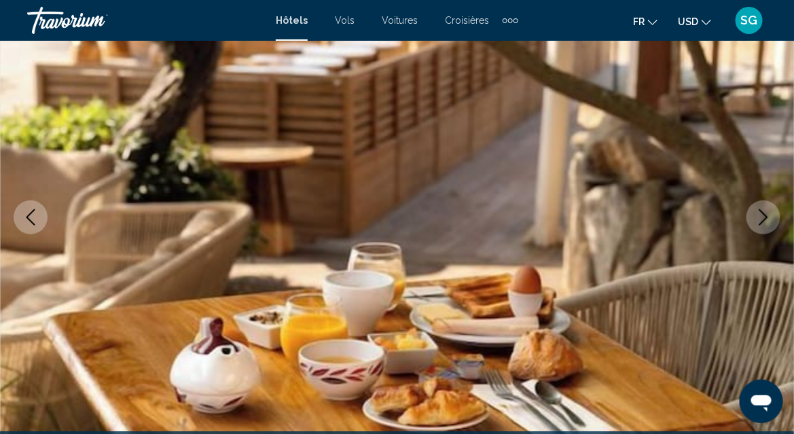
click at [758, 222] on icon "Next image" at bounding box center [764, 217] width 16 height 16
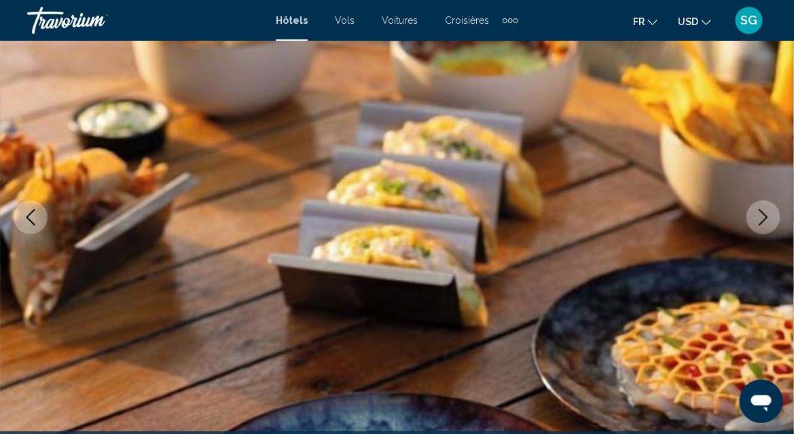
click at [758, 222] on icon "Next image" at bounding box center [764, 217] width 16 height 16
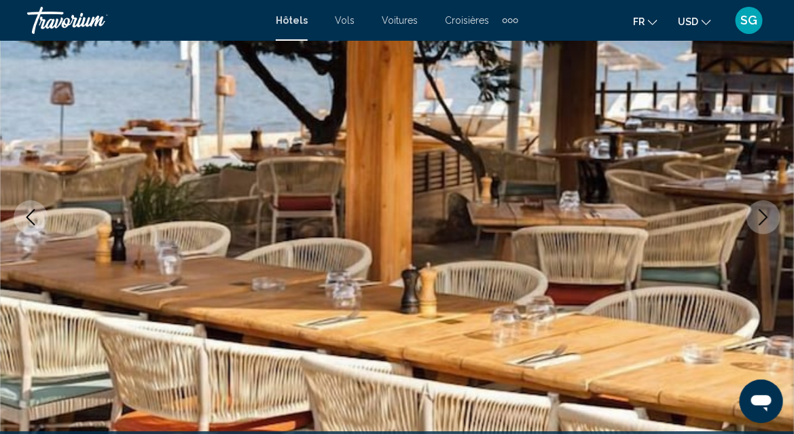
click at [758, 222] on icon "Next image" at bounding box center [764, 217] width 16 height 16
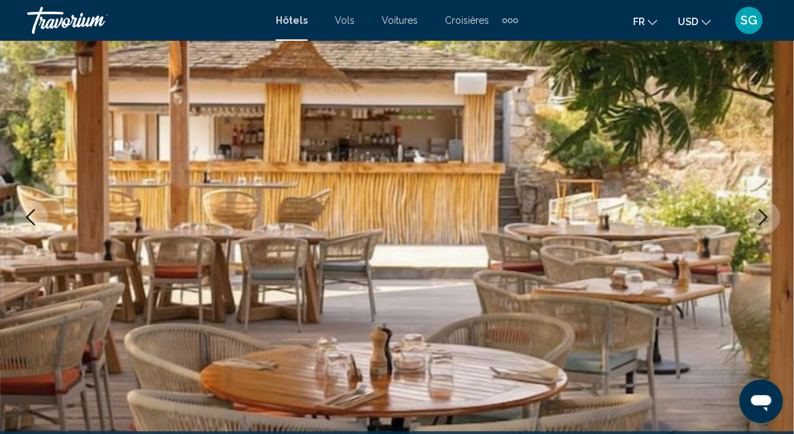
click at [758, 222] on icon "Next image" at bounding box center [764, 217] width 16 height 16
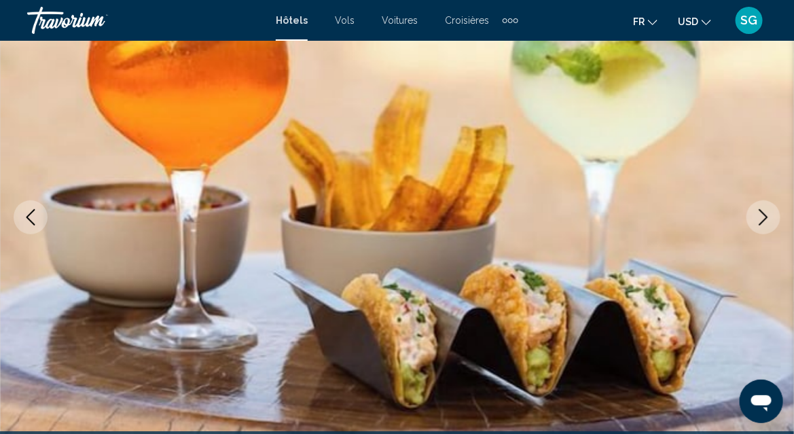
click at [758, 222] on icon "Next image" at bounding box center [764, 217] width 16 height 16
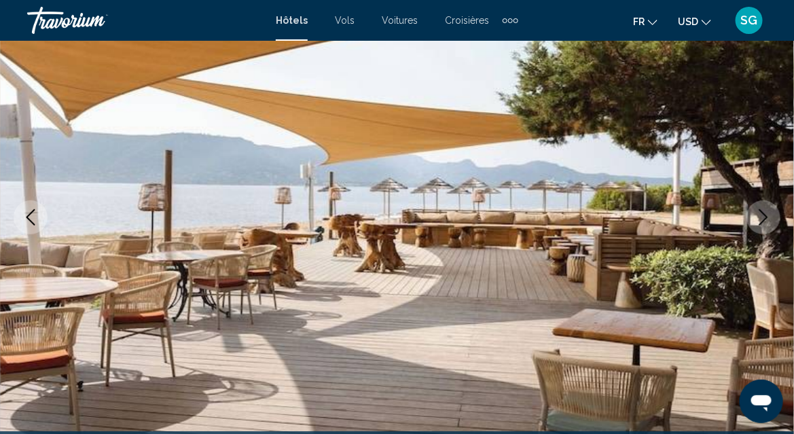
click at [758, 222] on icon "Next image" at bounding box center [764, 217] width 16 height 16
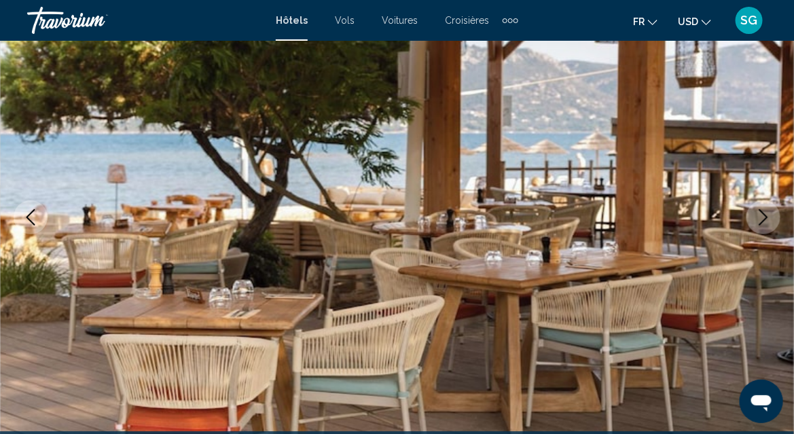
click at [758, 222] on icon "Next image" at bounding box center [764, 217] width 16 height 16
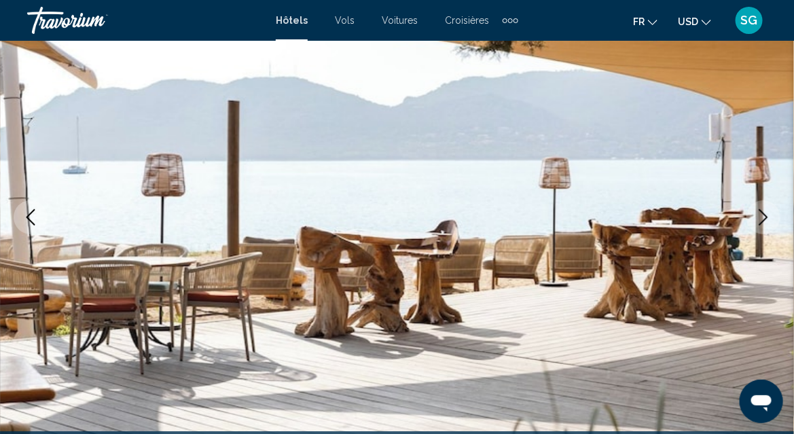
click at [758, 222] on icon "Next image" at bounding box center [764, 217] width 16 height 16
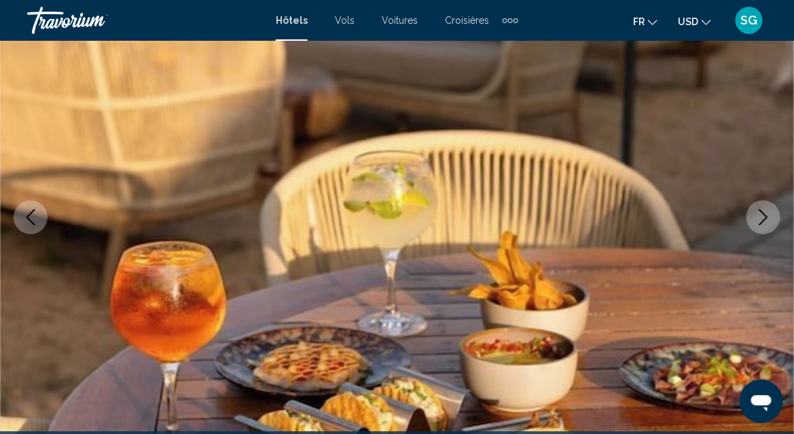
click at [758, 222] on icon "Next image" at bounding box center [764, 217] width 16 height 16
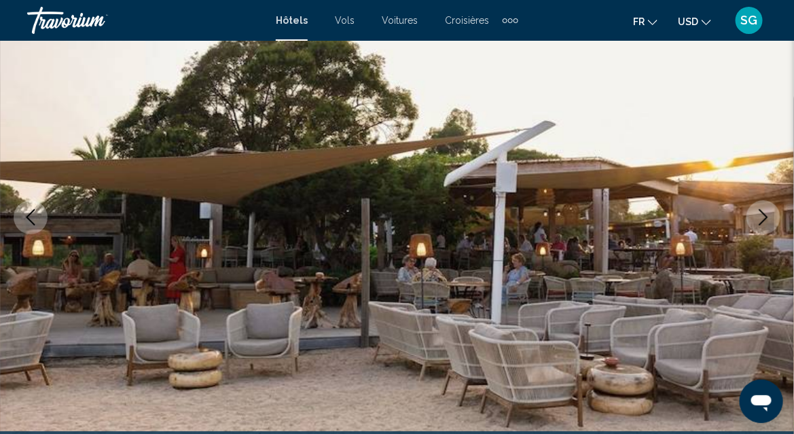
click at [758, 222] on icon "Next image" at bounding box center [764, 217] width 16 height 16
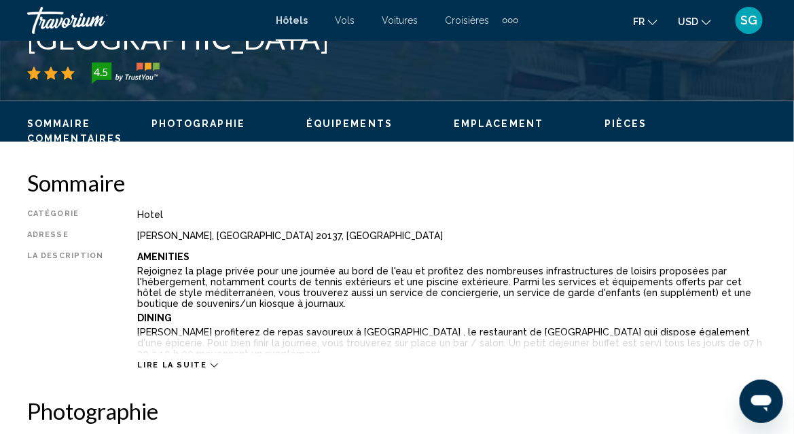
scroll to position [353, 0]
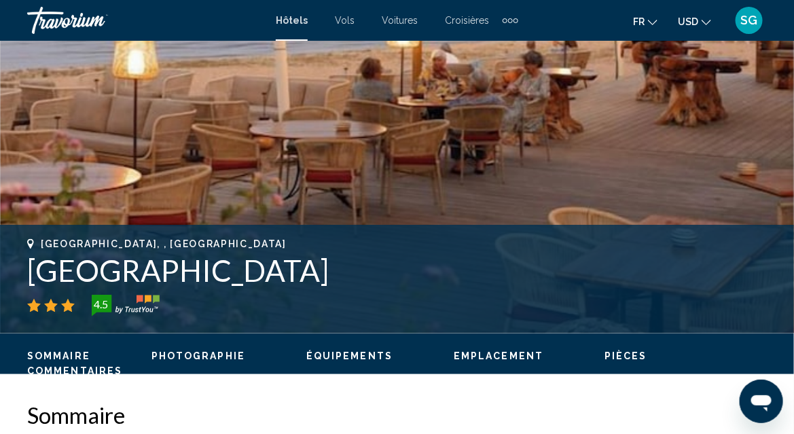
drag, startPoint x: 315, startPoint y: 274, endPoint x: 22, endPoint y: 273, distance: 292.9
click at [22, 273] on div "[GEOGRAPHIC_DATA], , [GEOGRAPHIC_DATA] [GEOGRAPHIC_DATA] 4.5 Adresse [GEOGRAPHI…" at bounding box center [397, 280] width 794 height 82
drag, startPoint x: 22, startPoint y: 273, endPoint x: 62, endPoint y: 274, distance: 40.1
copy h1 "[GEOGRAPHIC_DATA]"
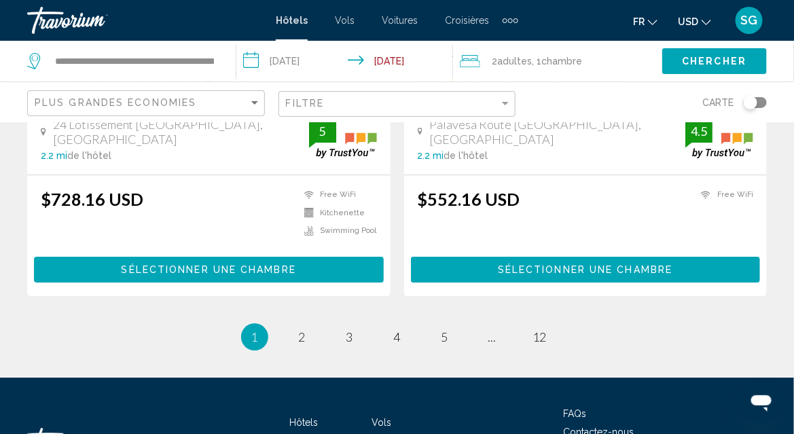
scroll to position [2886, 0]
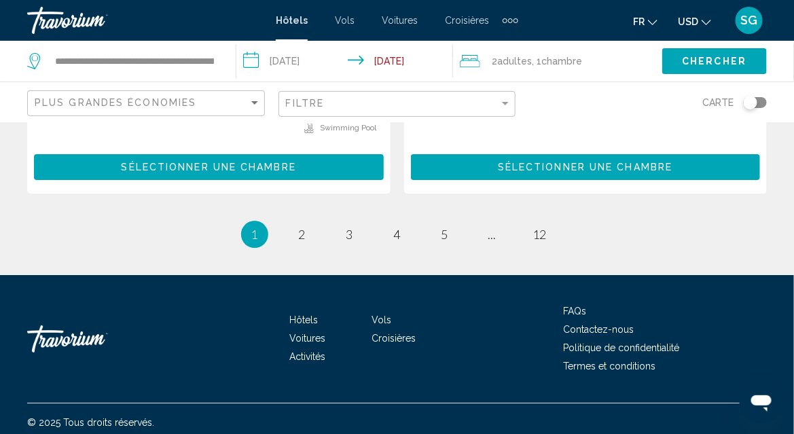
click at [753, 97] on div "Toggle map" at bounding box center [751, 103] width 14 height 14
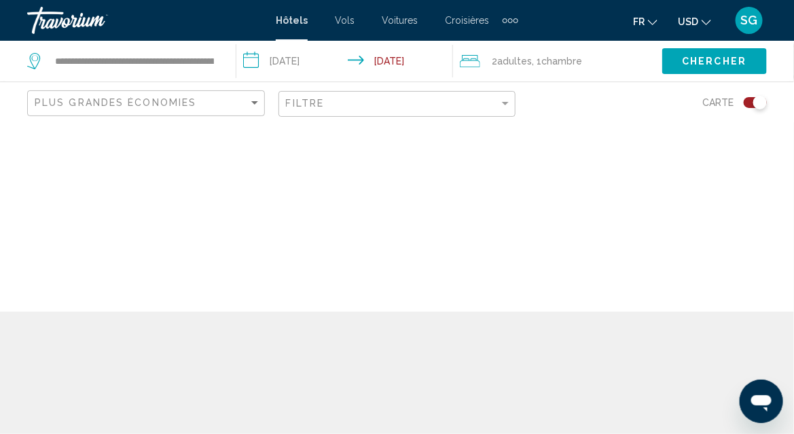
scroll to position [0, 0]
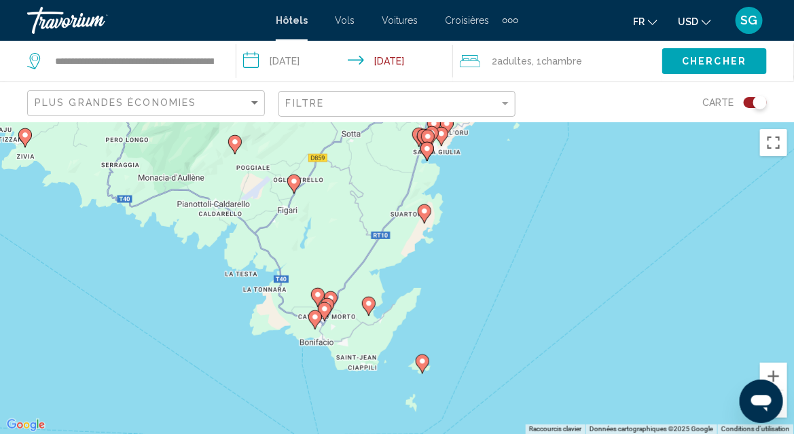
click at [372, 315] on gmp-advanced-marker "Main content" at bounding box center [369, 306] width 14 height 20
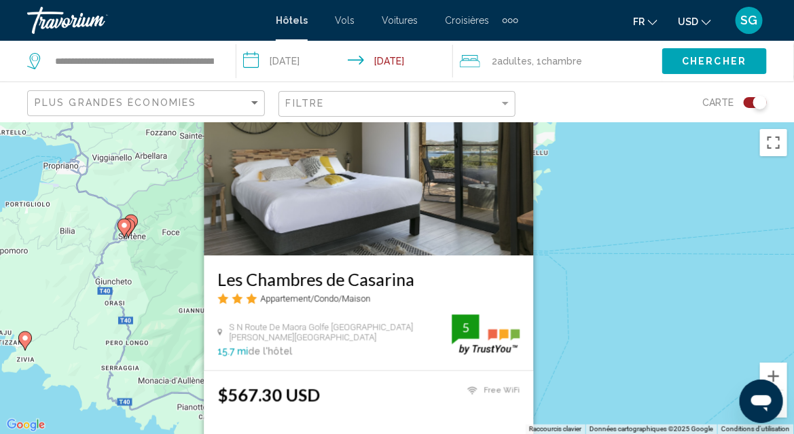
click at [644, 279] on div "Pour activer le glissement avec le clavier, appuyez sur Alt+Entrée. Une fois ce…" at bounding box center [397, 278] width 794 height 312
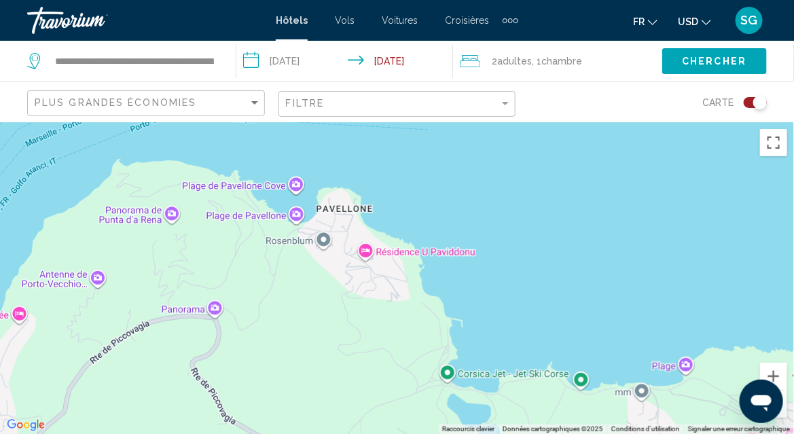
drag, startPoint x: 425, startPoint y: 211, endPoint x: 363, endPoint y: 418, distance: 216.5
click at [363, 418] on div "Pour activer le glissement avec le clavier, appuyez sur Alt+Entrée. Une fois ce…" at bounding box center [397, 278] width 794 height 312
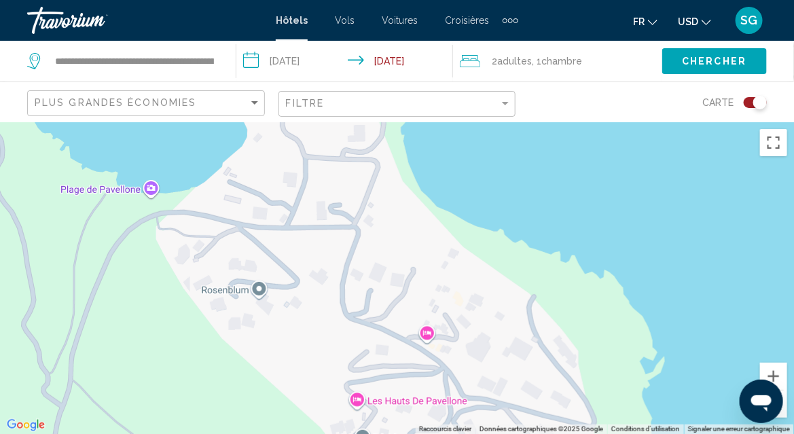
drag, startPoint x: 347, startPoint y: 379, endPoint x: 343, endPoint y: 455, distance: 76.2
click at [343, 434] on html "**********" at bounding box center [397, 217] width 794 height 434
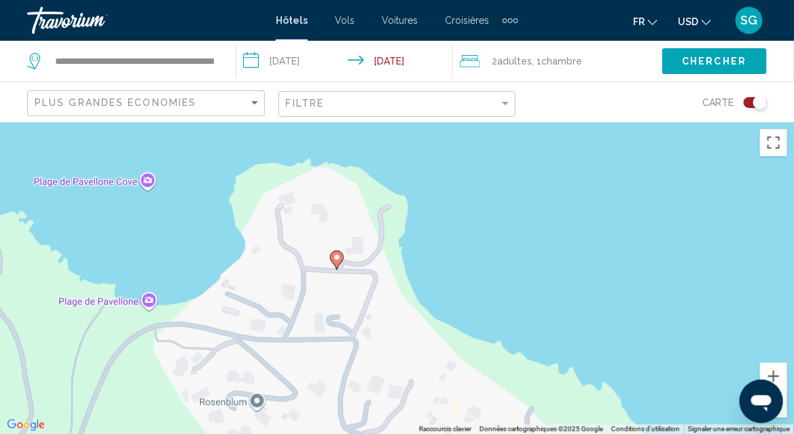
click at [332, 258] on icon "Main content" at bounding box center [336, 260] width 12 height 18
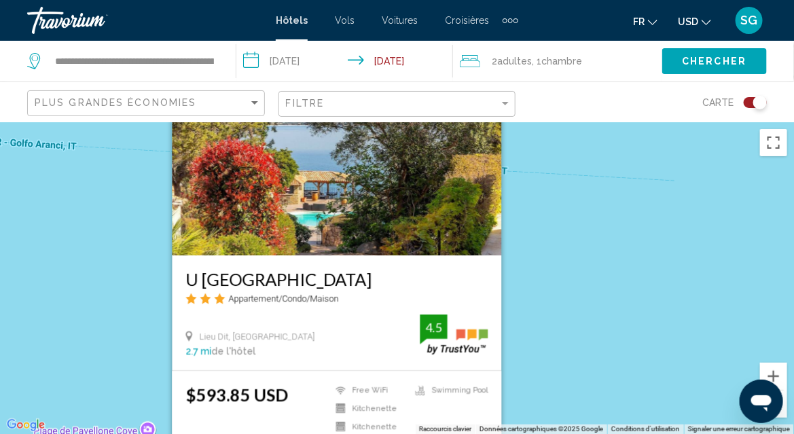
click at [659, 279] on div "Pour activer le glissement avec le clavier, appuyez sur Alt+Entrée. Une fois ce…" at bounding box center [397, 278] width 794 height 312
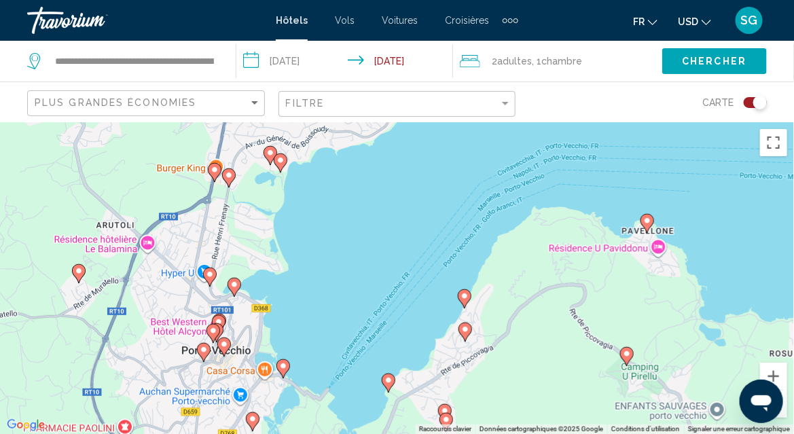
drag, startPoint x: 351, startPoint y: 362, endPoint x: 553, endPoint y: 264, distance: 223.7
click at [546, 268] on div "Pour activer le glissement avec le clavier, appuyez sur Alt+Entrée. Une fois ce…" at bounding box center [397, 278] width 794 height 312
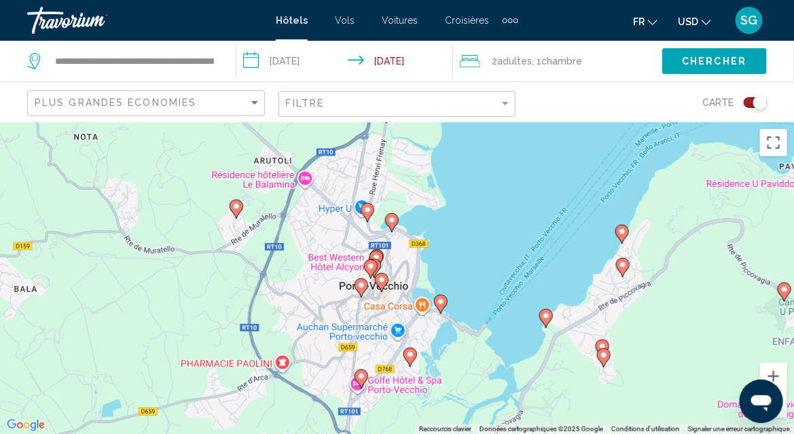
click at [621, 237] on icon "Main content" at bounding box center [622, 234] width 12 height 18
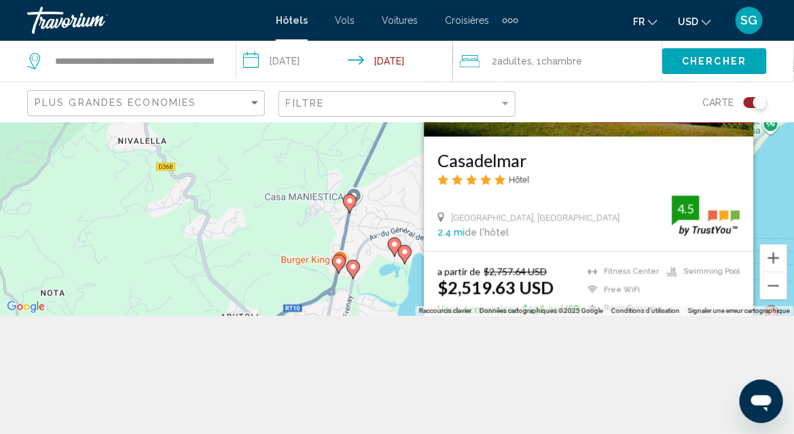
scroll to position [122, 0]
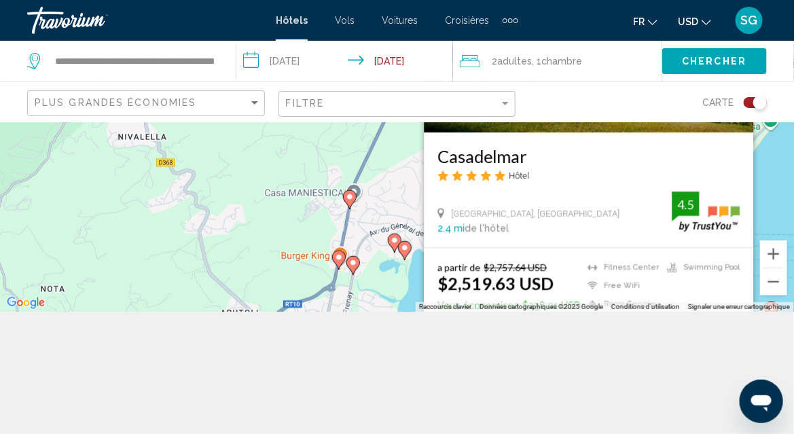
click at [787, 203] on div "Pour activer le glissement avec le clavier, appuyez sur Alt+Entrée. Une fois ce…" at bounding box center [397, 156] width 794 height 312
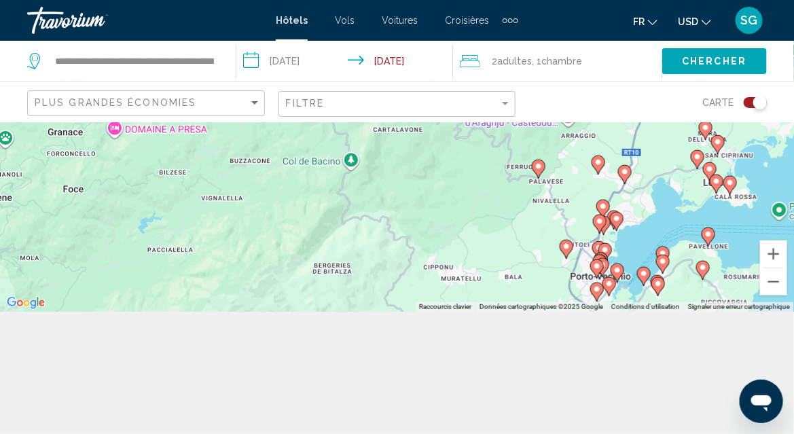
click at [754, 99] on div "Toggle map" at bounding box center [761, 103] width 14 height 14
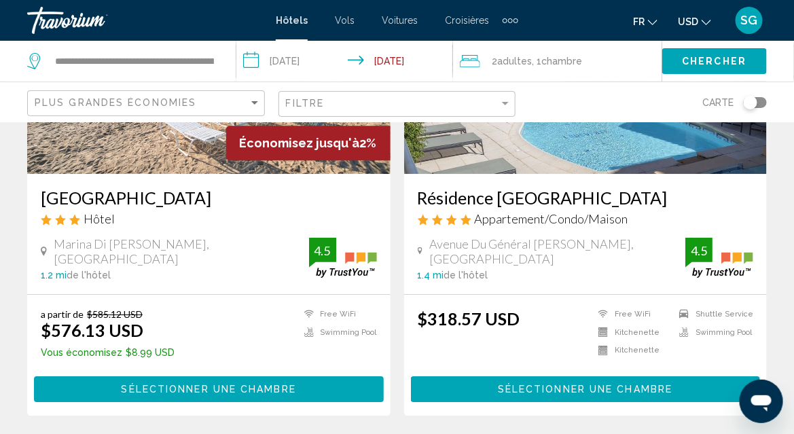
scroll to position [1087, 0]
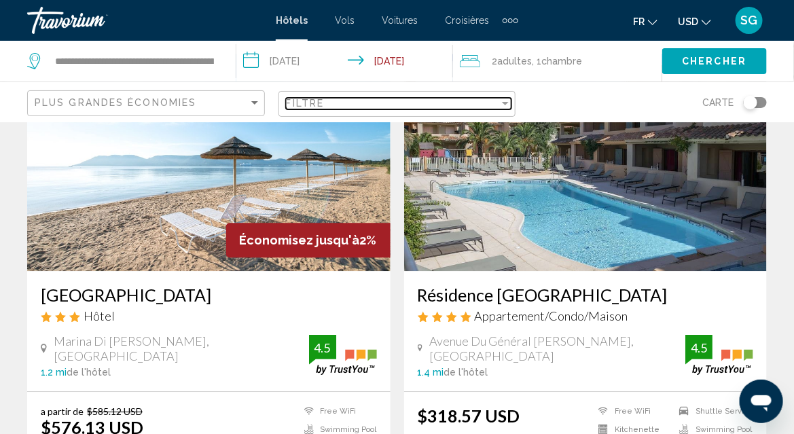
click at [506, 104] on div "Filter" at bounding box center [505, 103] width 7 height 3
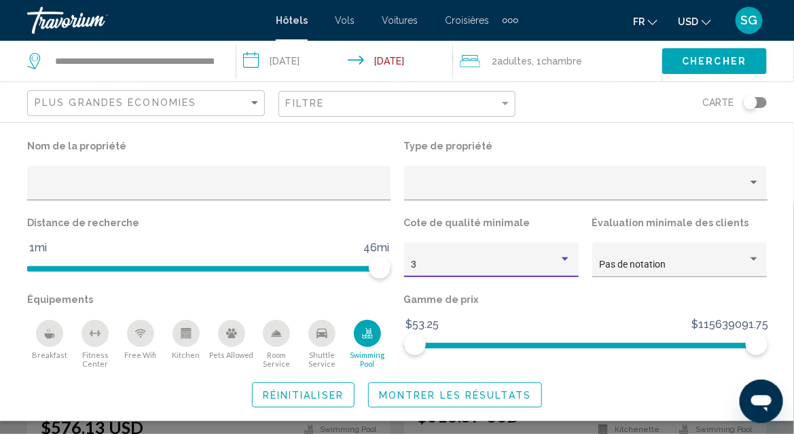
click at [570, 258] on div "Hotel Filters" at bounding box center [565, 259] width 12 height 11
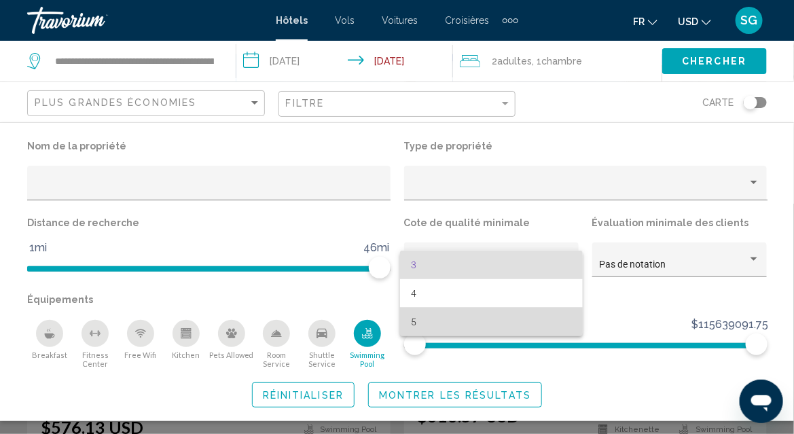
click at [427, 321] on span "5" at bounding box center [491, 322] width 160 height 29
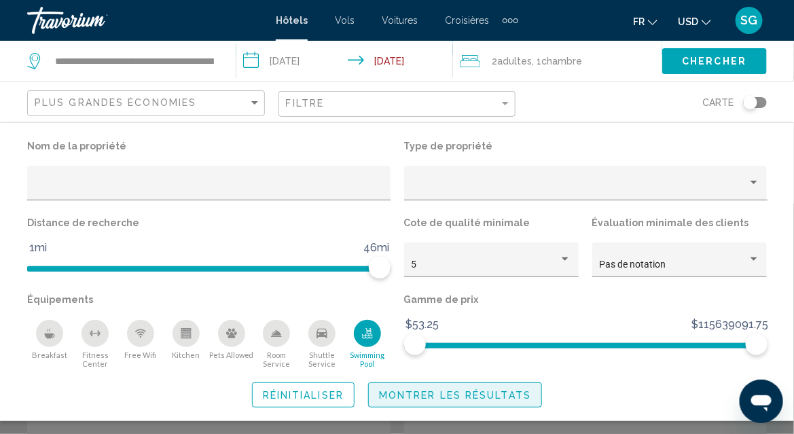
click at [474, 393] on span "Montrer les résultats" at bounding box center [455, 395] width 152 height 11
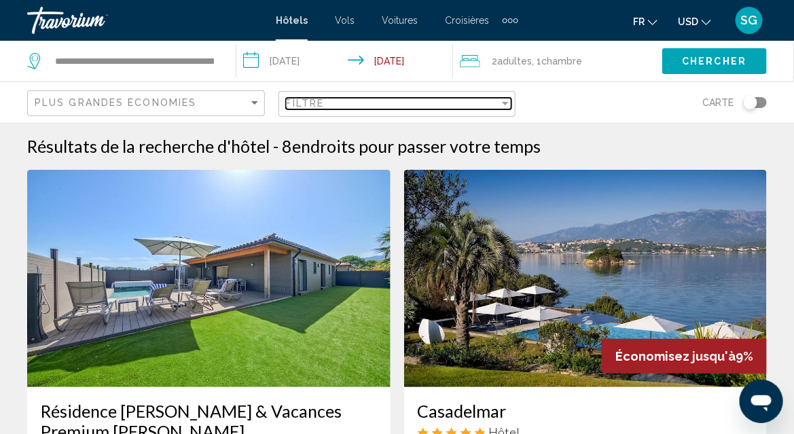
click at [504, 98] on div "Filter" at bounding box center [506, 103] width 12 height 11
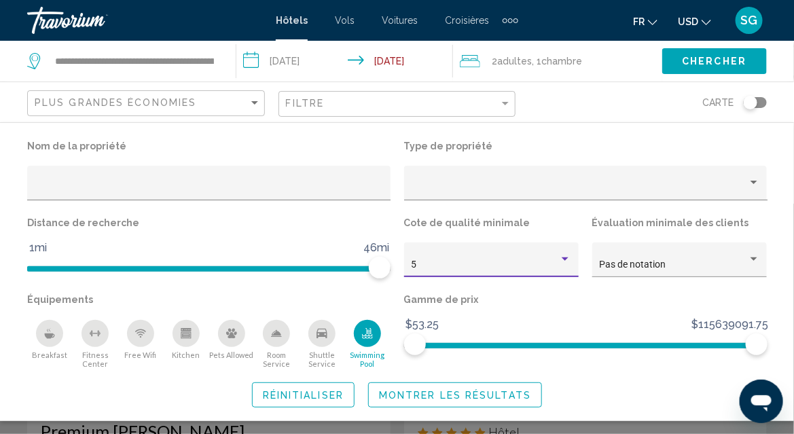
click at [564, 260] on div "Hotel Filters" at bounding box center [565, 259] width 7 height 3
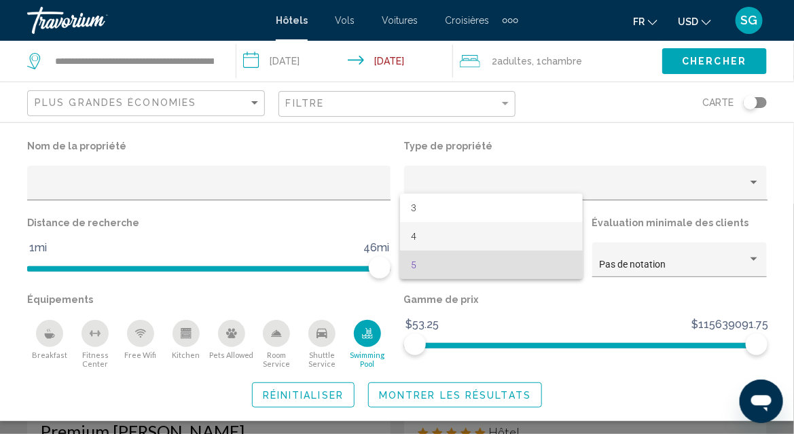
click at [470, 230] on span "4" at bounding box center [491, 236] width 160 height 29
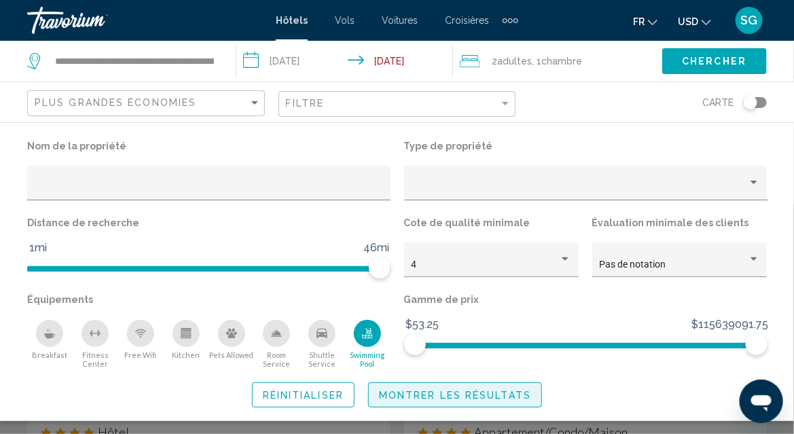
click at [447, 400] on button "Montrer les résultats" at bounding box center [455, 395] width 174 height 25
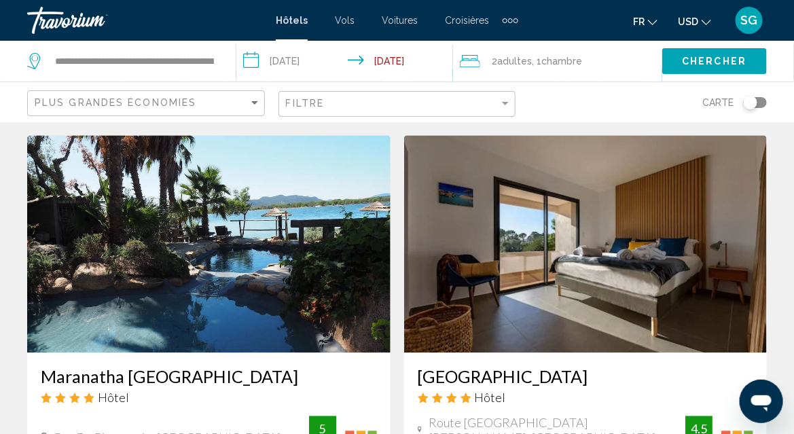
scroll to position [2515, 0]
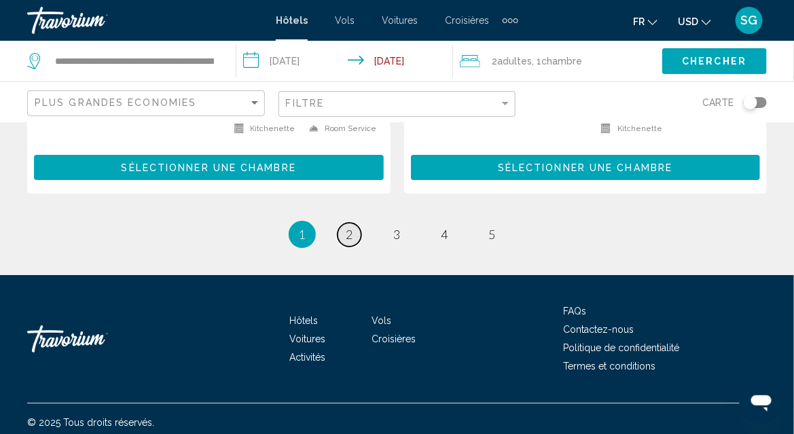
click at [350, 230] on span "2" at bounding box center [350, 234] width 7 height 15
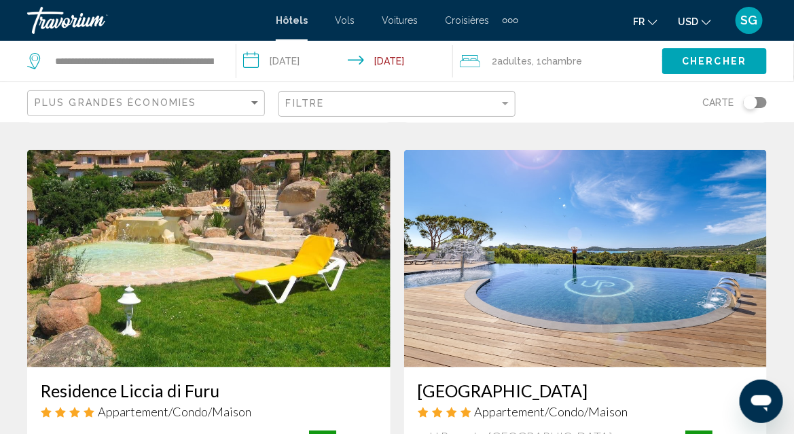
scroll to position [2039, 0]
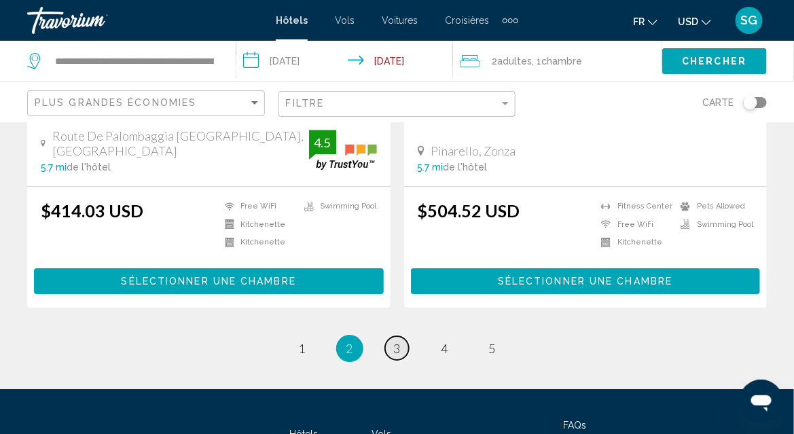
click at [397, 341] on span "3" at bounding box center [397, 348] width 7 height 15
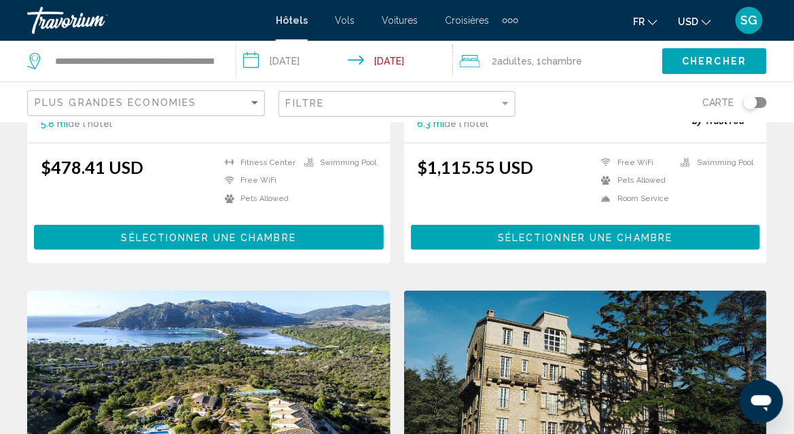
scroll to position [340, 0]
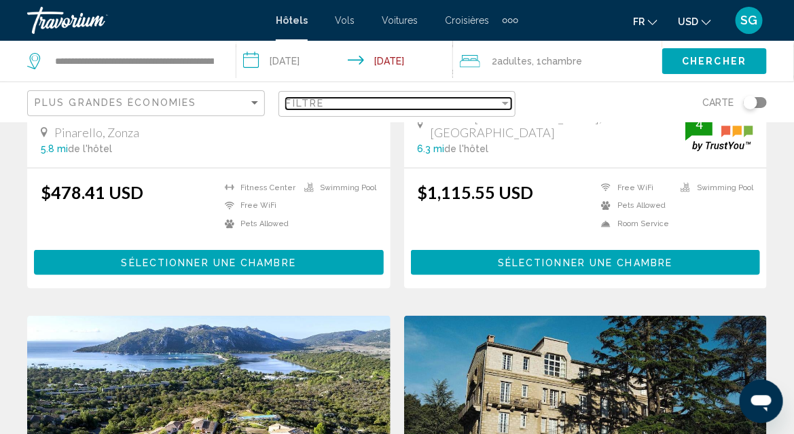
click at [499, 103] on div "Filtre" at bounding box center [393, 103] width 214 height 11
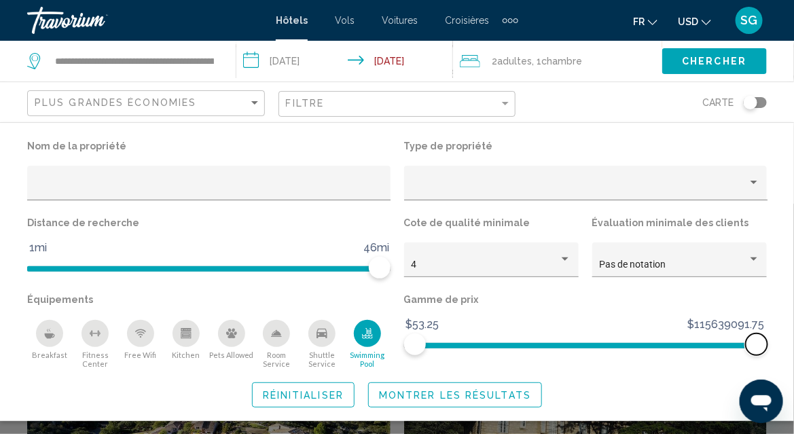
drag, startPoint x: 756, startPoint y: 342, endPoint x: 784, endPoint y: 355, distance: 30.4
click at [784, 355] on div "Nom de la propriété Type de propriété Distance de recherche 1mi 46mi 46mi Cote …" at bounding box center [397, 272] width 794 height 271
drag, startPoint x: 701, startPoint y: 320, endPoint x: 763, endPoint y: 320, distance: 61.2
click at [763, 320] on span "$115639091.75" at bounding box center [726, 325] width 81 height 20
drag, startPoint x: 415, startPoint y: 347, endPoint x: 353, endPoint y: 346, distance: 61.8
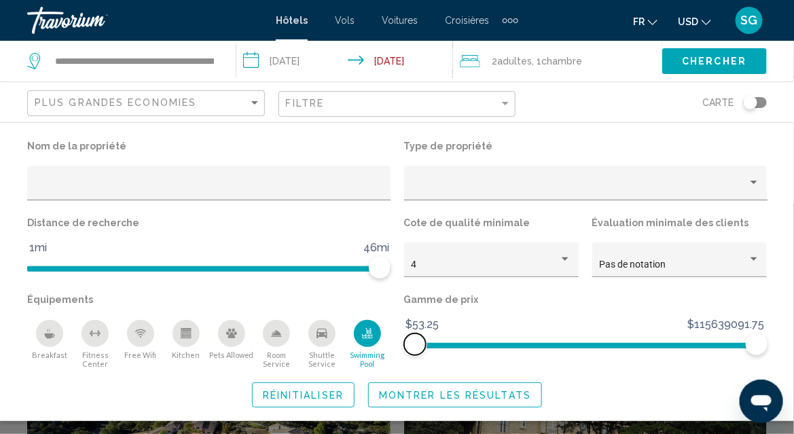
click at [353, 346] on div "Nom de la propriété Type de propriété Distance de recherche 1mi 46mi 46mi Cote …" at bounding box center [397, 253] width 754 height 232
click at [436, 327] on span "$53.25 - $519031.50" at bounding box center [457, 325] width 106 height 20
drag, startPoint x: 756, startPoint y: 343, endPoint x: 806, endPoint y: 348, distance: 49.8
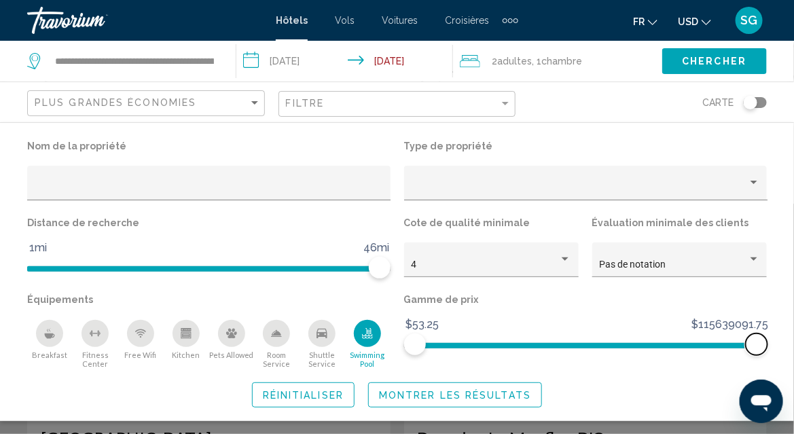
scroll to position [544, 0]
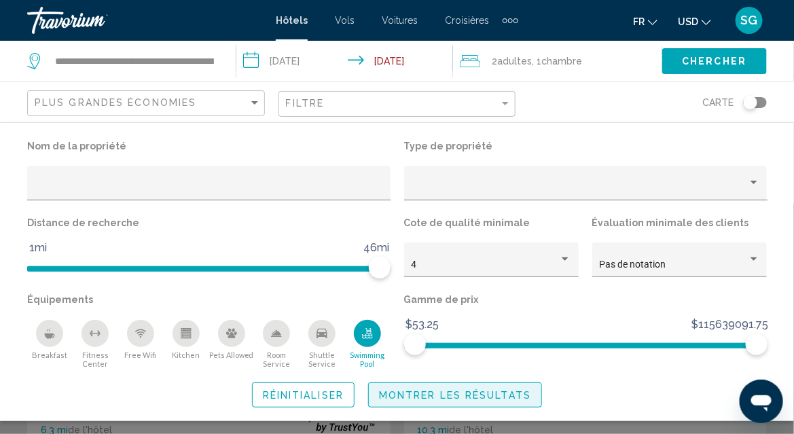
drag, startPoint x: 432, startPoint y: 397, endPoint x: 441, endPoint y: 389, distance: 12.1
click at [432, 396] on span "Montrer les résultats" at bounding box center [455, 395] width 152 height 11
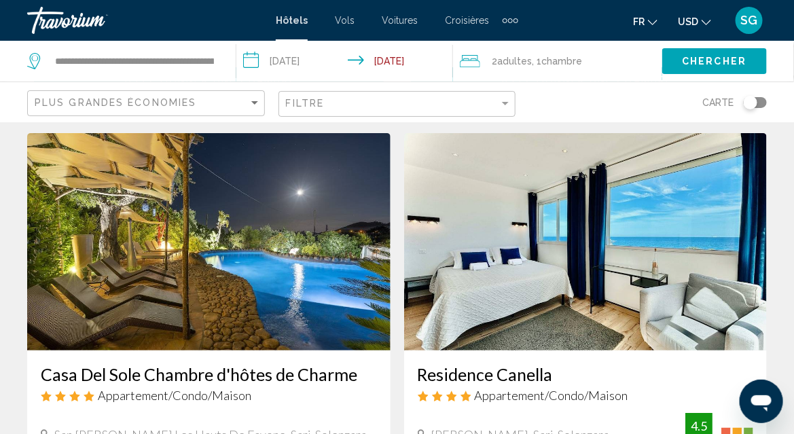
scroll to position [1631, 0]
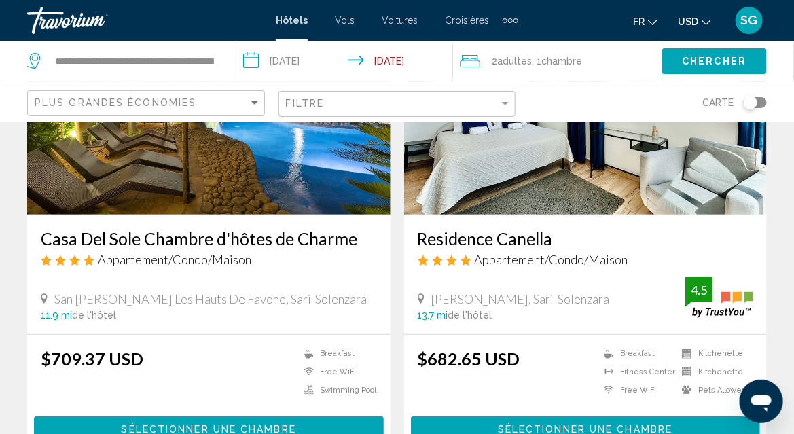
click at [483, 228] on h3 "Residence Canella" at bounding box center [586, 238] width 336 height 20
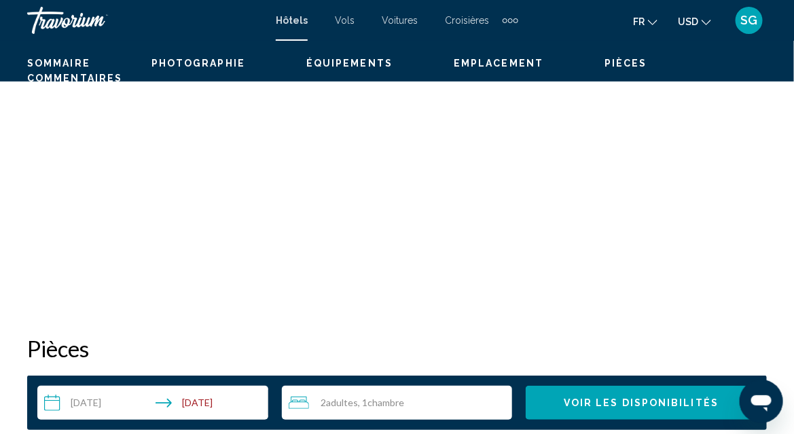
scroll to position [146, 0]
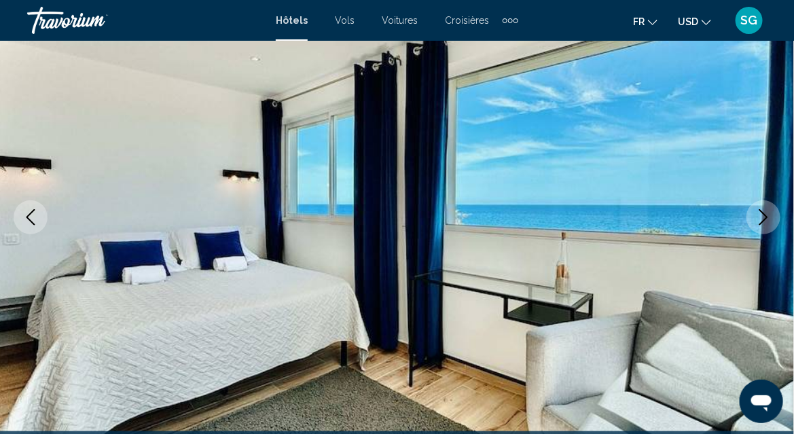
click at [764, 217] on icon "Next image" at bounding box center [764, 217] width 16 height 16
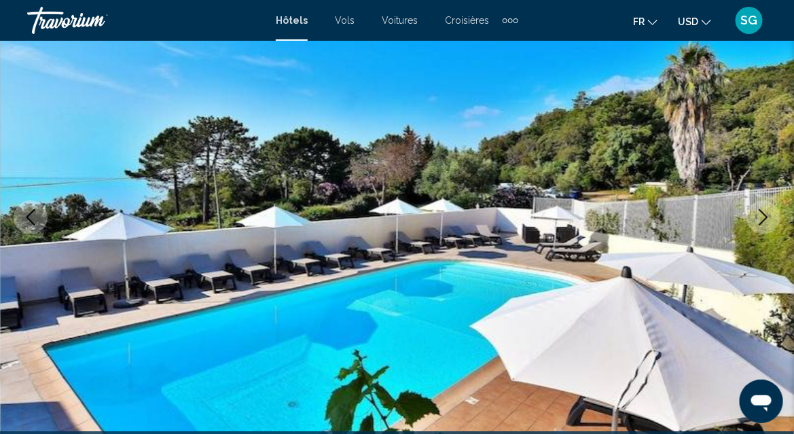
click at [764, 217] on icon "Next image" at bounding box center [764, 217] width 16 height 16
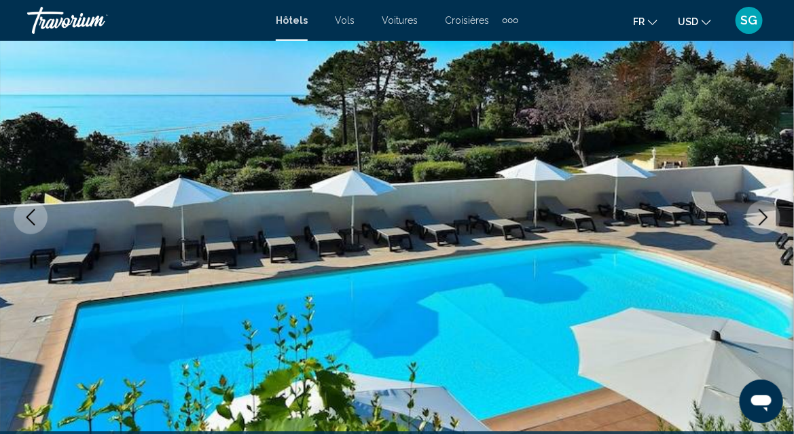
click at [764, 217] on icon "Next image" at bounding box center [764, 217] width 16 height 16
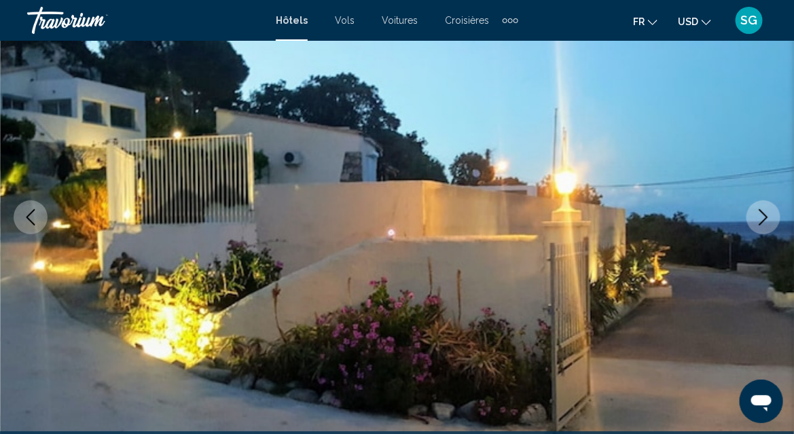
click at [764, 217] on icon "Next image" at bounding box center [764, 217] width 16 height 16
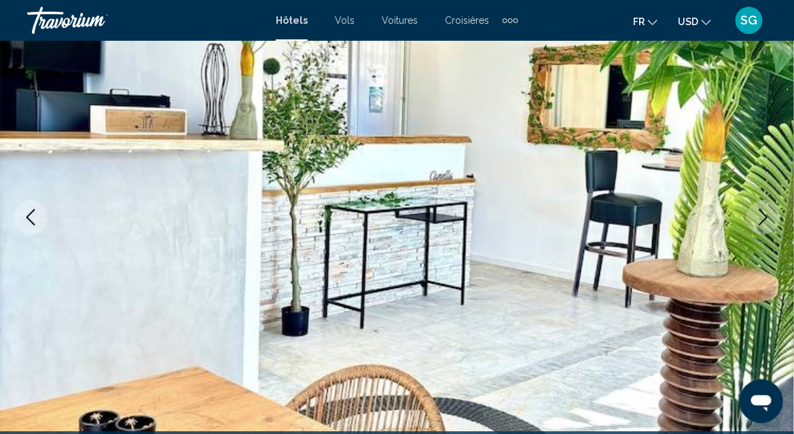
click at [764, 217] on icon "Next image" at bounding box center [764, 217] width 16 height 16
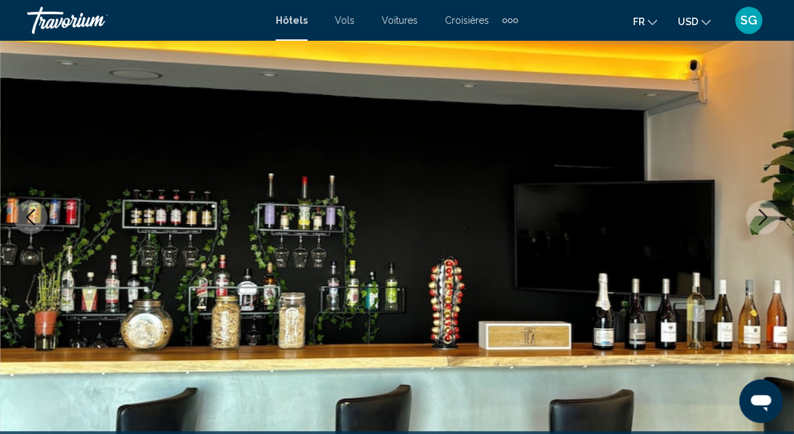
click at [764, 217] on icon "Next image" at bounding box center [764, 217] width 16 height 16
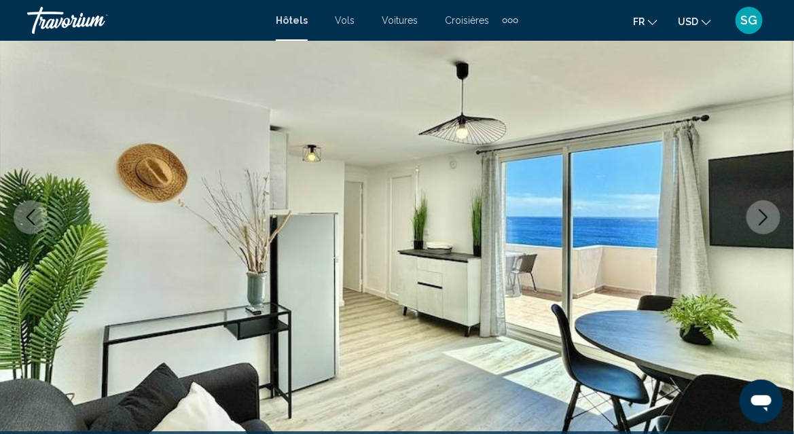
click at [764, 217] on icon "Next image" at bounding box center [764, 217] width 16 height 16
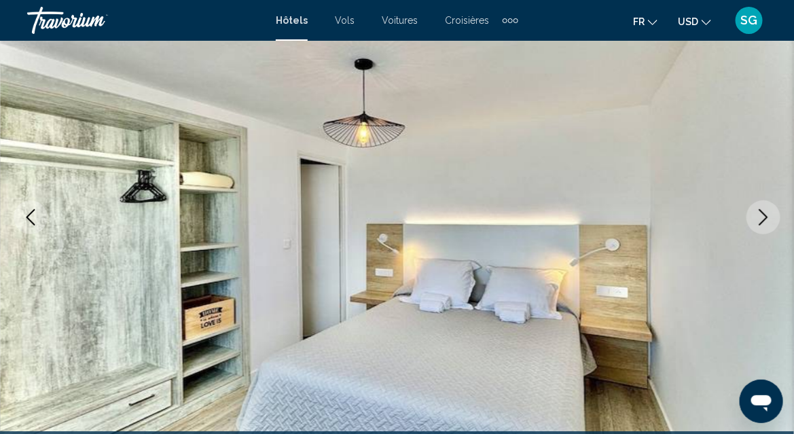
click at [764, 217] on icon "Next image" at bounding box center [764, 217] width 16 height 16
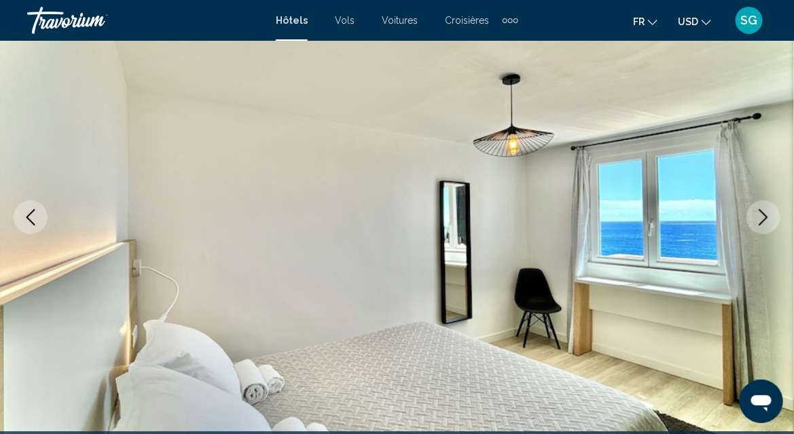
click at [764, 217] on icon "Next image" at bounding box center [764, 217] width 16 height 16
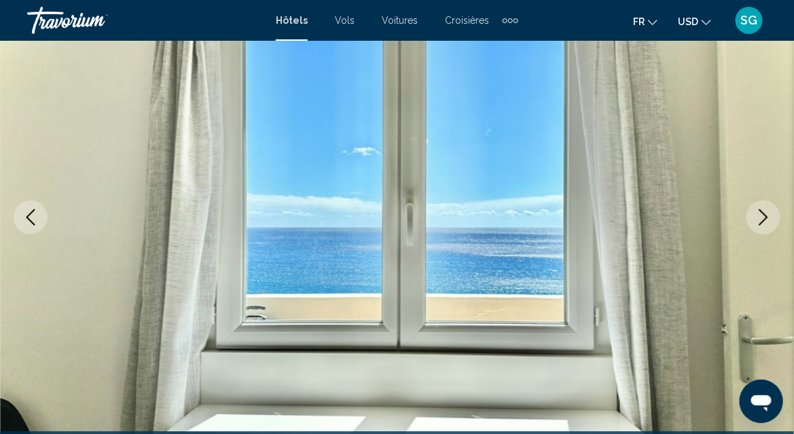
click at [764, 217] on icon "Next image" at bounding box center [764, 217] width 16 height 16
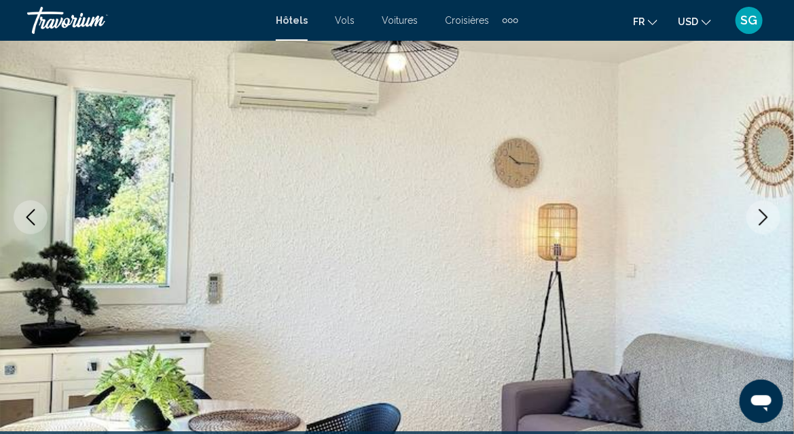
click at [764, 217] on icon "Next image" at bounding box center [764, 217] width 16 height 16
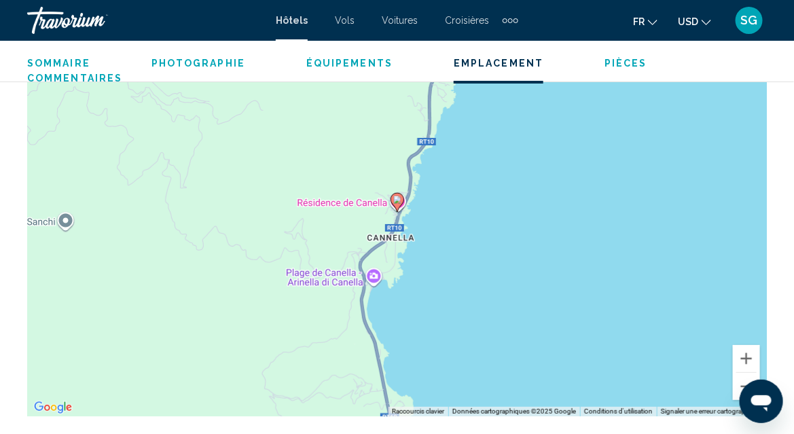
scroll to position [1573, 0]
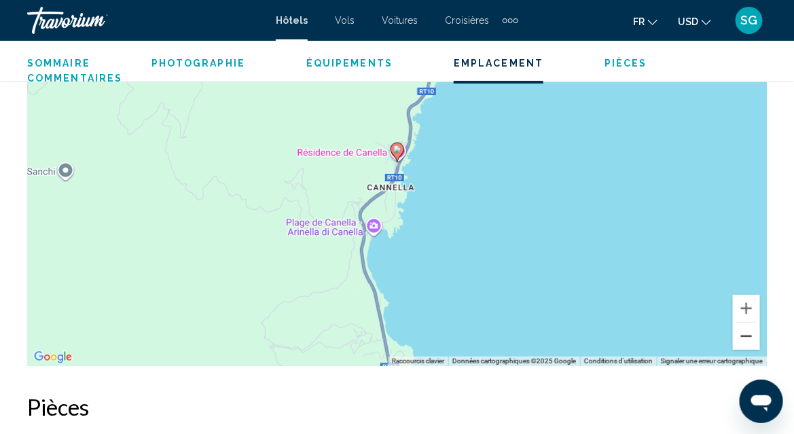
click at [748, 336] on button "Zoom arrière" at bounding box center [746, 336] width 27 height 27
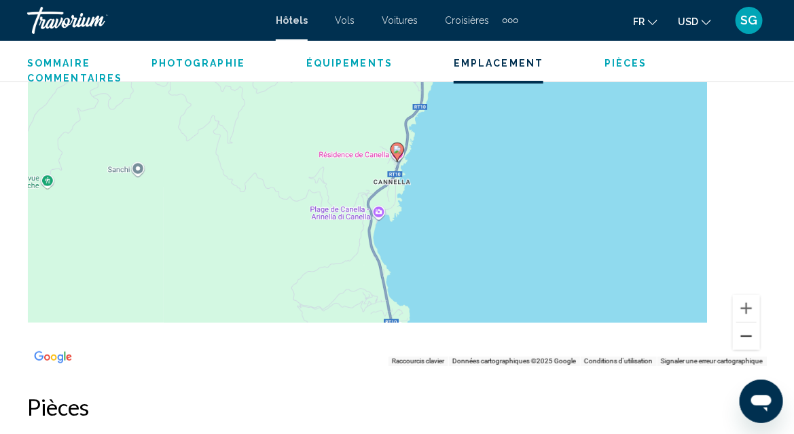
click at [748, 336] on button "Zoom arrière" at bounding box center [746, 336] width 27 height 27
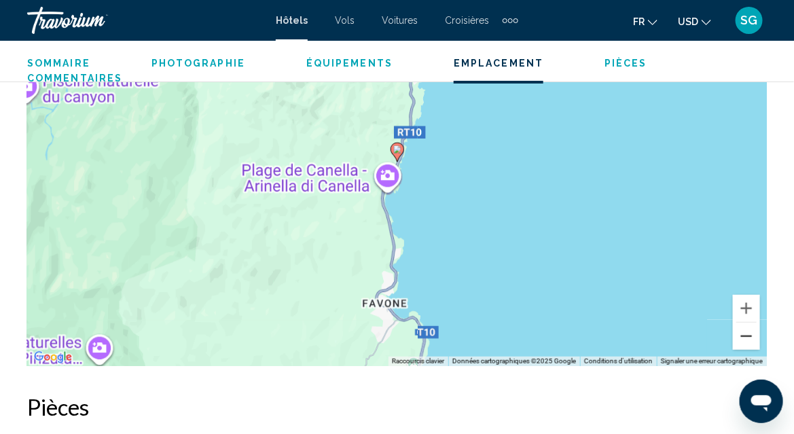
click at [748, 336] on button "Zoom arrière" at bounding box center [746, 336] width 27 height 27
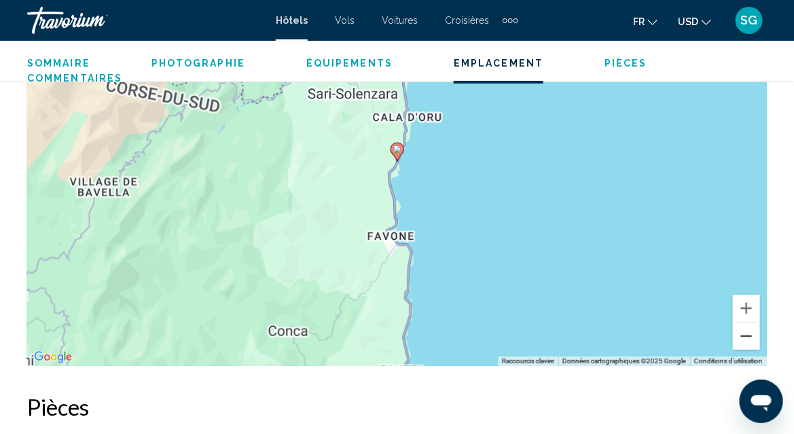
click at [748, 336] on button "Zoom arrière" at bounding box center [746, 336] width 27 height 27
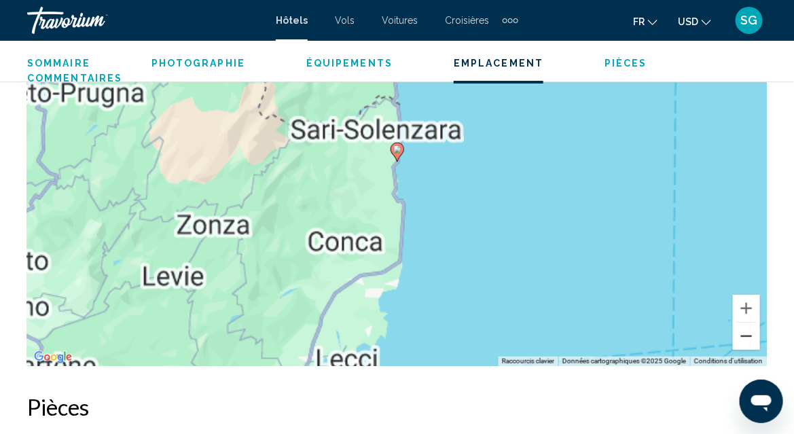
click at [748, 336] on button "Zoom arrière" at bounding box center [746, 336] width 27 height 27
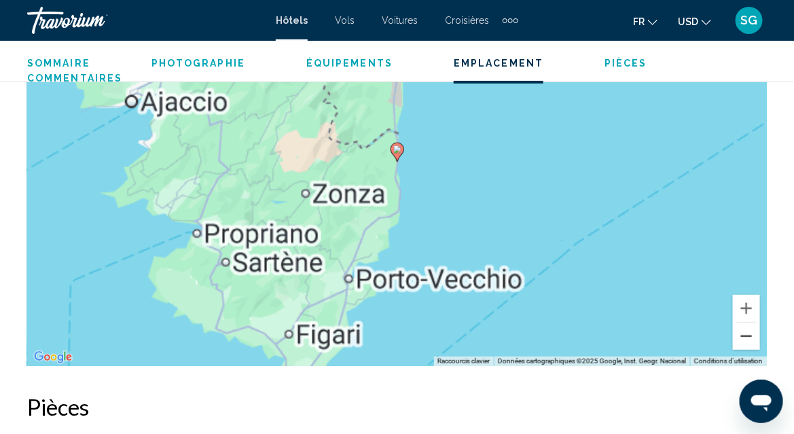
click at [748, 336] on button "Zoom arrière" at bounding box center [746, 336] width 27 height 27
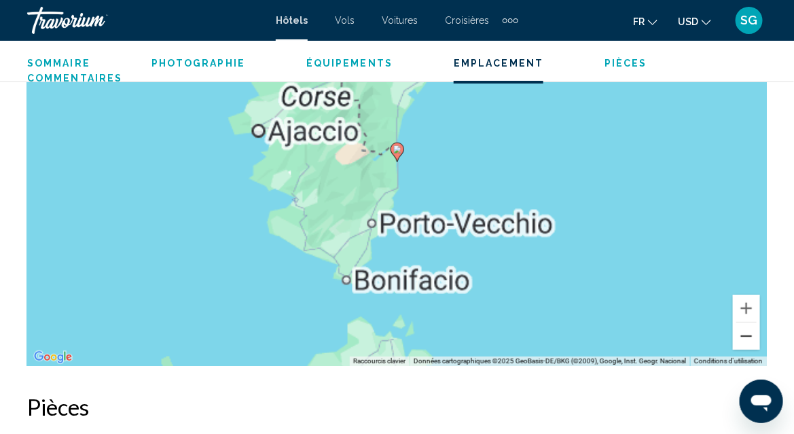
click at [748, 336] on button "Zoom arrière" at bounding box center [746, 336] width 27 height 27
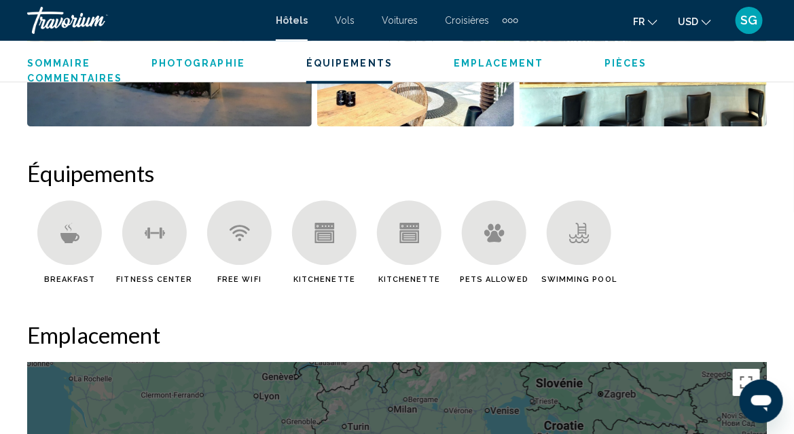
scroll to position [1166, 0]
